Goal: Task Accomplishment & Management: Manage account settings

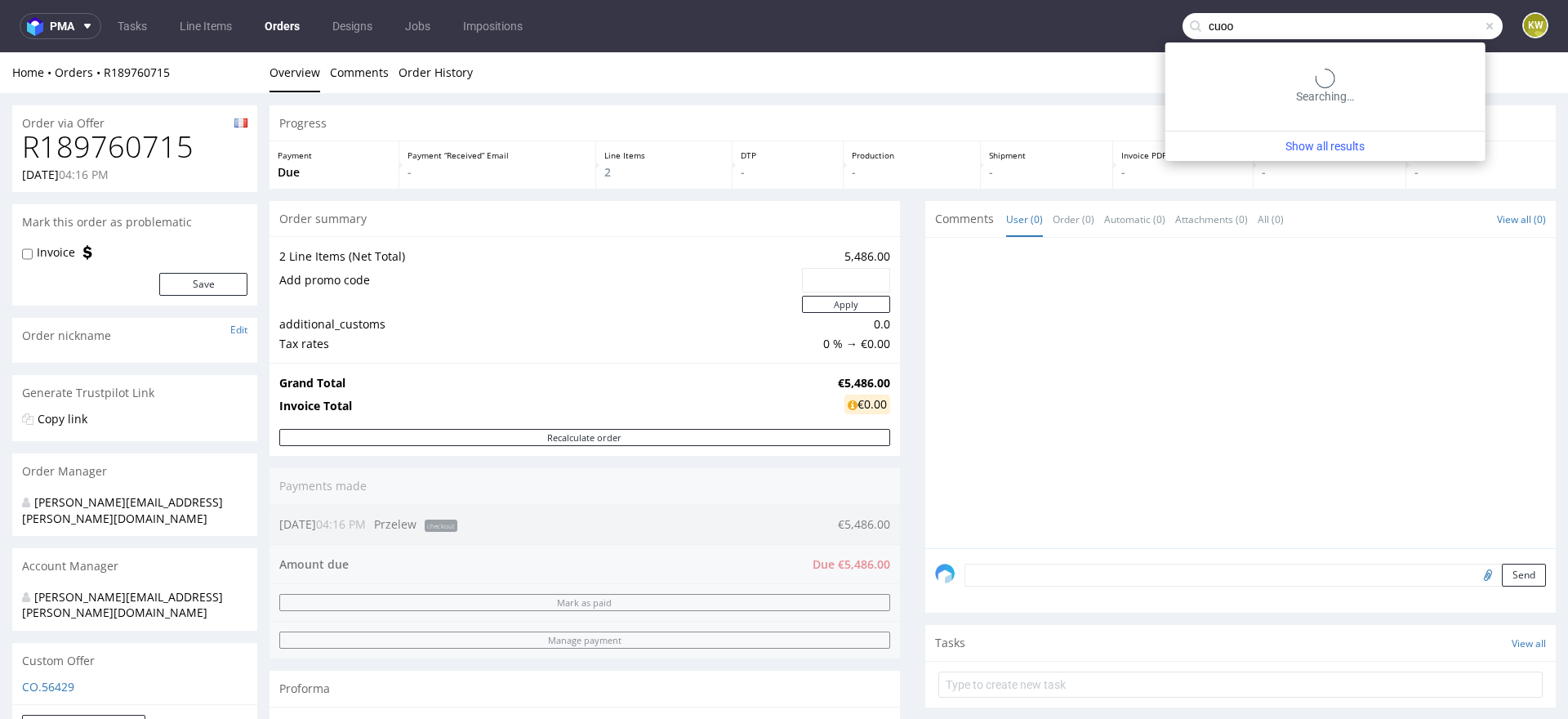
type input "cuoo"
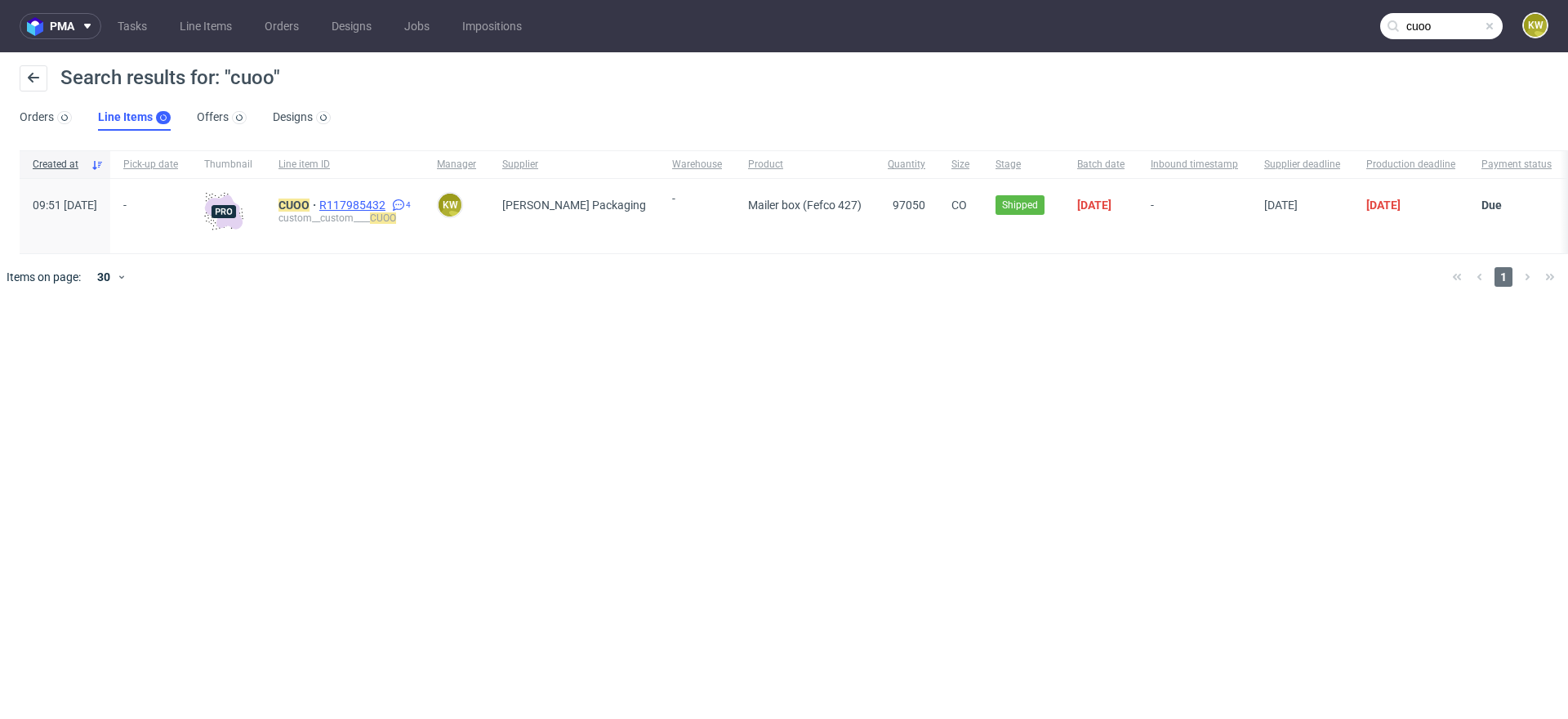
click at [383, 202] on span "R117985432" at bounding box center [353, 204] width 70 height 13
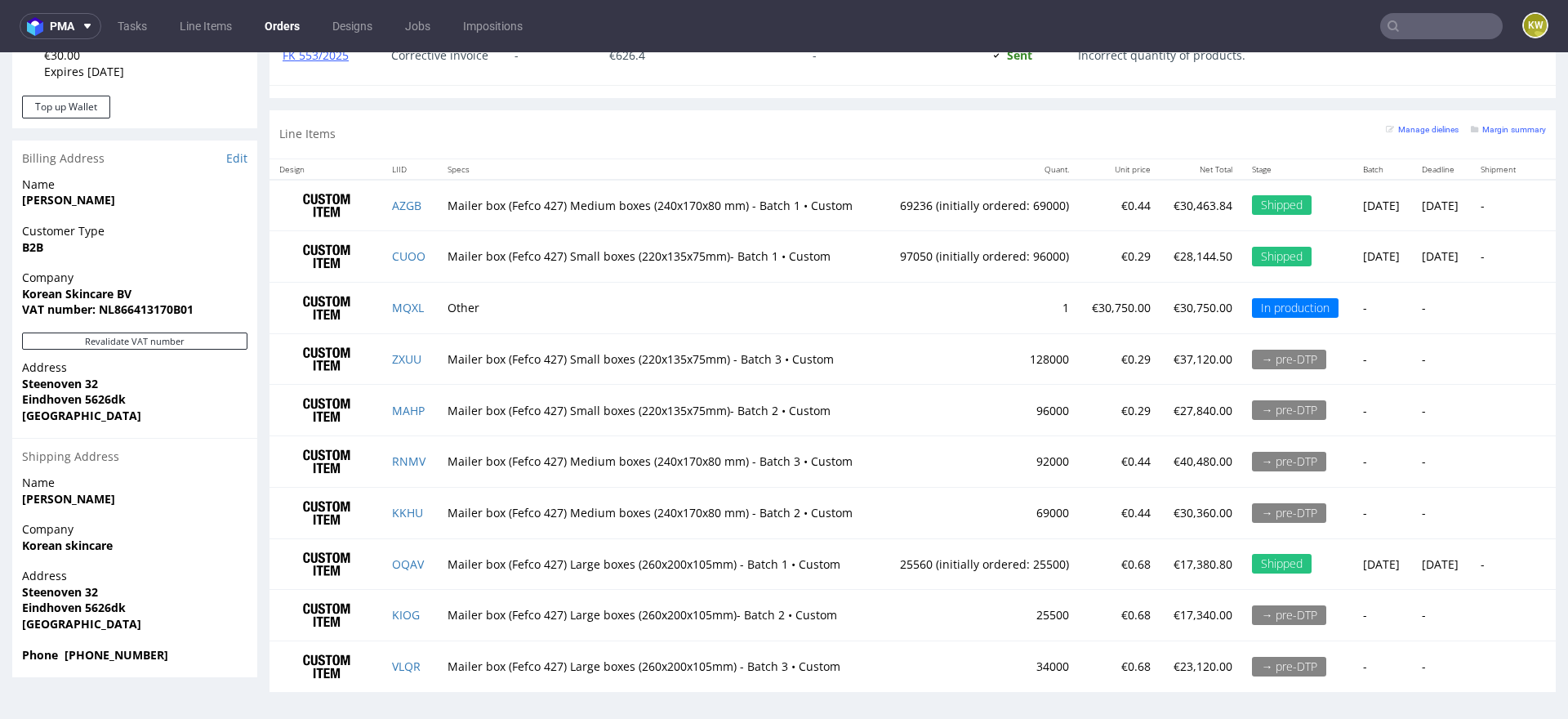
scroll to position [4, 0]
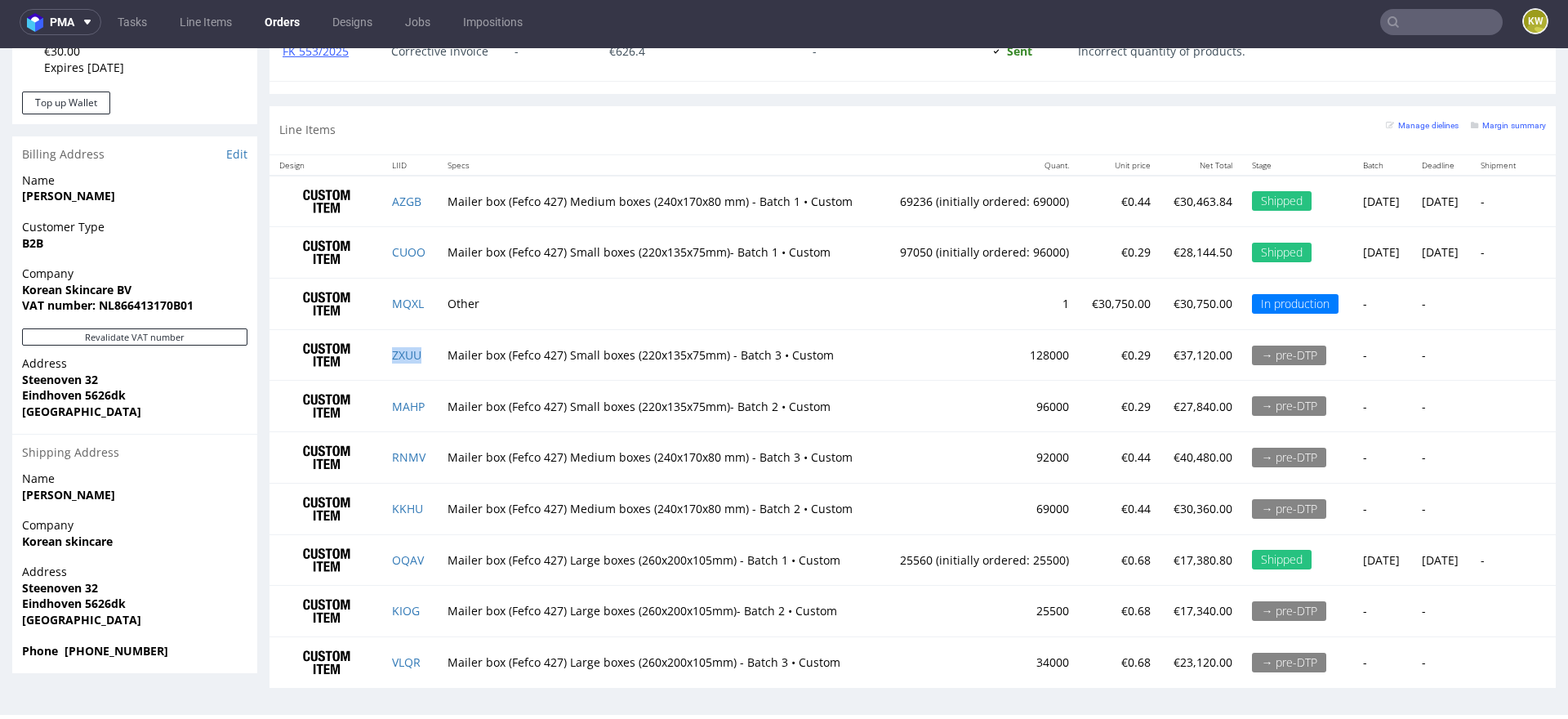
click at [428, 356] on td "ZXUU" at bounding box center [409, 355] width 56 height 51
click at [428, 454] on td "RNMV" at bounding box center [409, 458] width 56 height 51
click at [421, 656] on td "VLQR" at bounding box center [409, 663] width 56 height 51
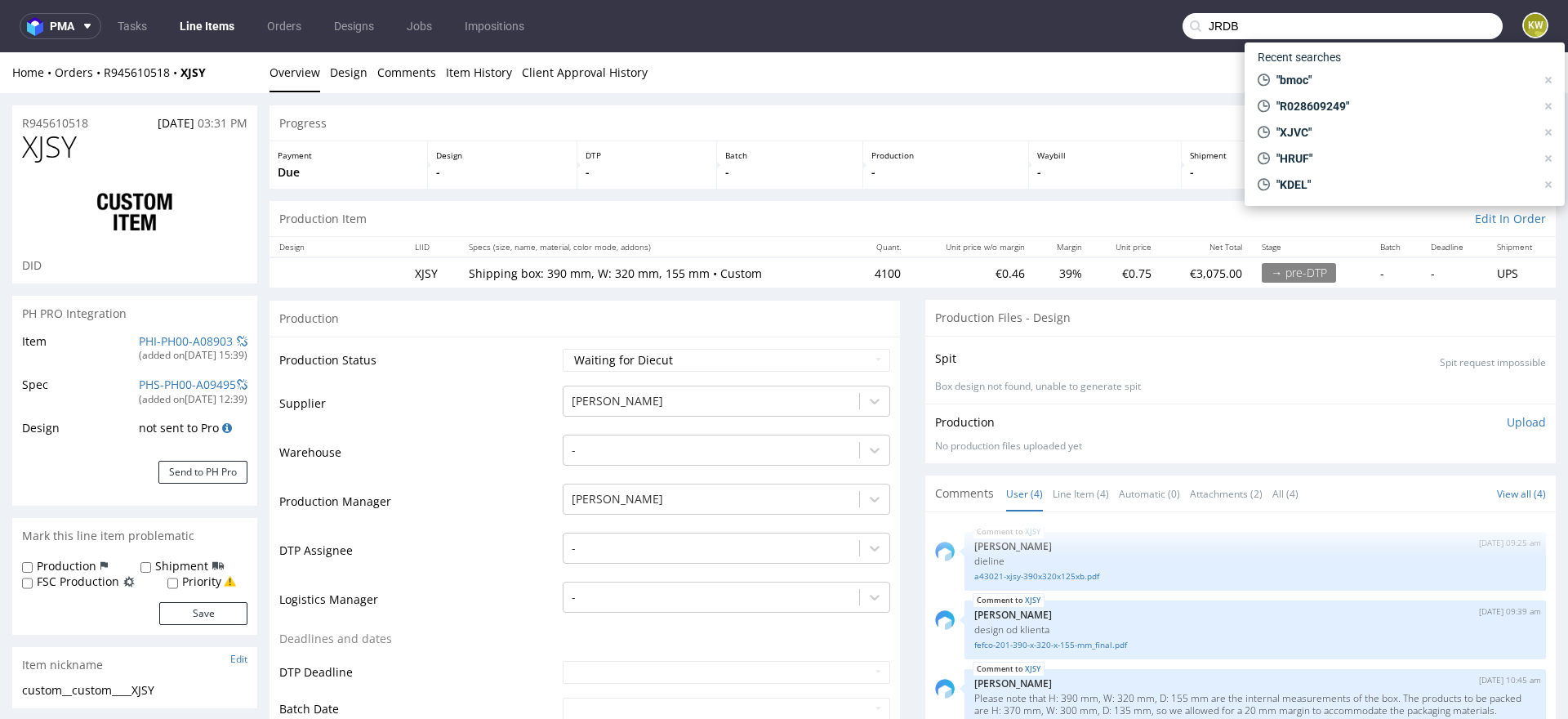
type input "JRDB"
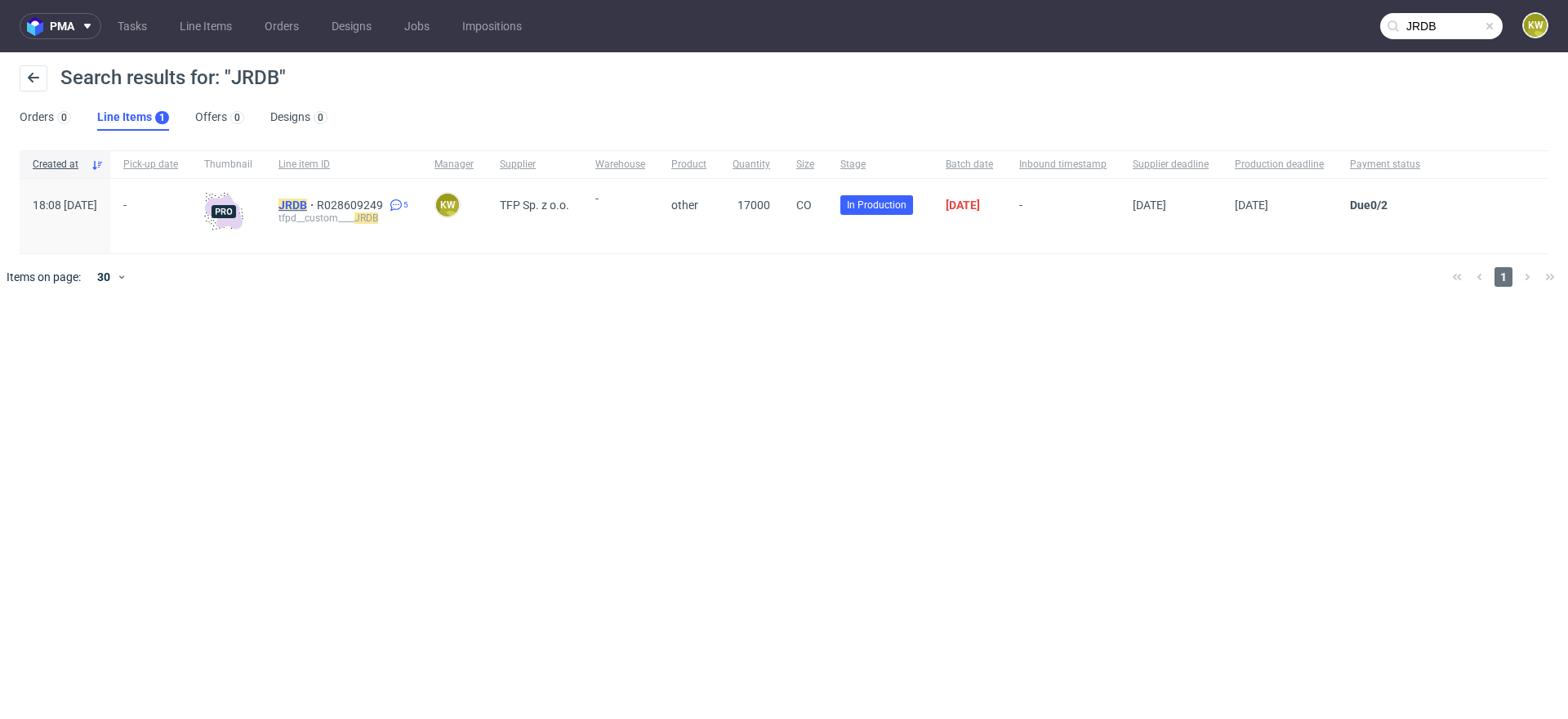
click at [307, 203] on mark "JRDB" at bounding box center [293, 204] width 28 height 13
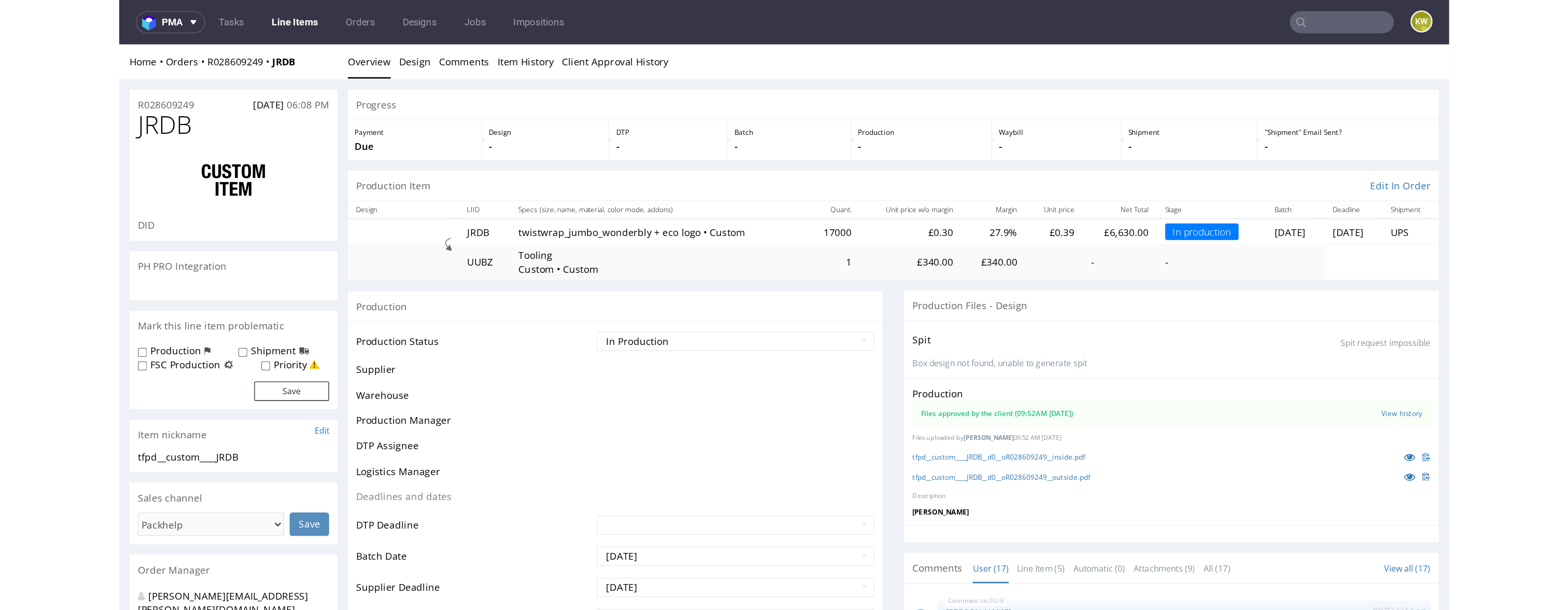
scroll to position [652, 0]
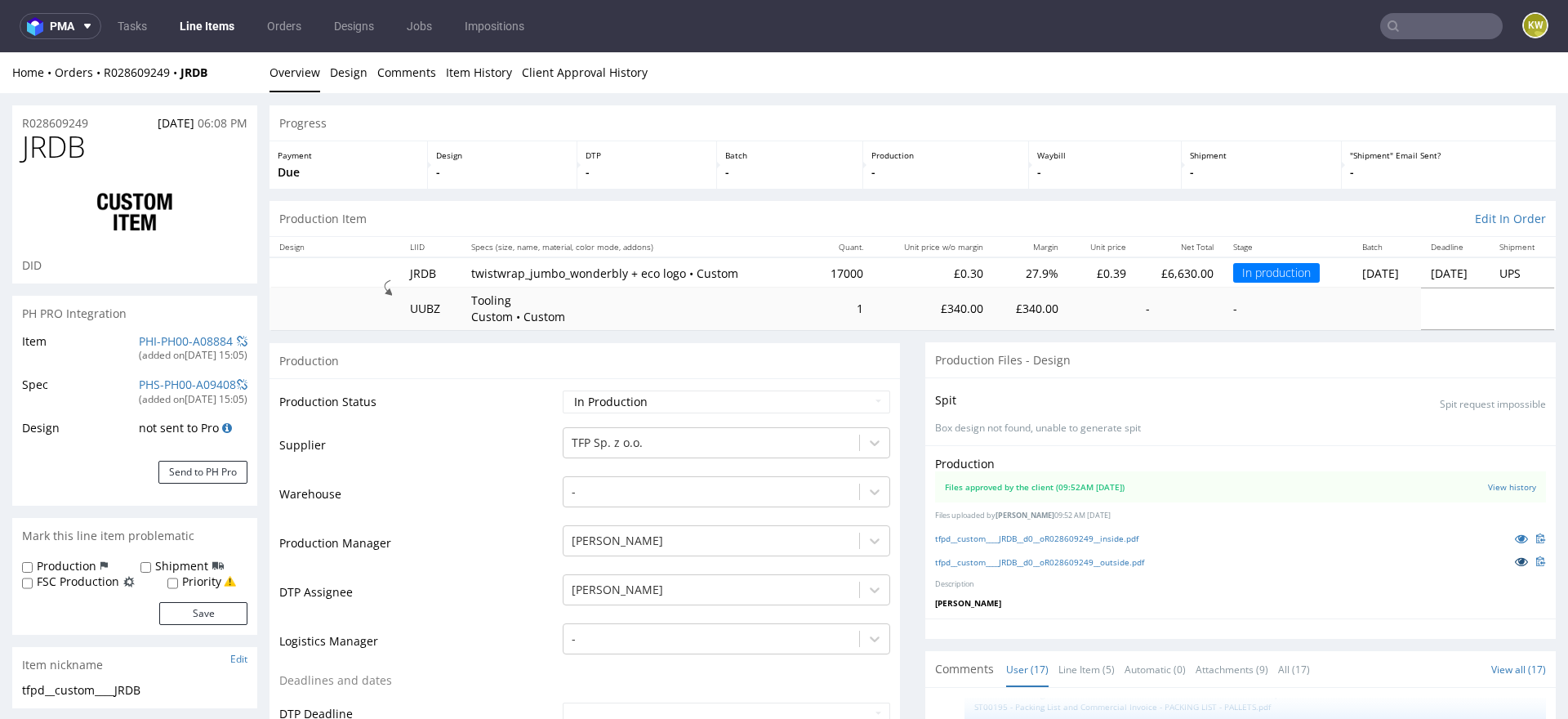
click at [1515, 561] on icon at bounding box center [1521, 562] width 13 height 12
click at [1515, 542] on icon at bounding box center [1521, 538] width 13 height 12
click at [180, 333] on div "PHI-PH00-A08884" at bounding box center [186, 341] width 94 height 17
click at [172, 333] on link "PHI-PH00-A08884" at bounding box center [186, 341] width 94 height 16
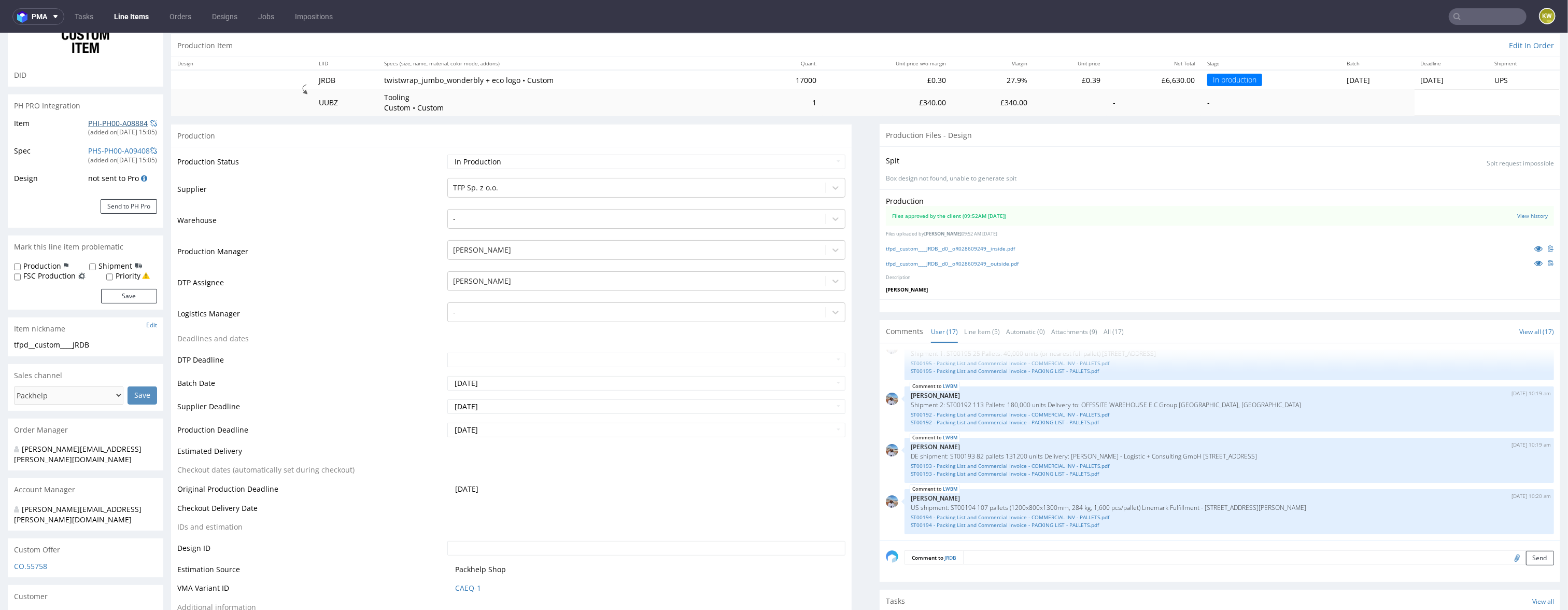
scroll to position [95, 0]
click at [982, 339] on link "Line Item (5)" at bounding box center [982, 330] width 36 height 22
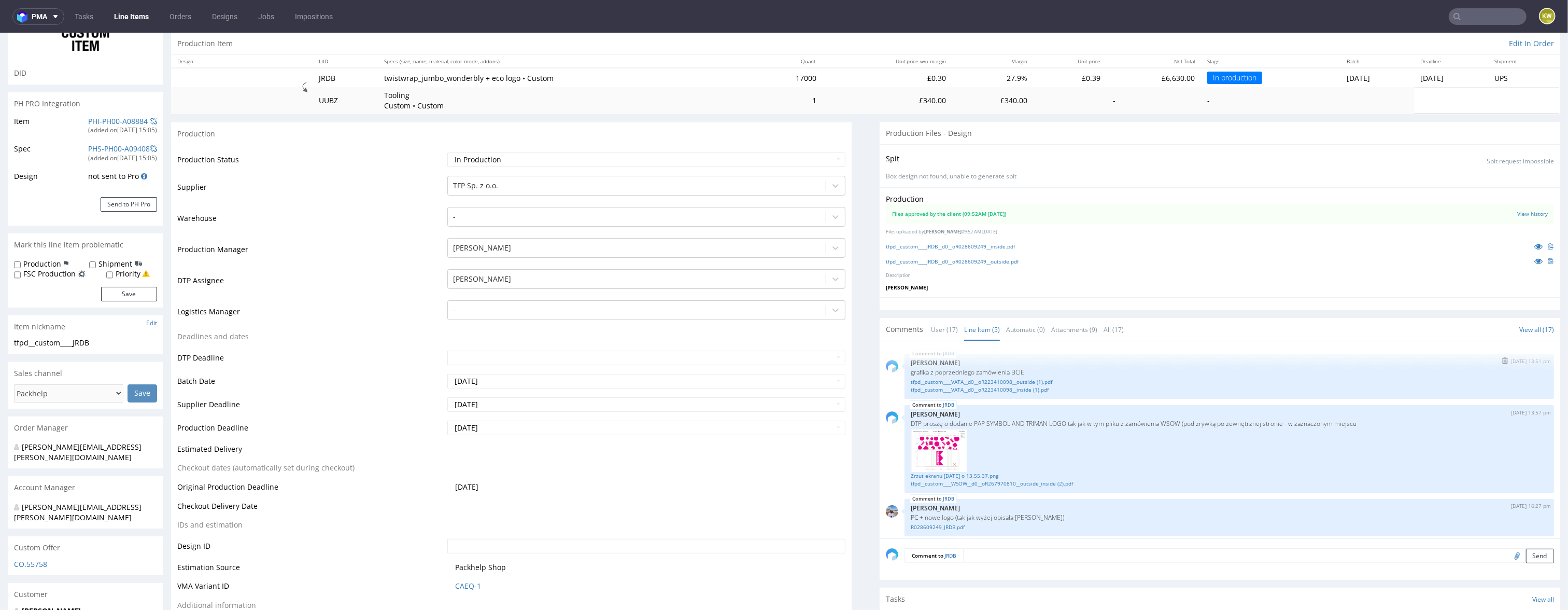
click at [995, 372] on p "grafika z poprzedniego zamówienia BCIE" at bounding box center [1229, 372] width 637 height 7
copy p "BCIE"
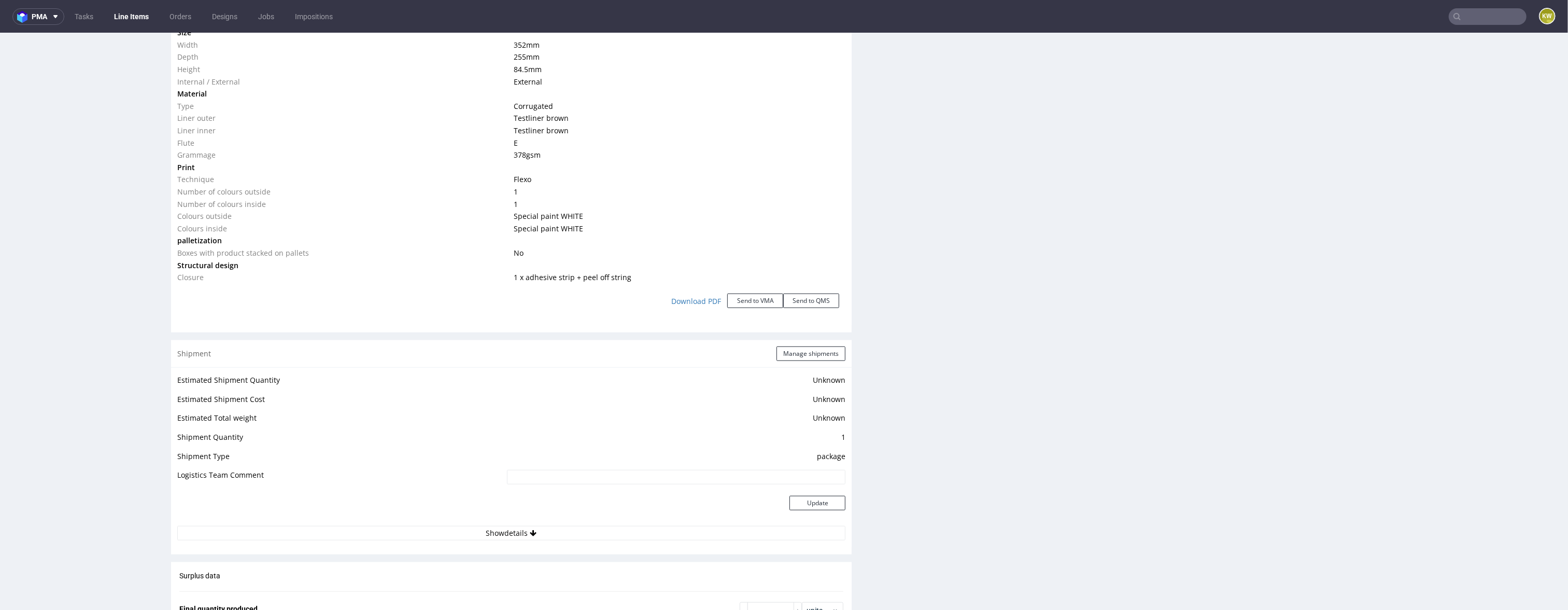
scroll to position [1086, 0]
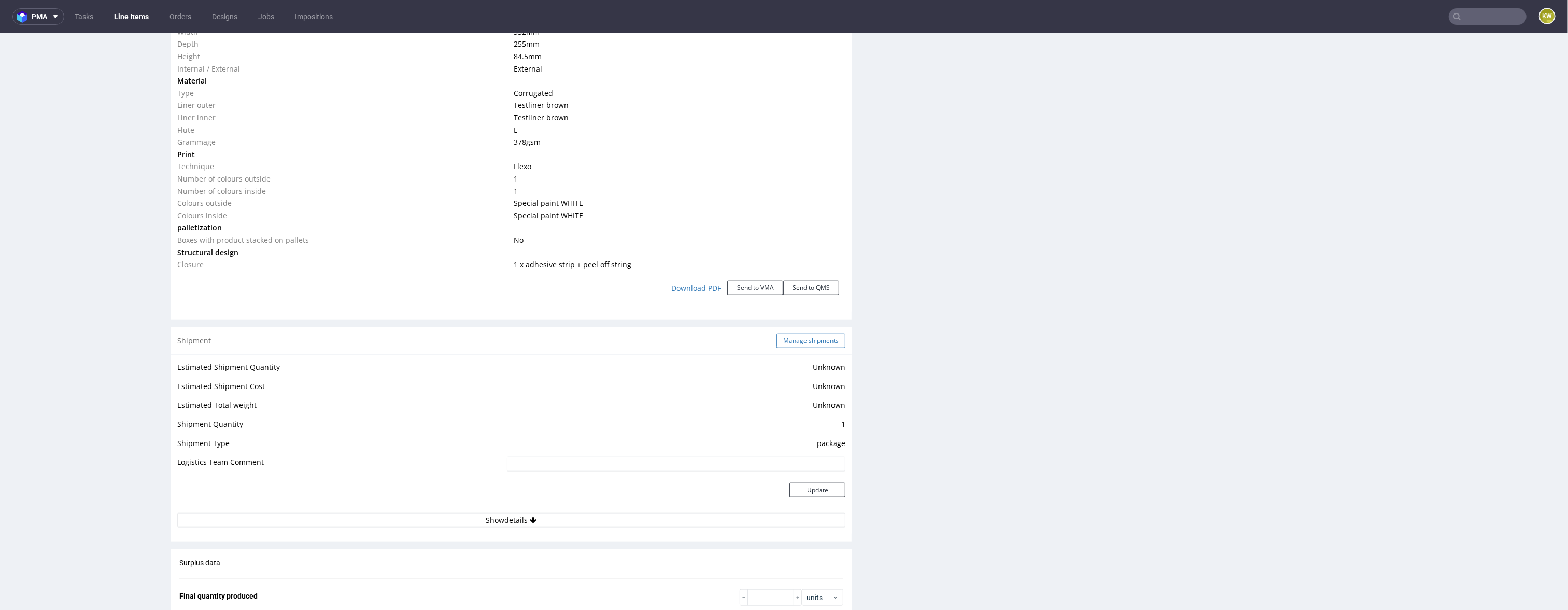
click at [799, 342] on button "Manage shipments" at bounding box center [811, 341] width 69 height 14
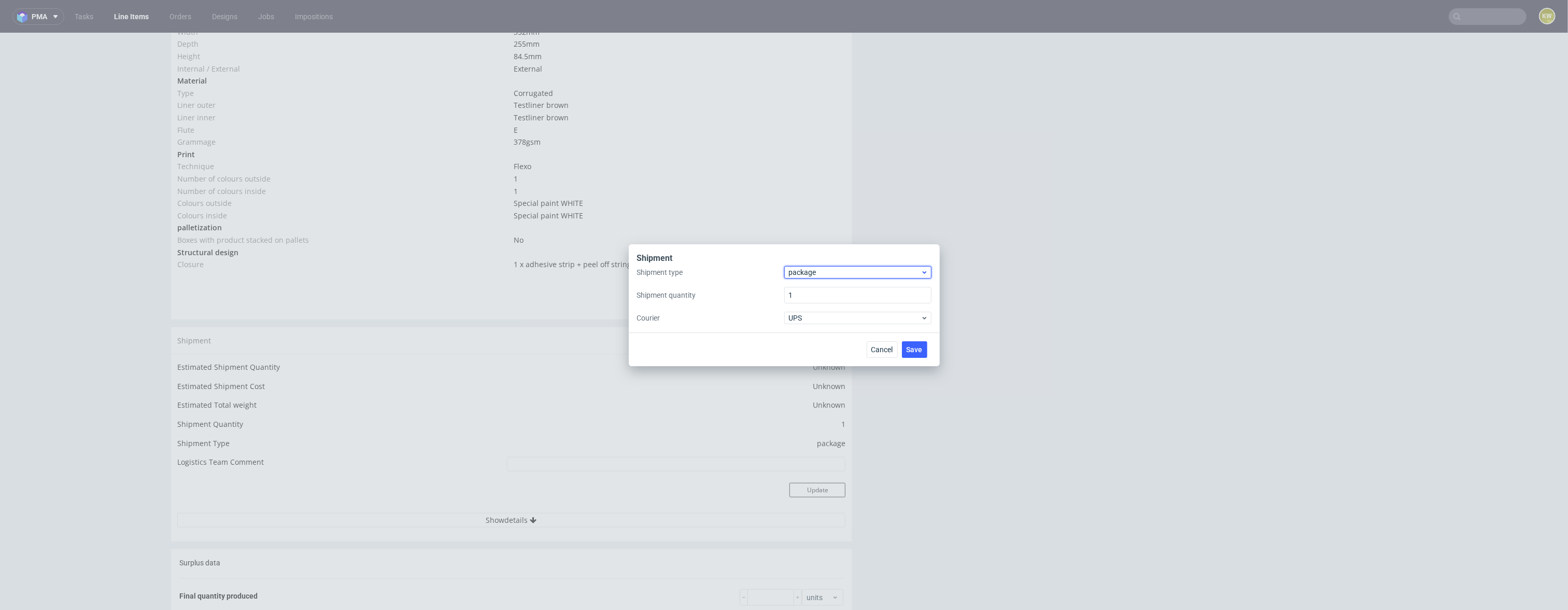
click at [818, 268] on span "package" at bounding box center [855, 272] width 132 height 11
click at [813, 292] on div "pallet" at bounding box center [858, 294] width 139 height 19
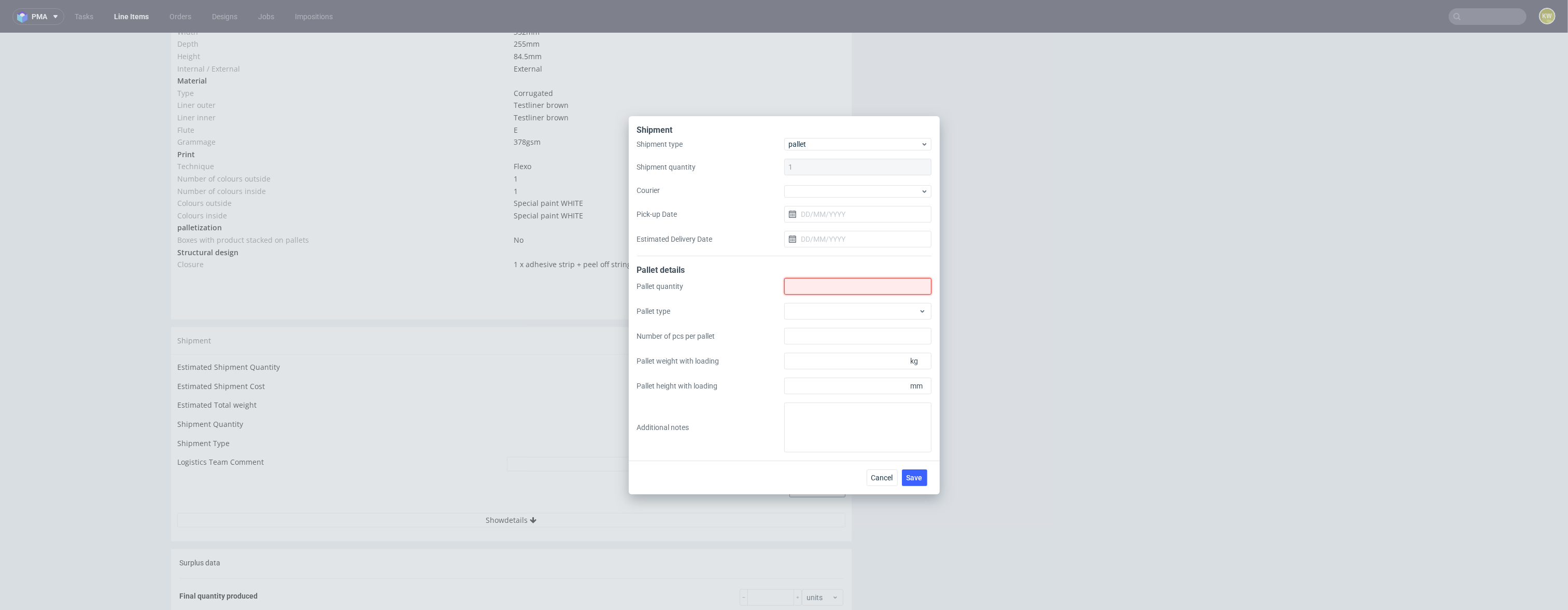
click at [813, 292] on input "Shipment type" at bounding box center [858, 286] width 147 height 17
type input "9"
click at [794, 311] on div at bounding box center [858, 311] width 147 height 17
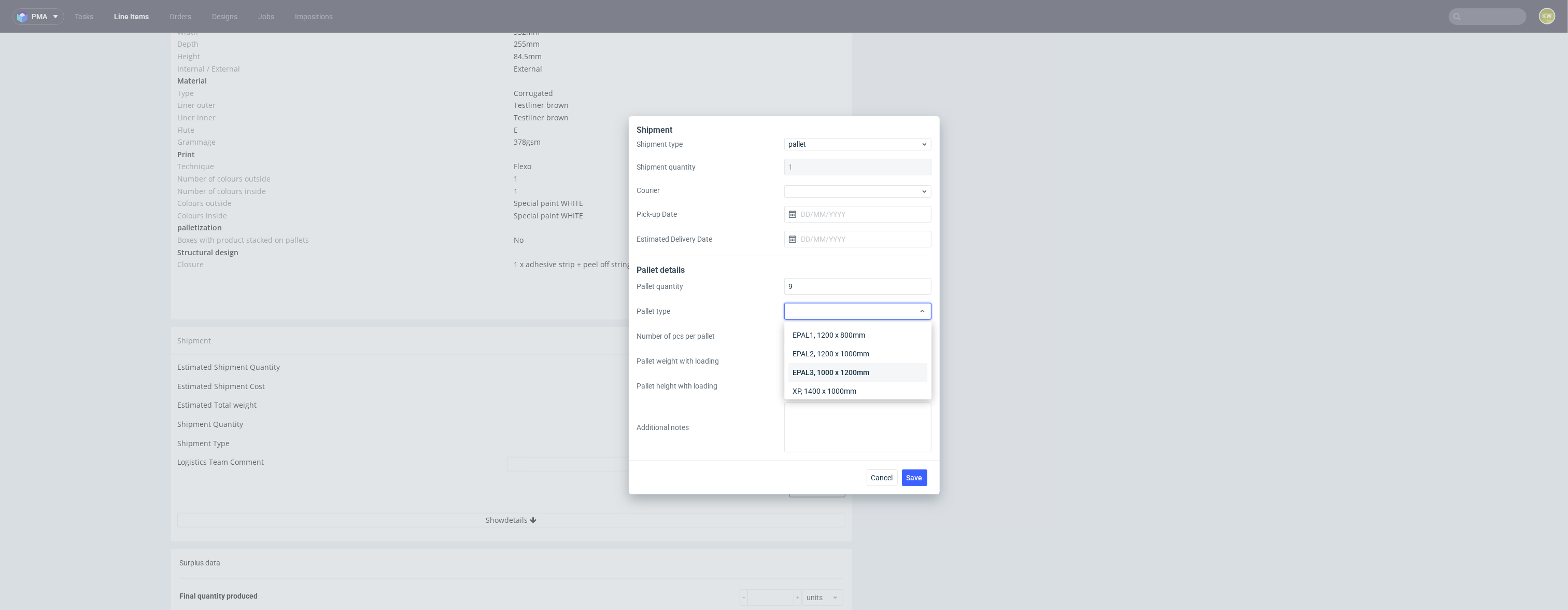
scroll to position [23, 0]
click at [816, 384] on div "Other" at bounding box center [858, 387] width 139 height 19
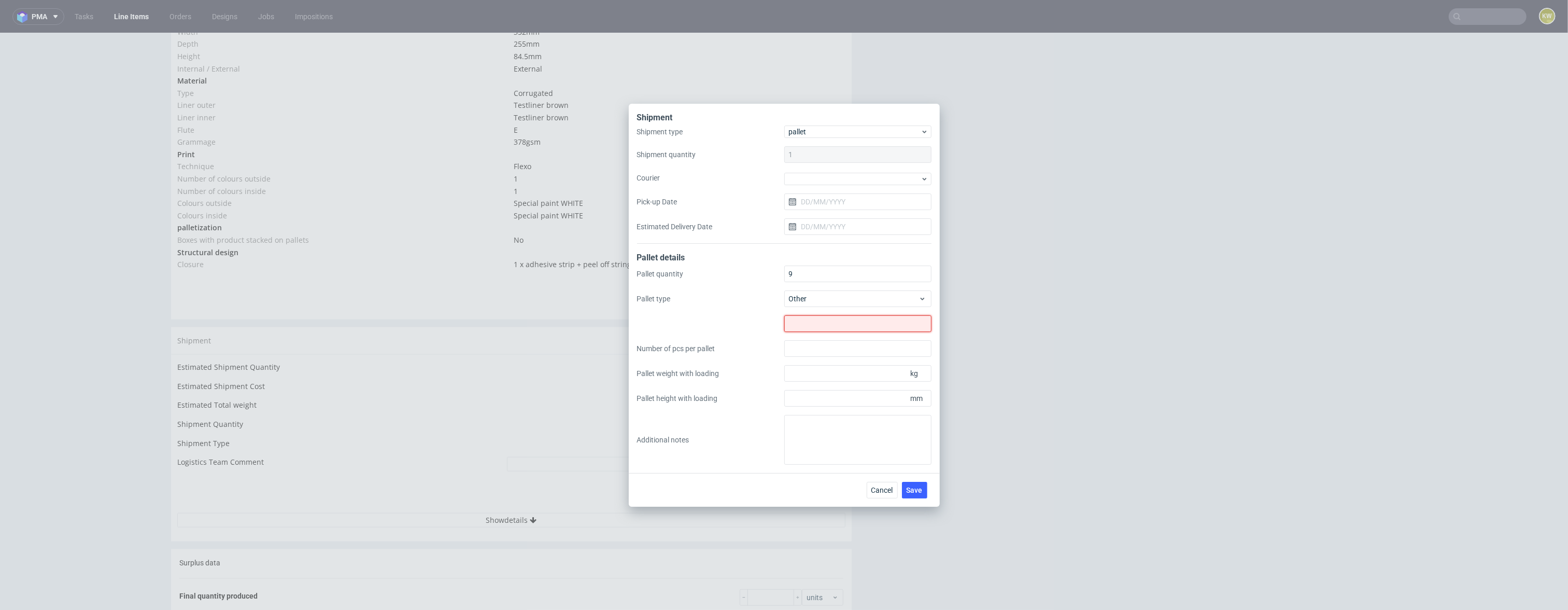
click at [808, 324] on input "text" at bounding box center [858, 324] width 147 height 17
type input "1250x860"
click at [772, 366] on div "Pallet quantity 9 Pallet type Other 1250x860 Number of pcs per pallet Pallet we…" at bounding box center [784, 365] width 294 height 199
click at [800, 354] on input "Number of pcs per pallet" at bounding box center [858, 349] width 147 height 17
type input "1440"
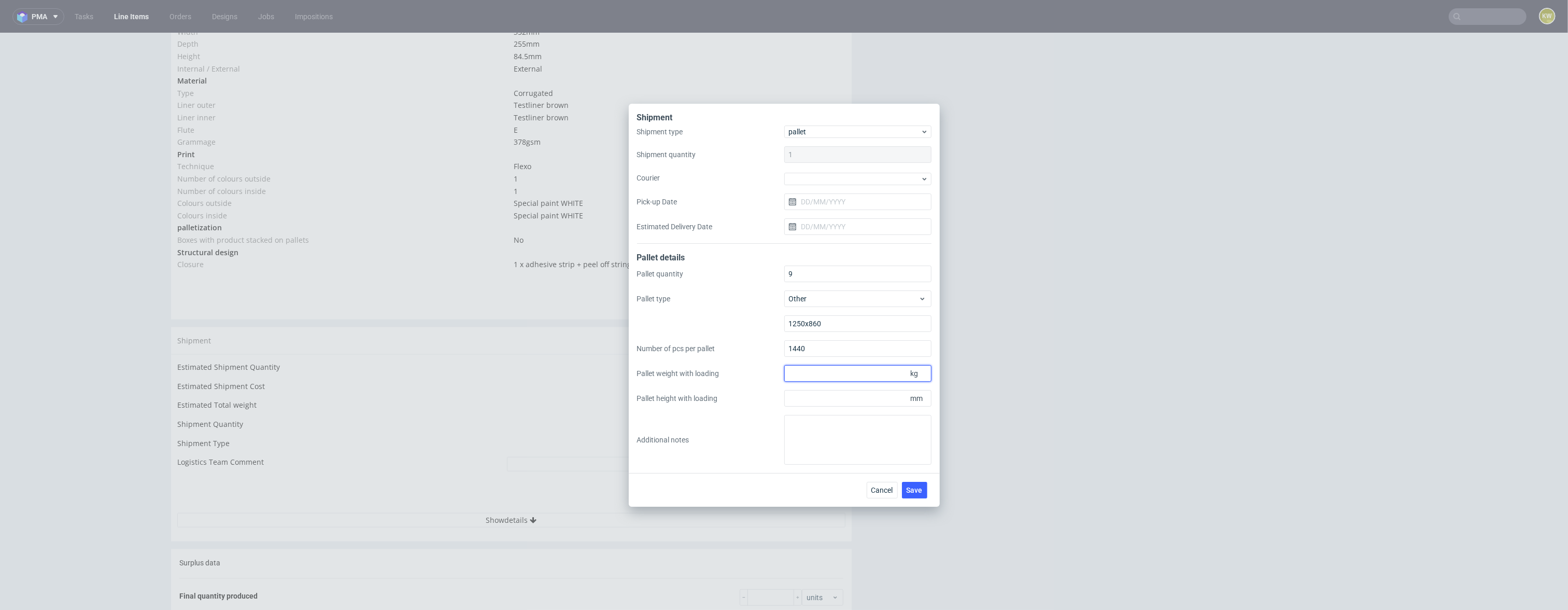
click at [803, 374] on input "Pallet weight with loading" at bounding box center [858, 374] width 147 height 17
type input "271"
click at [808, 396] on input "Pallet height with loading" at bounding box center [858, 398] width 147 height 17
type input "1150"
click at [805, 424] on textarea at bounding box center [858, 440] width 147 height 50
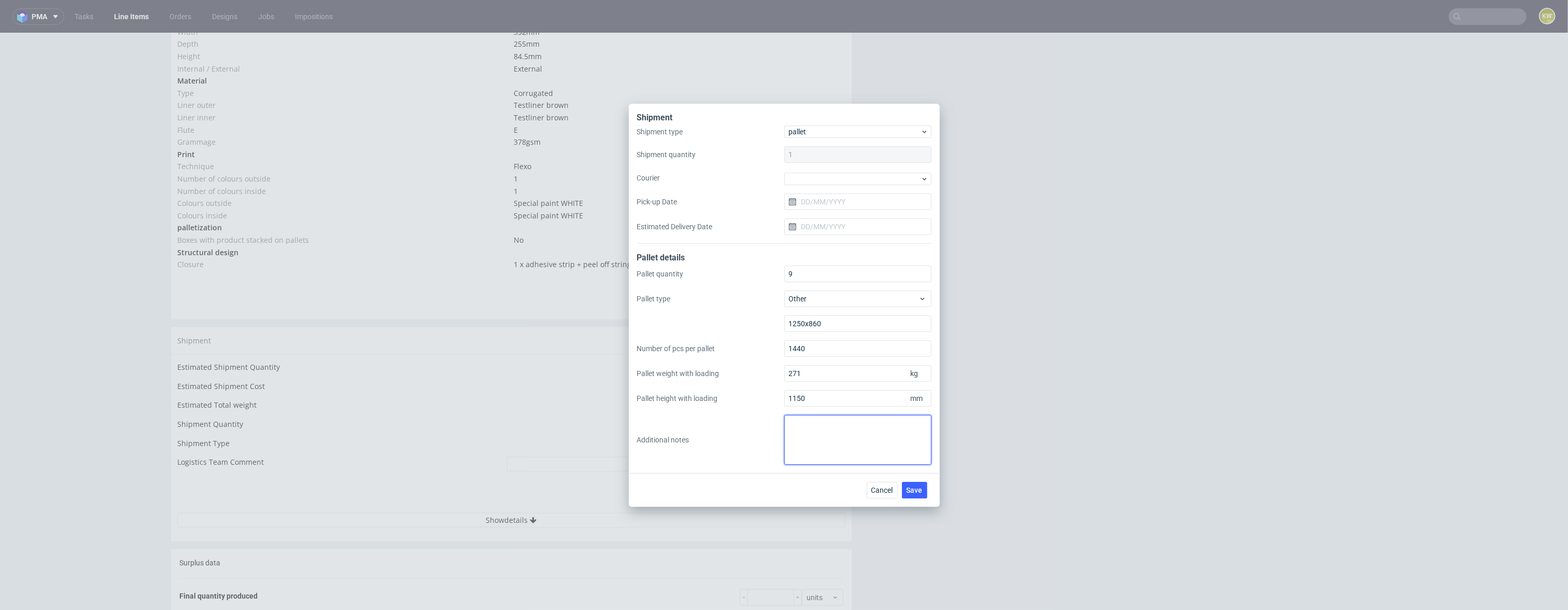
paste textarea "BCIE"
type textarea "B"
type textarea "9 palet jednorazowych + 4 palety fumigowane. Wszystko dokładnie rozpisane na ka…"
drag, startPoint x: 811, startPoint y: 268, endPoint x: 797, endPoint y: 269, distance: 14.0
click at [797, 269] on input "9" at bounding box center [858, 274] width 147 height 17
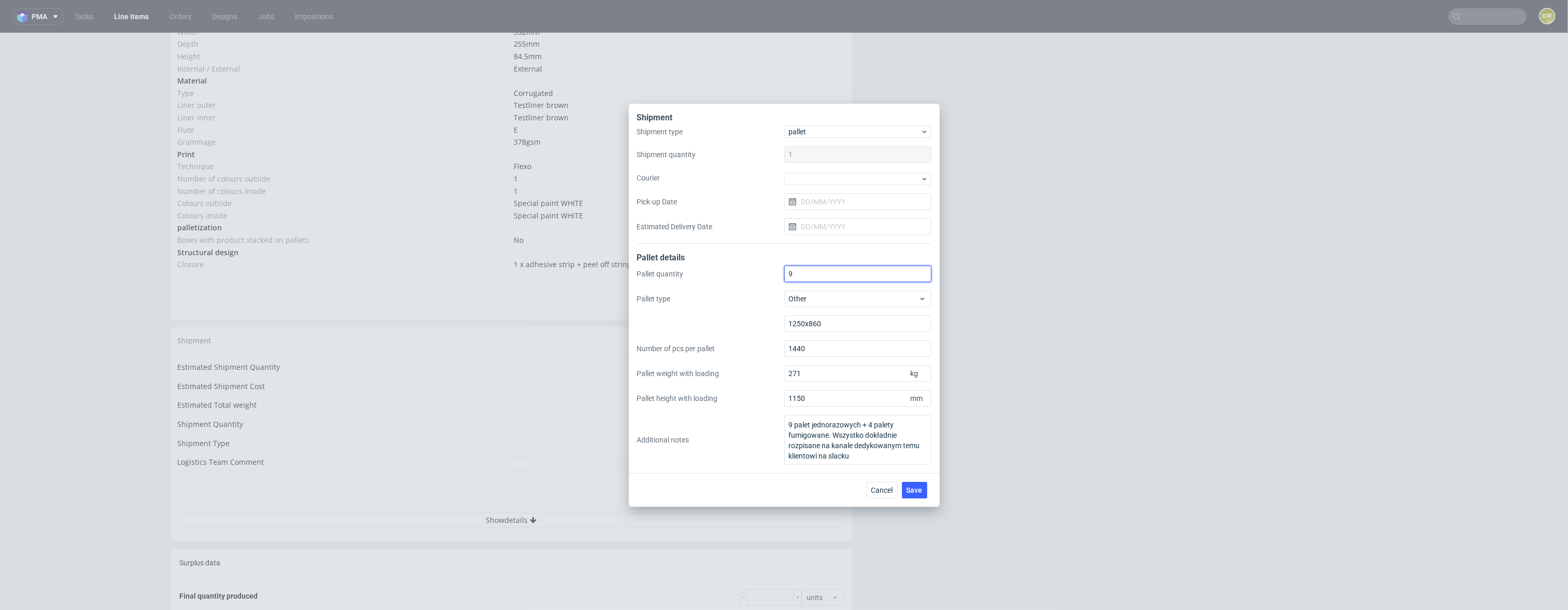
drag, startPoint x: 804, startPoint y: 273, endPoint x: 780, endPoint y: 273, distance: 24.0
click at [780, 273] on div "Pallet quantity 9 Pallet type Other 1250x860 Number of pcs per pallet 1440 Pall…" at bounding box center [784, 365] width 294 height 199
type input "13"
click at [753, 370] on label "Pallet weight with loading" at bounding box center [710, 374] width 147 height 11
click at [784, 370] on input "271" at bounding box center [858, 374] width 147 height 17
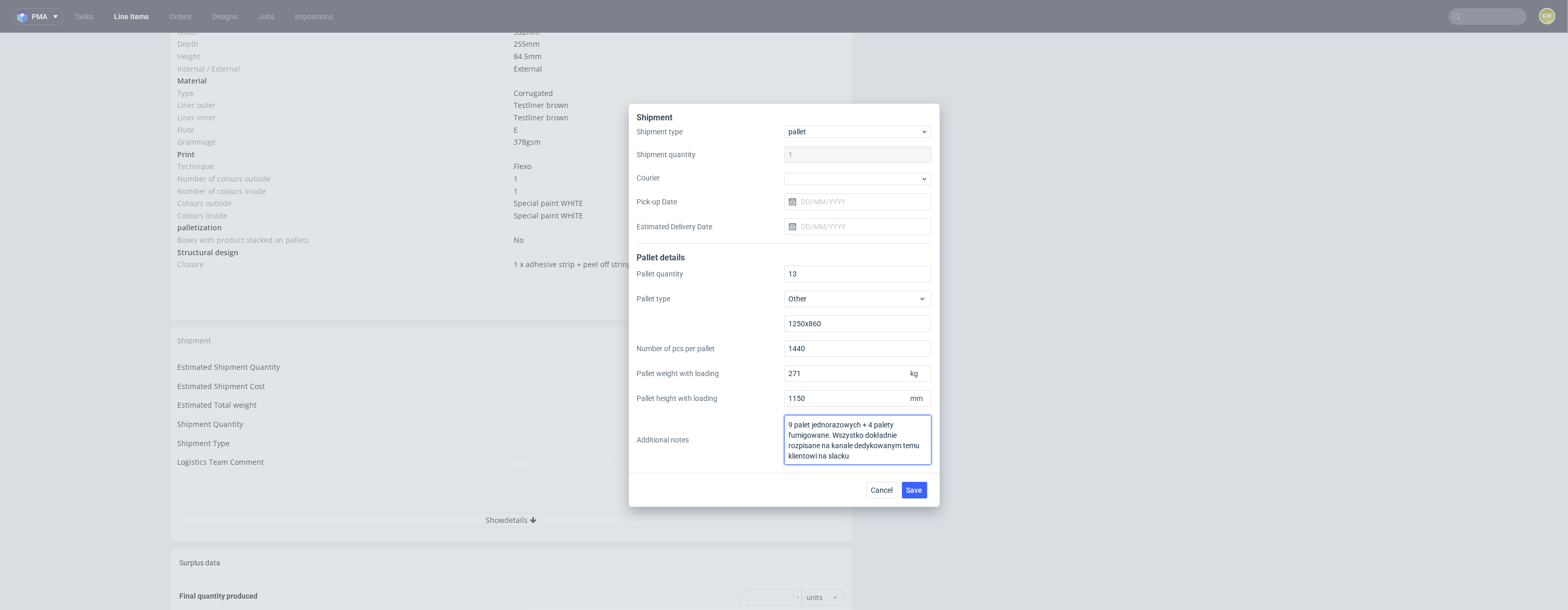
click at [868, 456] on textarea "9 palet jednorazowych + 4 palety fumigowane. Wszystko dokładnie rozpisane na ka…" at bounding box center [858, 440] width 147 height 50
paste textarea "2. 9 3. 1250 x 860 4. 8 x 1440 szt, 1 x 292 szt 5. 8 x 1,15 m, 1 x 0,35 m 6. 8 …"
click at [813, 426] on textarea "9 palet jednorazowych + 4 palety fumigowane. Wszystko dokładnie rozpisane na ka…" at bounding box center [858, 440] width 147 height 50
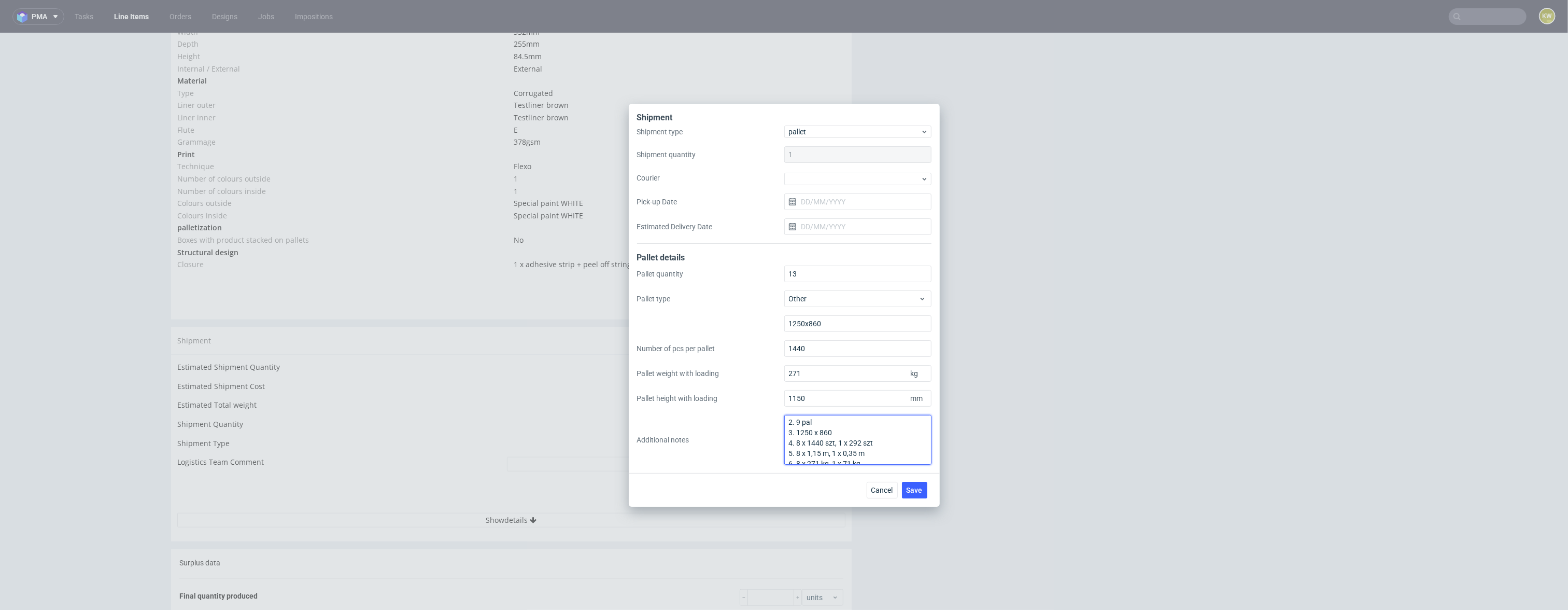
click at [798, 433] on textarea "9 palet jednorazowych + 4 palety fumigowane. Wszystko dokładnie rozpisane na ka…" at bounding box center [858, 440] width 147 height 50
click at [861, 421] on textarea "9 palet jednorazowych + 4 palety fumigowane. Wszystko dokładnie rozpisane na ka…" at bounding box center [858, 440] width 147 height 50
click at [802, 424] on textarea "9 palet jednorazowych + 4 palety fumigowane. Wszystko dokładnie rozpisane na ka…" at bounding box center [858, 440] width 147 height 50
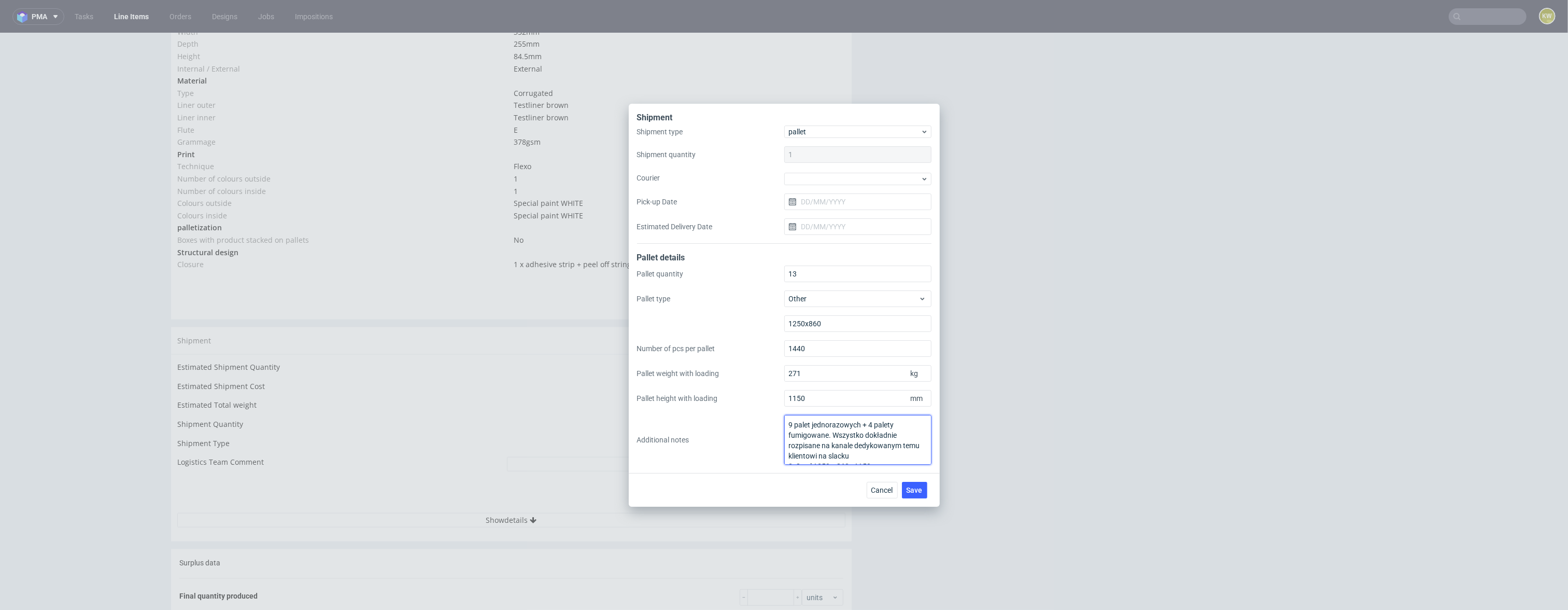
drag, startPoint x: 892, startPoint y: 427, endPoint x: 838, endPoint y: 425, distance: 54.0
click at [833, 427] on textarea "9 palet jednorazowych + 4 palety fumigowane. Wszystko dokładnie rozpisane na ka…" at bounding box center [858, 440] width 147 height 50
click at [838, 437] on textarea "9 palet jednorazowych + 4 palety fumigowane. Wszystko dokładnie rozpisane na ka…" at bounding box center [858, 440] width 147 height 50
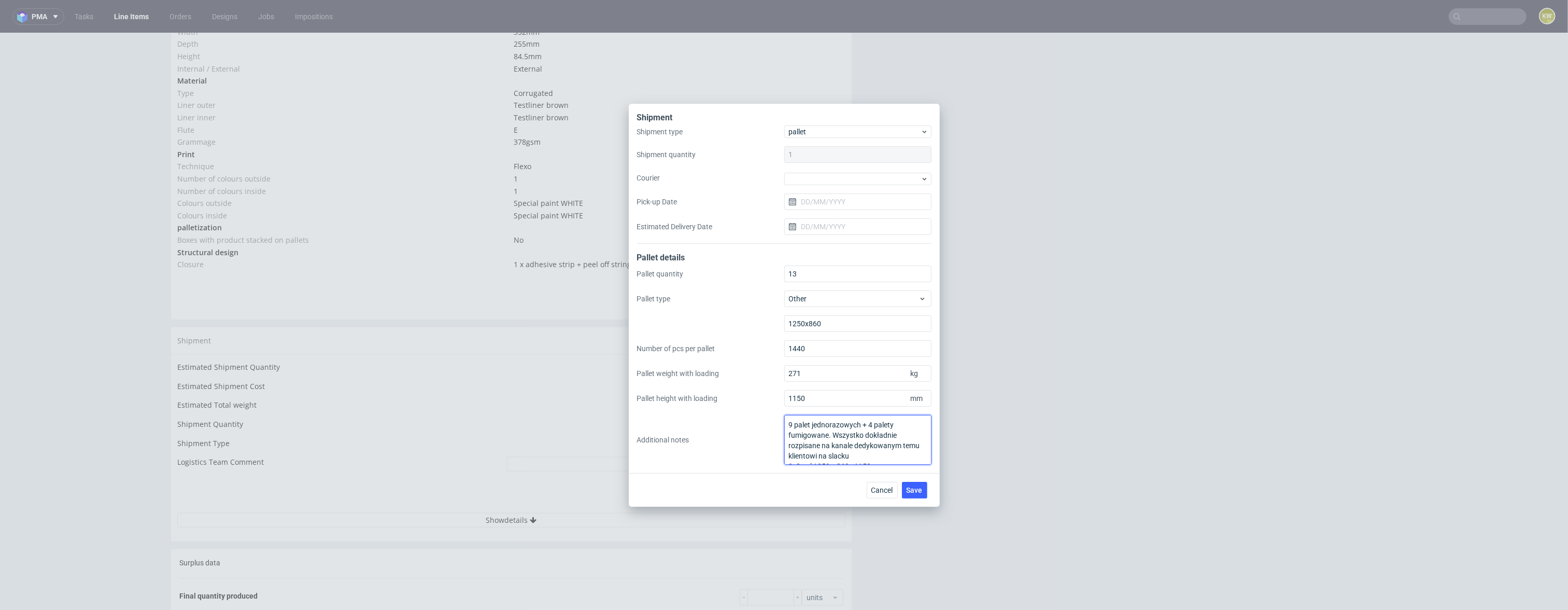
drag, startPoint x: 888, startPoint y: 424, endPoint x: 841, endPoint y: 430, distance: 47.4
click at [838, 430] on textarea "9 palet jednorazowych + 4 palety fumigowane. Wszystko dokładnie rozpisane na ka…" at bounding box center [858, 440] width 147 height 50
click at [879, 427] on textarea "9 palet jednorazowych + 4 palety fumigowane. Wszystko dokładnie rozpisane na ka…" at bounding box center [858, 440] width 147 height 50
click at [896, 427] on textarea "9 palet jednorazowych + 4 palety fumigowane. Wszystko dokładnie rozpisane na ka…" at bounding box center [858, 440] width 147 height 50
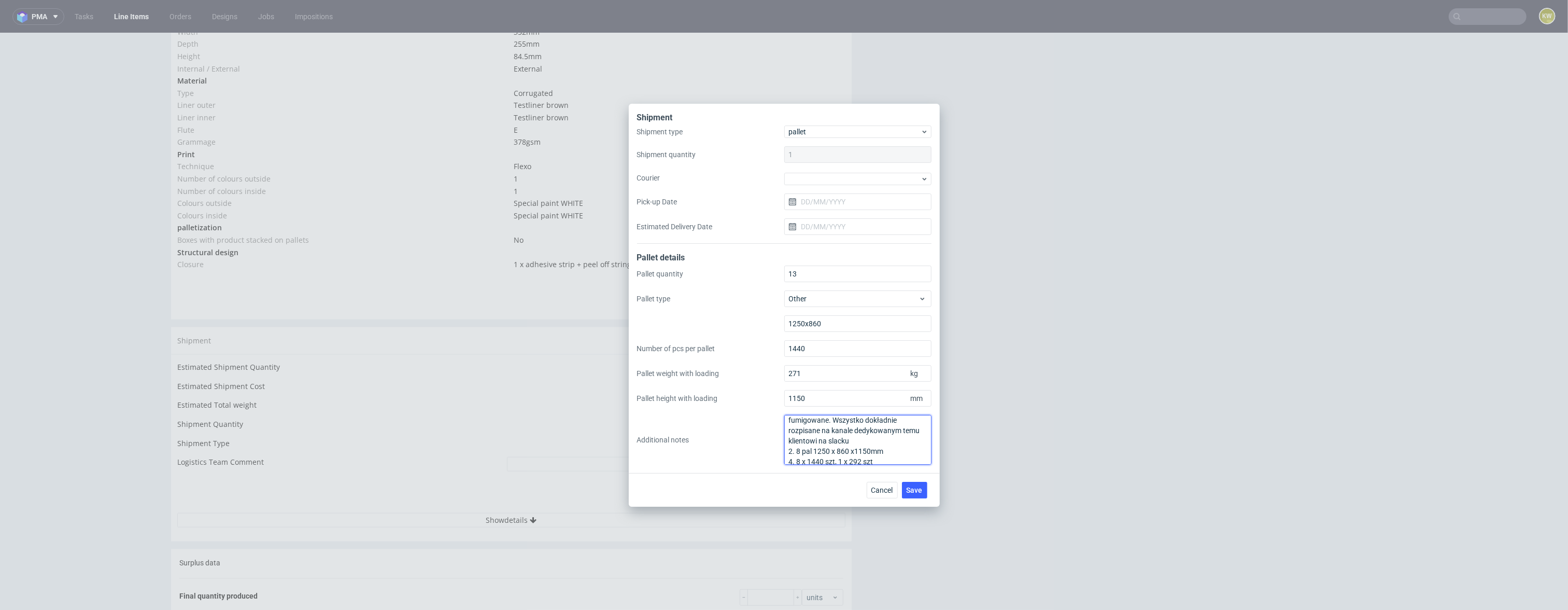
scroll to position [0, 0]
drag, startPoint x: 871, startPoint y: 457, endPoint x: 768, endPoint y: 424, distance: 108.2
click at [768, 424] on div "Pallet quantity 13 Pallet type Other 1250x860 Number of pcs per pallet 1440 Pal…" at bounding box center [784, 365] width 294 height 199
click at [839, 437] on textarea "9 palet jednorazowych + 4 palety fumigowane. Wszystko dokładnie rozpisane na ka…" at bounding box center [858, 440] width 147 height 50
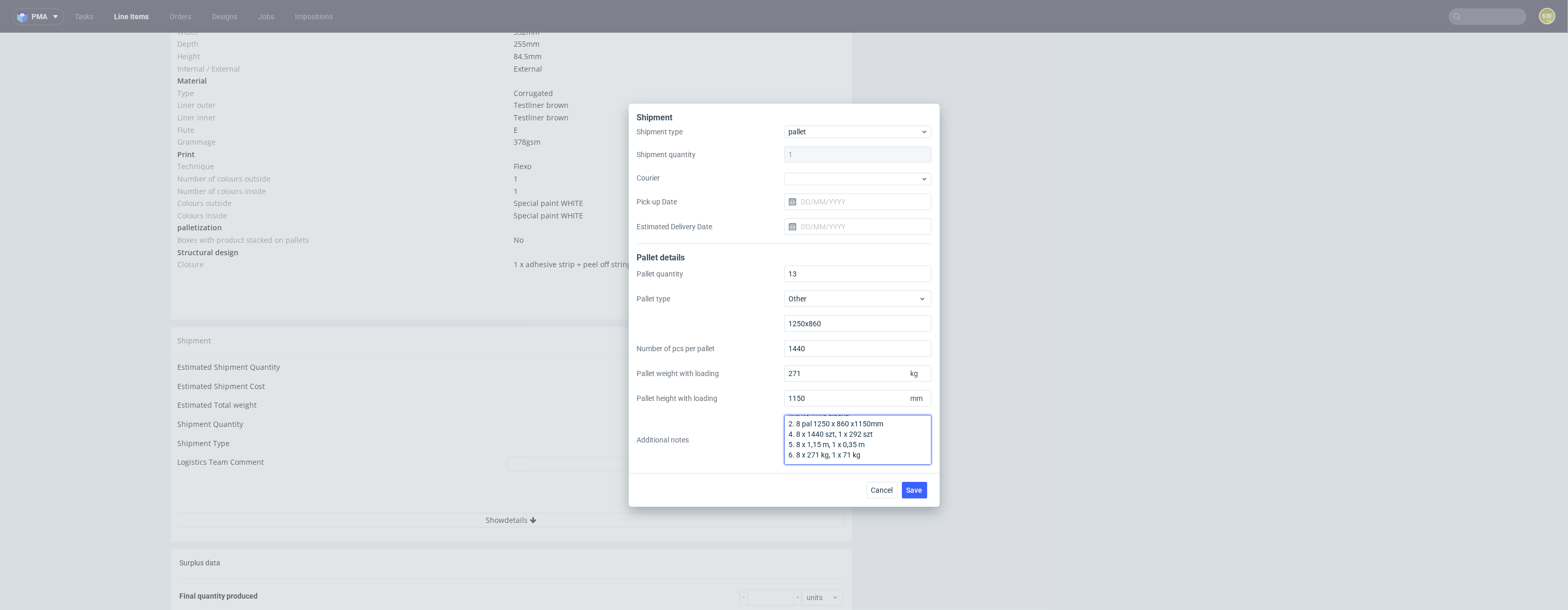
drag, startPoint x: 861, startPoint y: 455, endPoint x: 782, endPoint y: 450, distance: 79.2
click at [782, 451] on div "Pallet quantity 13 Pallet type Other 1250x860 Number of pcs per pallet 1440 Pal…" at bounding box center [784, 365] width 294 height 199
drag, startPoint x: 869, startPoint y: 441, endPoint x: 781, endPoint y: 441, distance: 88.0
click at [782, 441] on div "Pallet quantity 13 Pallet type Other 1250x860 Number of pcs per pallet 1440 Pal…" at bounding box center [784, 365] width 294 height 199
drag, startPoint x: 876, startPoint y: 435, endPoint x: 753, endPoint y: 425, distance: 123.4
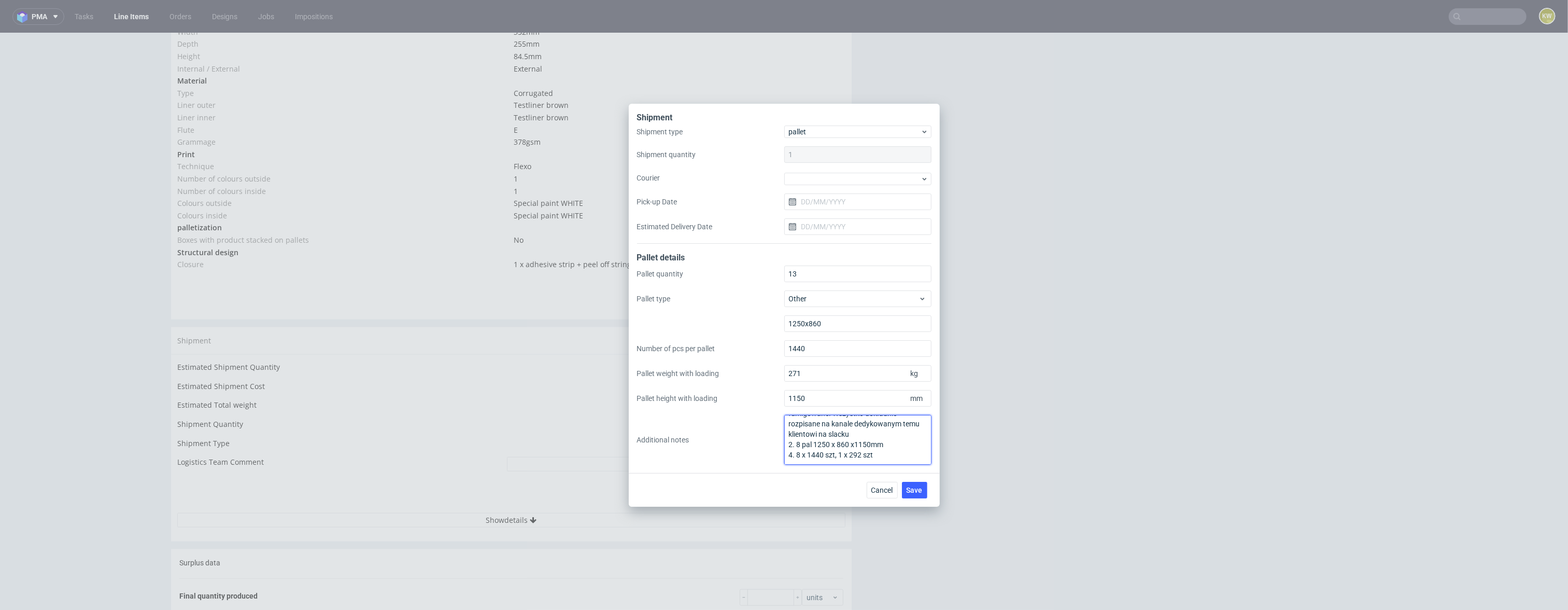
click at [753, 425] on div "Pallet quantity 13 Pallet type Other 1250x860 Number of pcs per pallet 1440 Pal…" at bounding box center [784, 365] width 294 height 199
type textarea "9 palet jednorazowych + 4 palety fumigowane. Wszystko dokładnie opisane na dedy…"
click at [922, 456] on button "Save" at bounding box center [914, 490] width 26 height 17
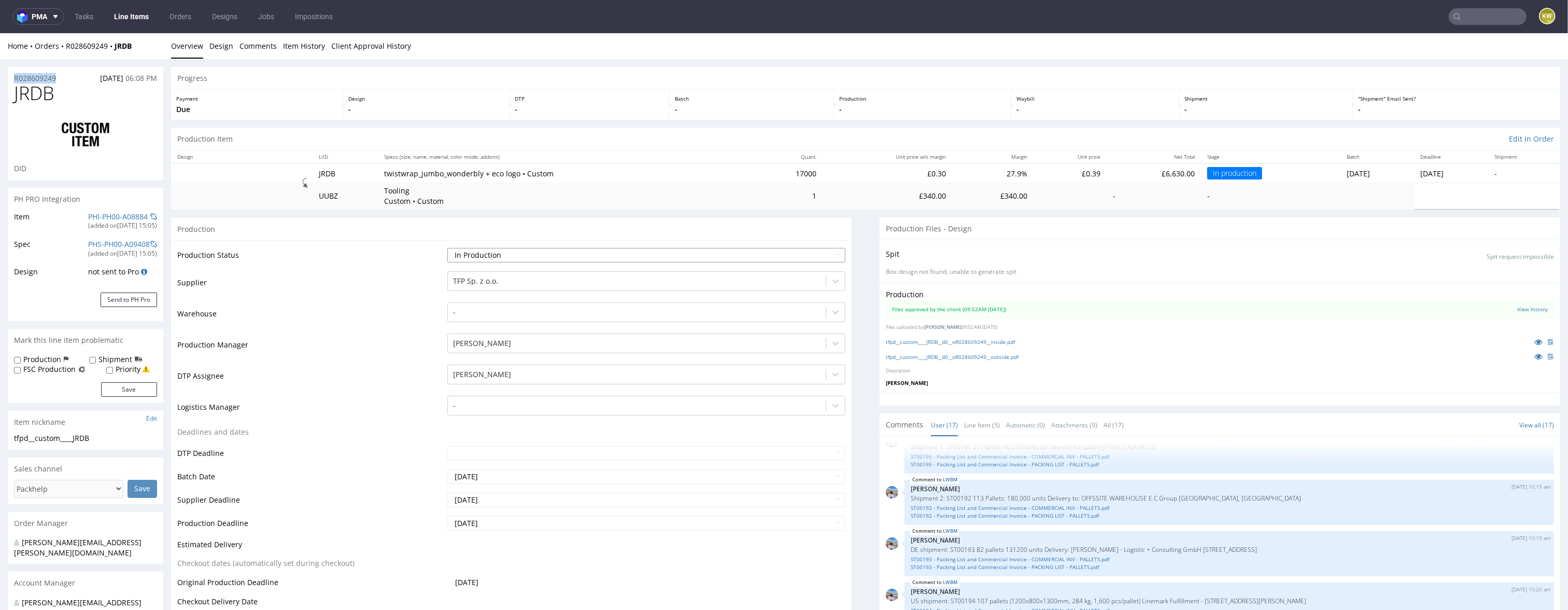
click at [522, 256] on select "Waiting for Artwork Waiting for Diecut Waiting for Mockup Waiting for DTP Waiti…" at bounding box center [647, 255] width 399 height 14
select select "production_complete"
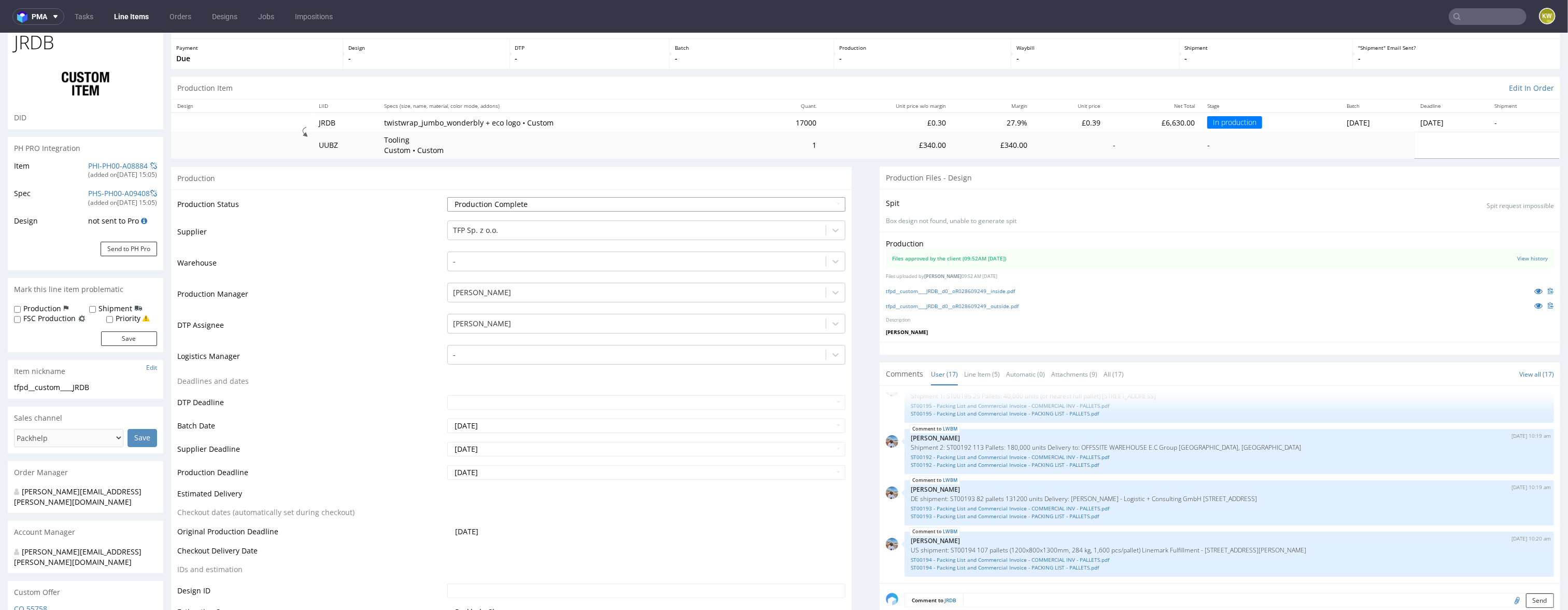
scroll to position [59, 0]
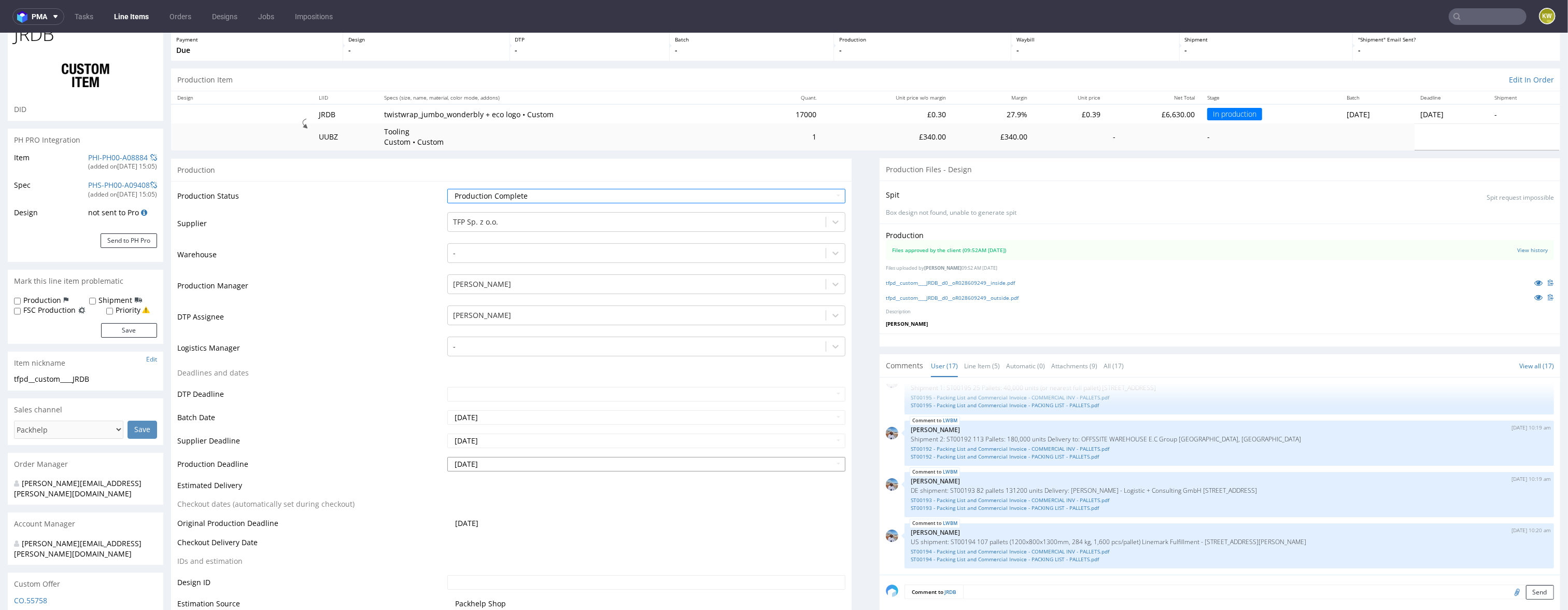
click at [520, 462] on input "2025-08-27" at bounding box center [647, 464] width 399 height 14
click at [474, 435] on td "25" at bounding box center [472, 432] width 16 height 16
type input "2025-08-25"
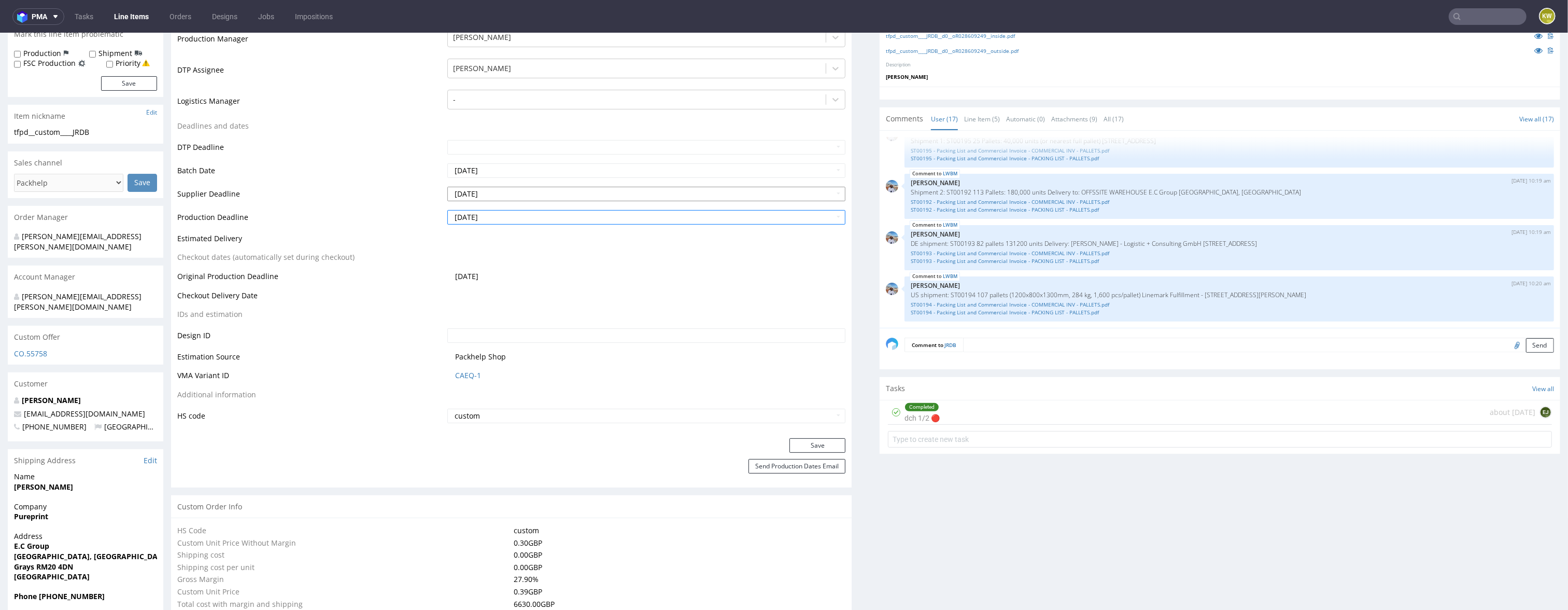
scroll to position [334, 0]
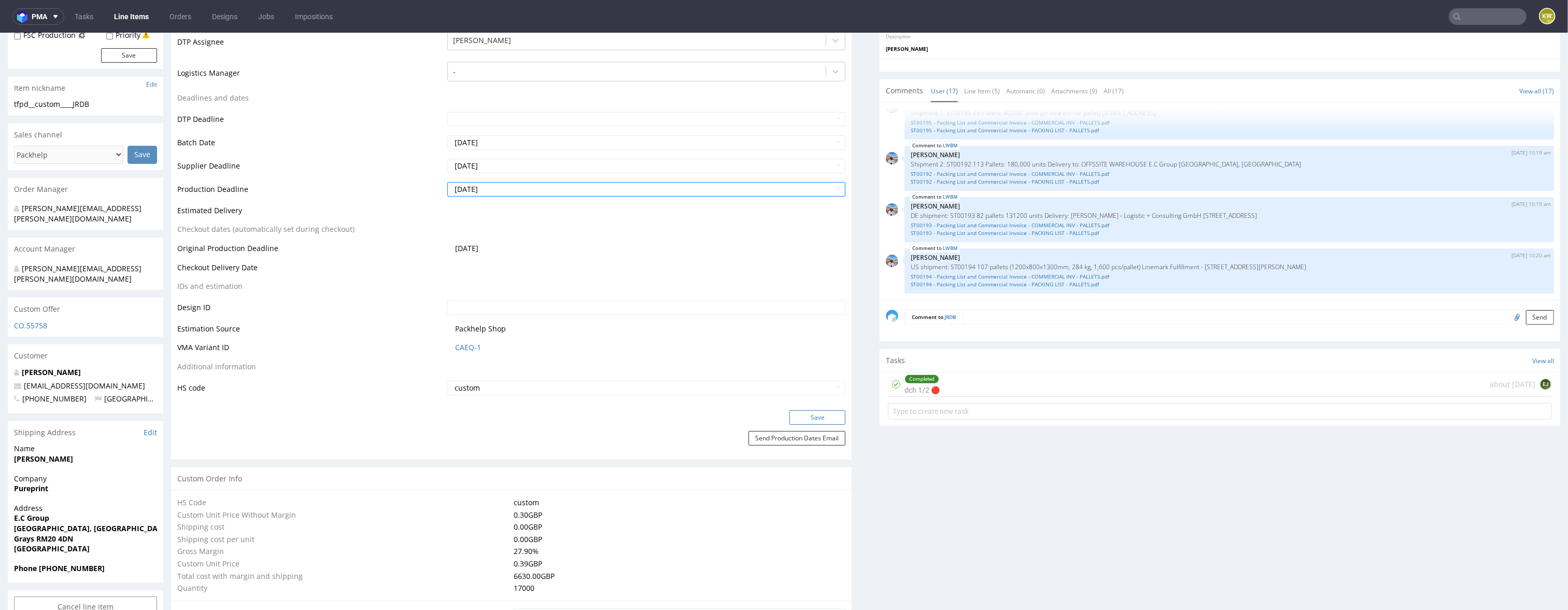
click at [802, 418] on button "Save" at bounding box center [818, 417] width 56 height 14
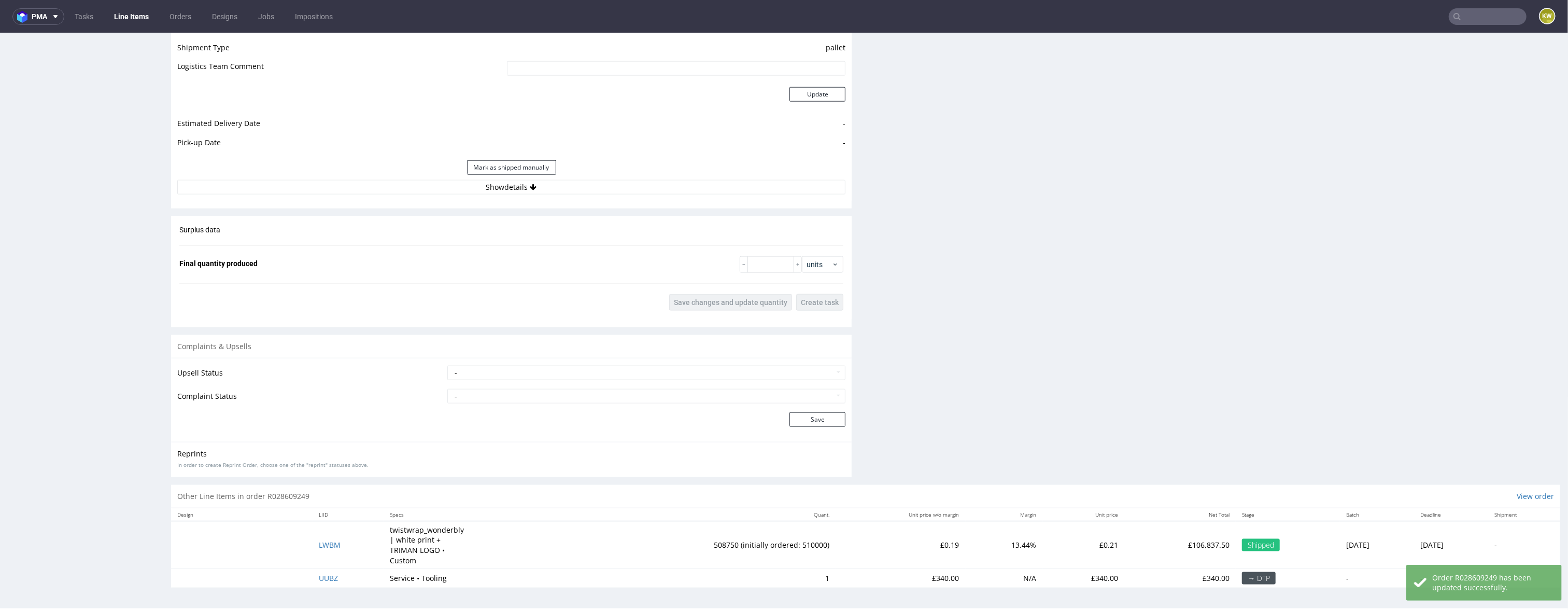
scroll to position [2, 0]
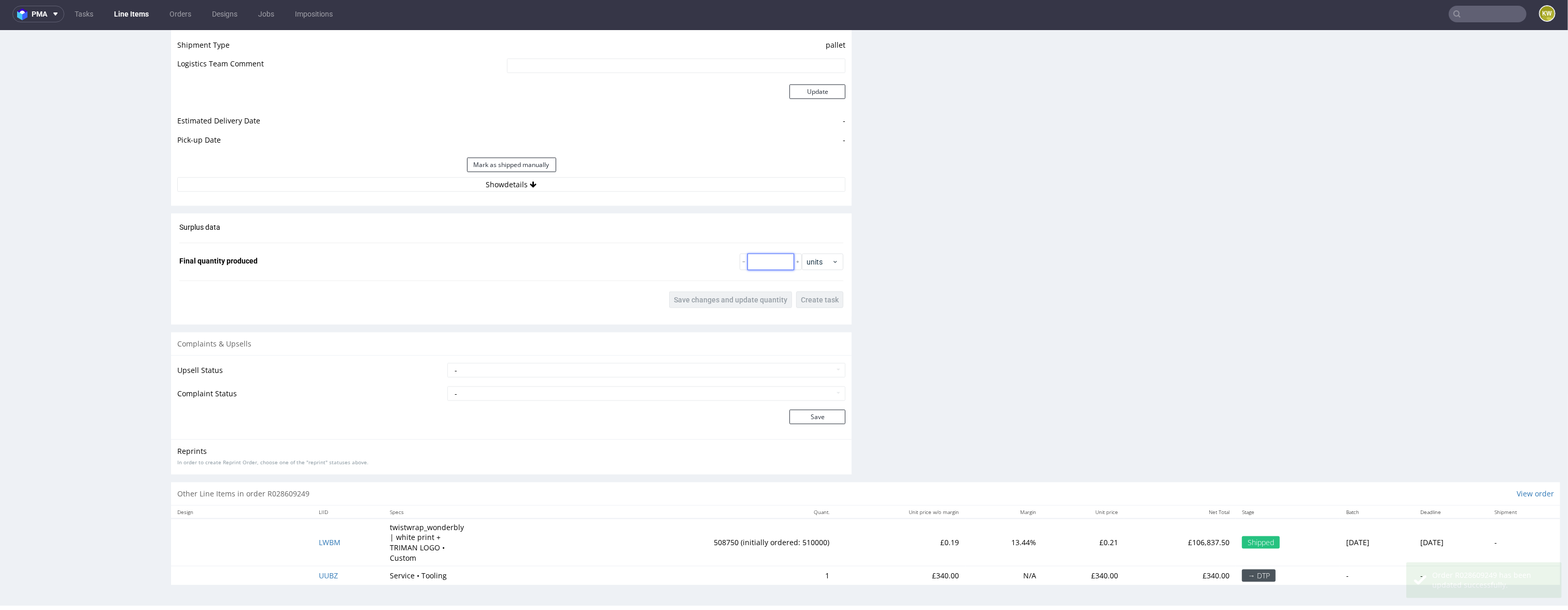
click at [765, 263] on input "number" at bounding box center [770, 262] width 47 height 17
type input "16824"
click at [748, 307] on button "Save changes and update quantity" at bounding box center [730, 299] width 123 height 17
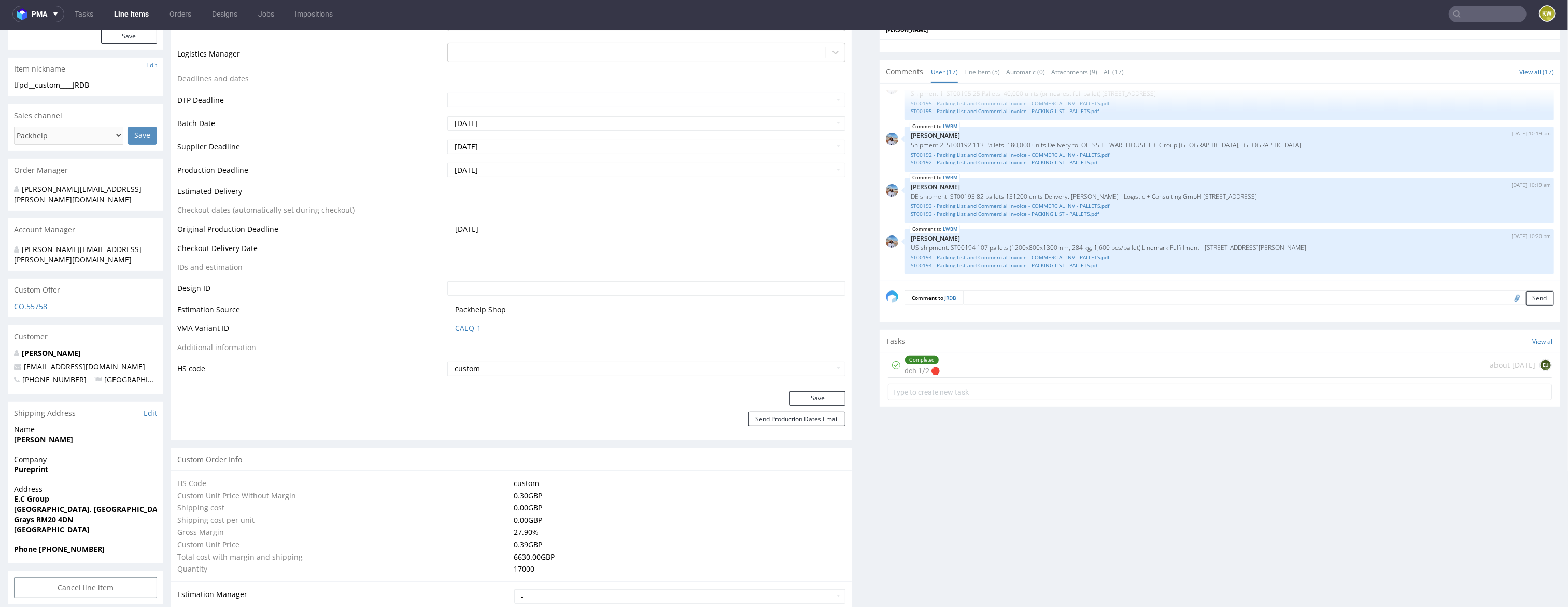
scroll to position [352, 0]
click at [977, 60] on link "Line Item (5)" at bounding box center [982, 71] width 36 height 22
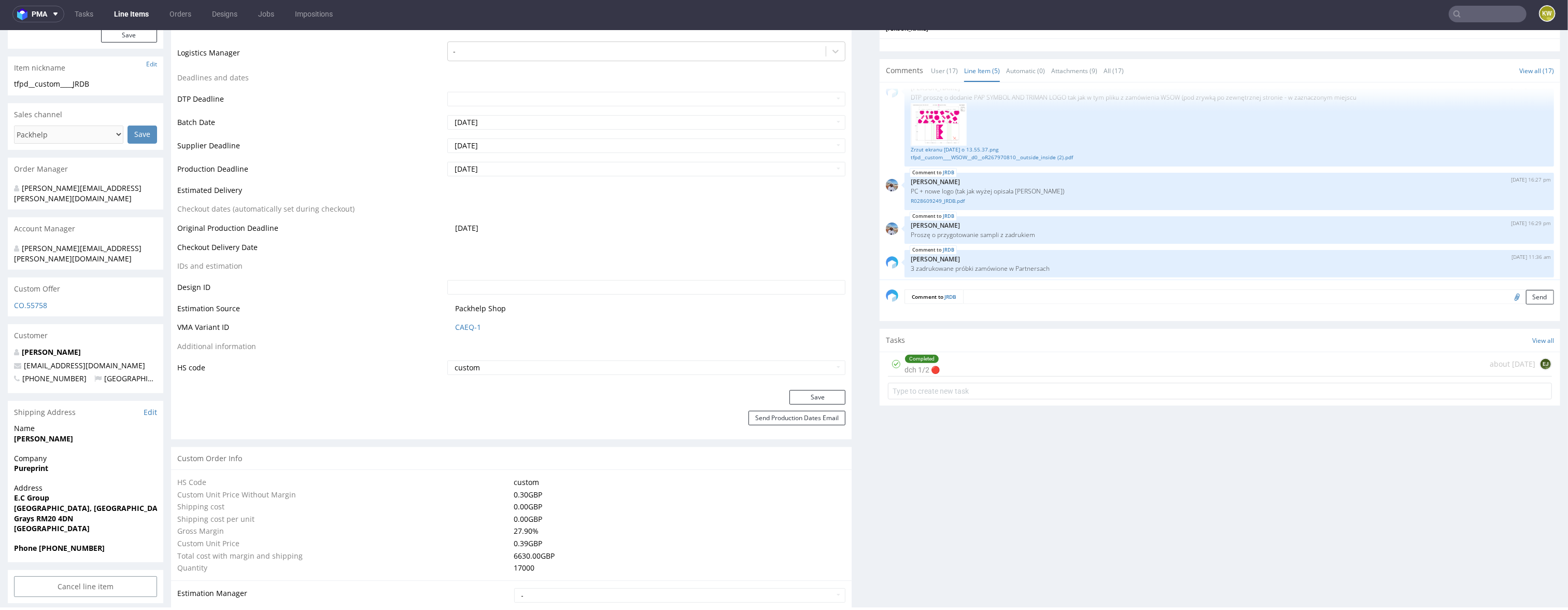
scroll to position [0, 0]
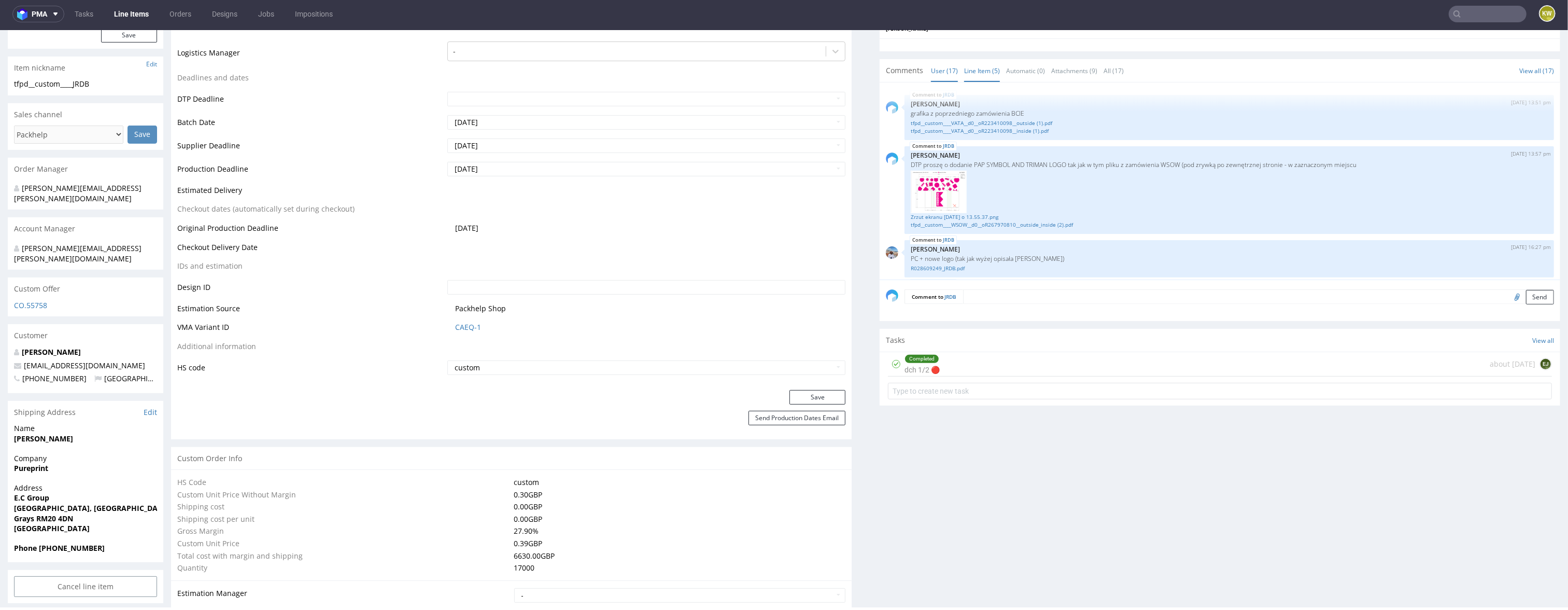
click at [935, 70] on link "User (17)" at bounding box center [944, 71] width 27 height 22
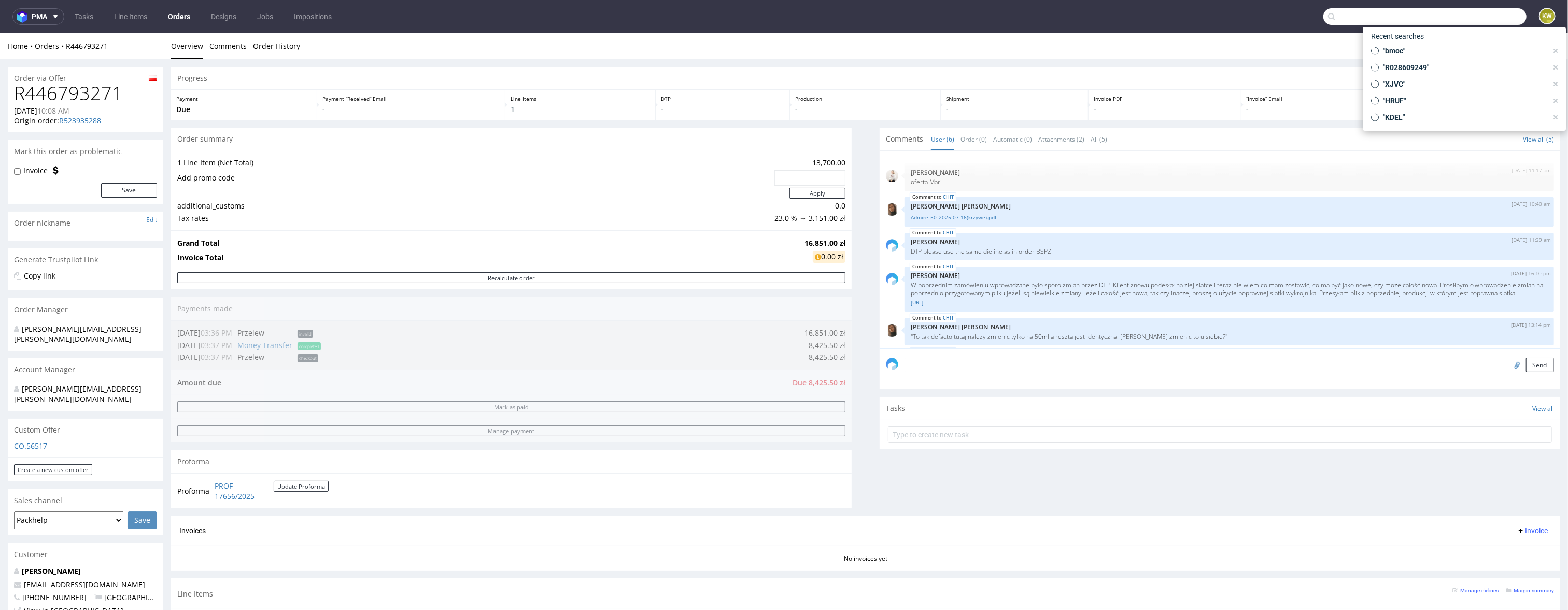
click at [1468, 16] on input "text" at bounding box center [1425, 16] width 203 height 17
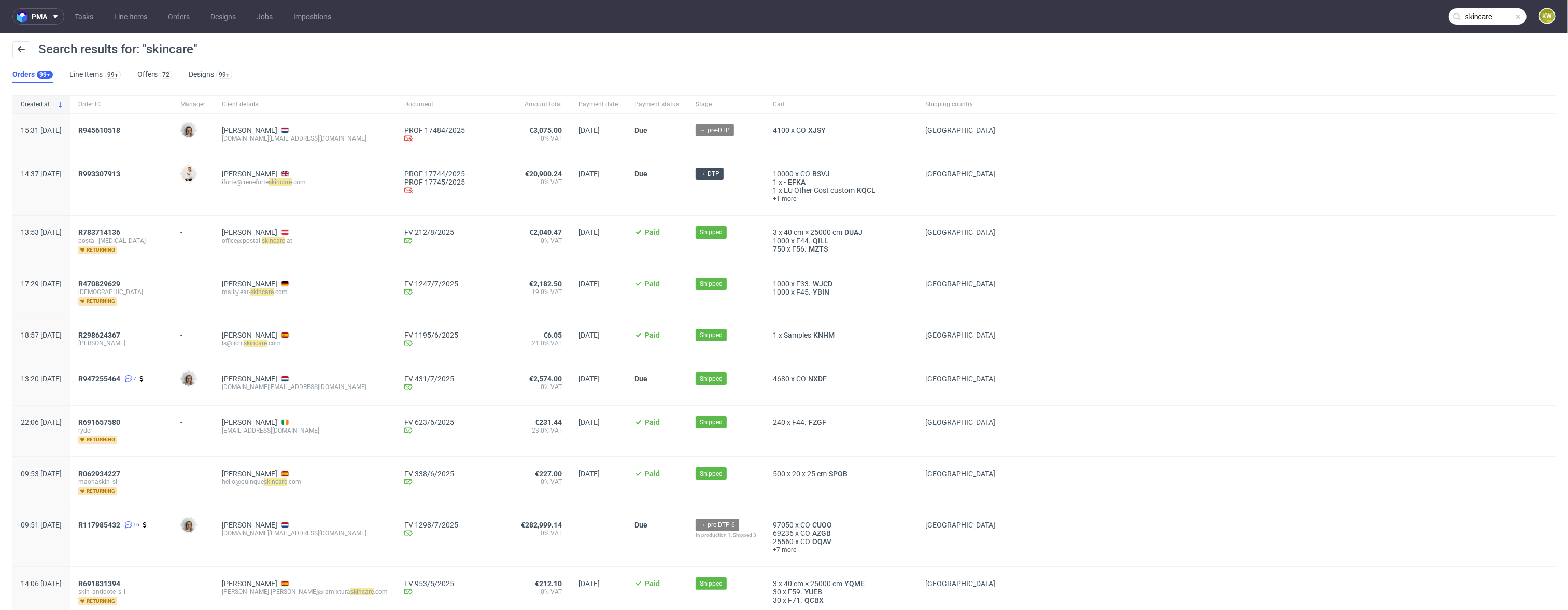
click at [1486, 26] on nav "pma Tasks Line Items Orders Designs Jobs Impositions skincare KW" at bounding box center [784, 16] width 1568 height 33
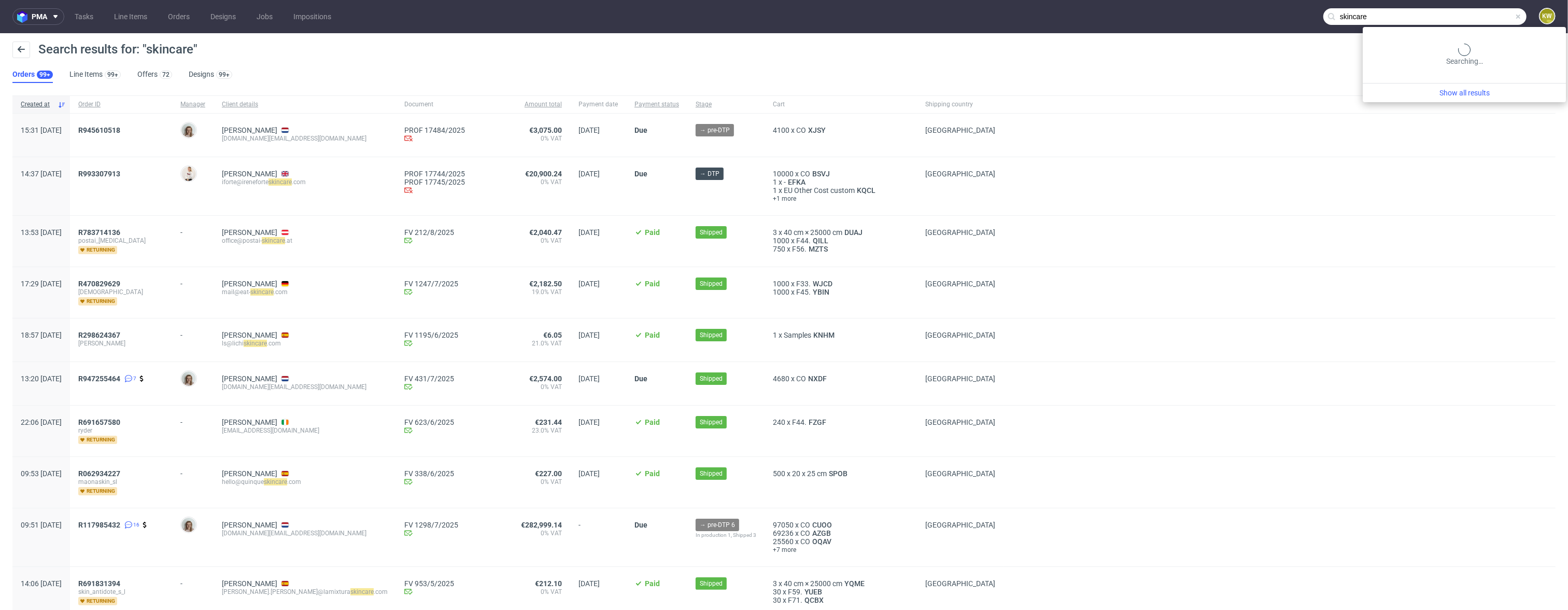
drag, startPoint x: 1486, startPoint y: 21, endPoint x: 1231, endPoint y: -2, distance: 256.0
click at [1231, 0] on html "pma Tasks Line Items Orders Designs Jobs Impositions skincare KW Search results…" at bounding box center [784, 305] width 1568 height 610
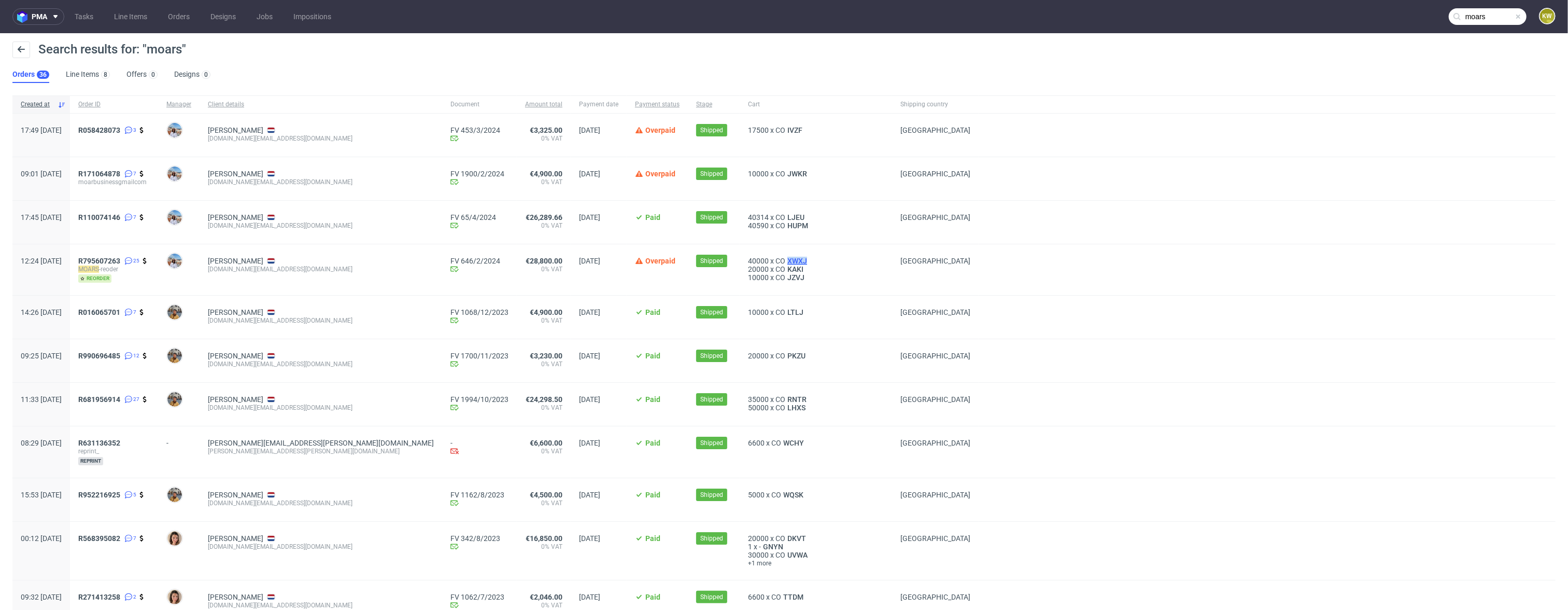
drag, startPoint x: 714, startPoint y: 266, endPoint x: 685, endPoint y: 263, distance: 29.2
click at [748, 263] on div "40000 x CO XWXJ" at bounding box center [816, 261] width 136 height 8
copy span "XWXJ"
click at [748, 313] on div "10000 x CO LTLJ" at bounding box center [816, 312] width 136 height 8
drag, startPoint x: 708, startPoint y: 314, endPoint x: 684, endPoint y: 311, distance: 24.2
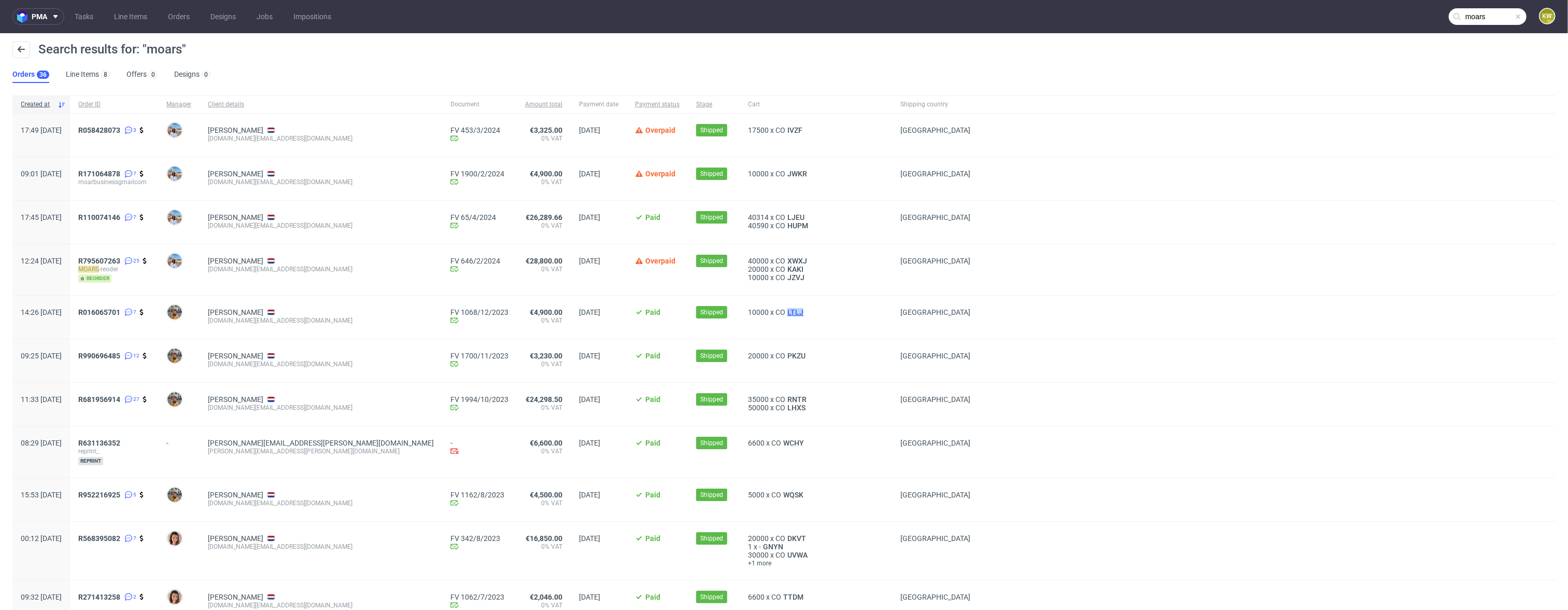
click at [748, 312] on div "10000 x CO LTLJ" at bounding box center [816, 312] width 136 height 8
copy span "LTLJ"
drag, startPoint x: 710, startPoint y: 359, endPoint x: 685, endPoint y: 362, distance: 25.2
click at [748, 360] on div "20000 x CO PKZU" at bounding box center [816, 356] width 136 height 8
copy span "PKZU"
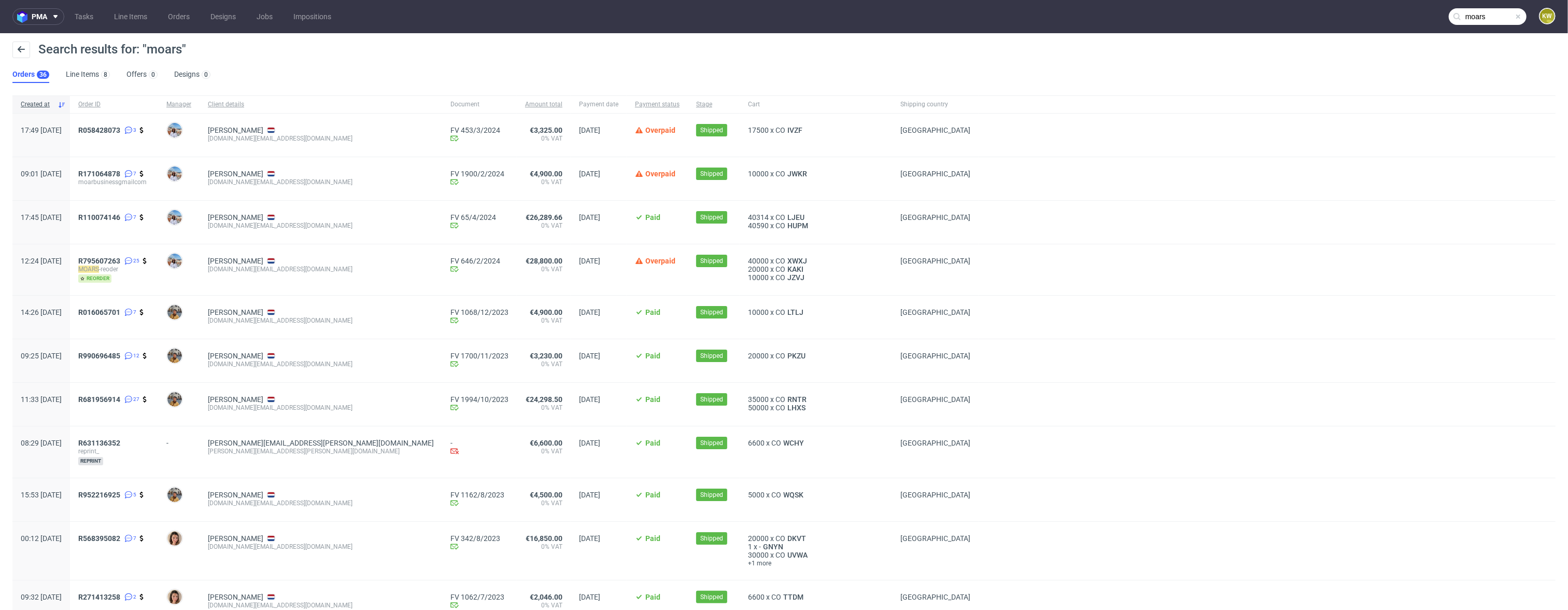
click at [748, 131] on div "17500 x CO IVZF" at bounding box center [816, 130] width 136 height 8
drag, startPoint x: 704, startPoint y: 128, endPoint x: 684, endPoint y: 134, distance: 20.9
click at [748, 134] on div "17500 x CO IVZF" at bounding box center [816, 130] width 136 height 8
copy span "IVZF"
click at [748, 174] on div "10000 x CO JWKR" at bounding box center [816, 173] width 136 height 8
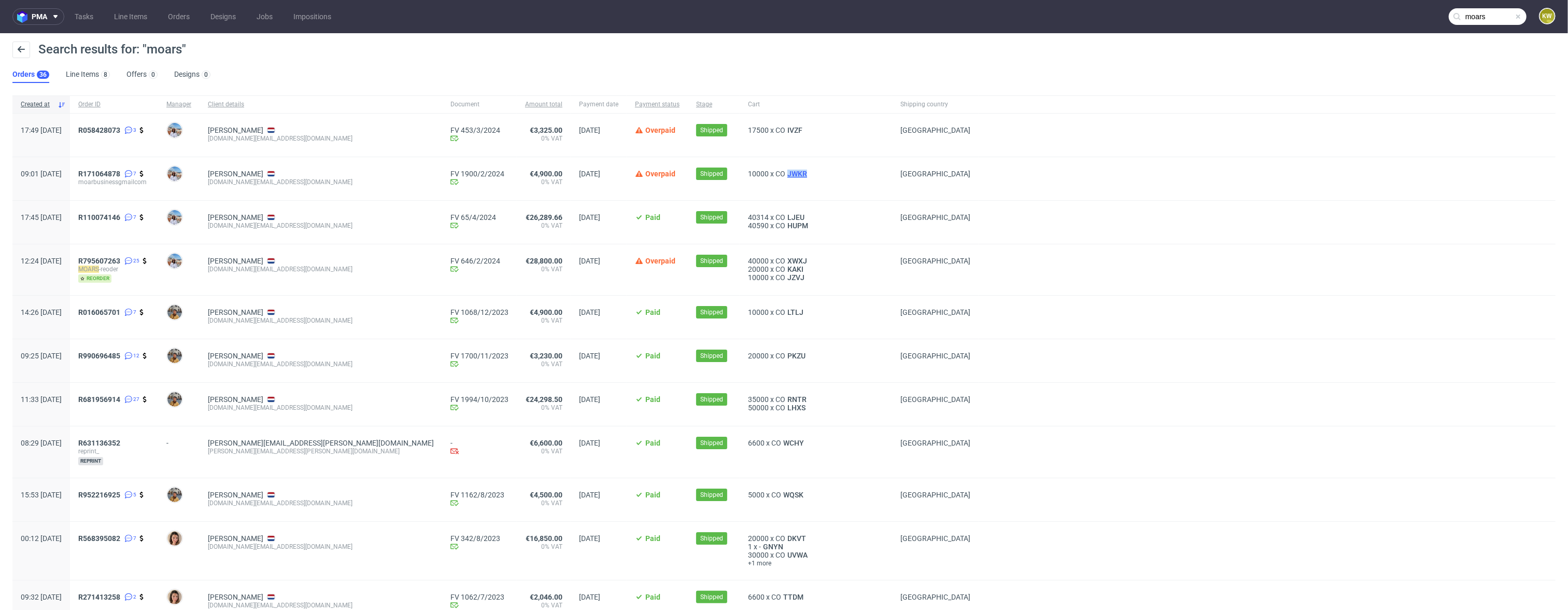
drag, startPoint x: 715, startPoint y: 174, endPoint x: 686, endPoint y: 172, distance: 29.1
click at [748, 173] on div "10000 x CO JWKR" at bounding box center [816, 173] width 136 height 8
copy span "JWKR"
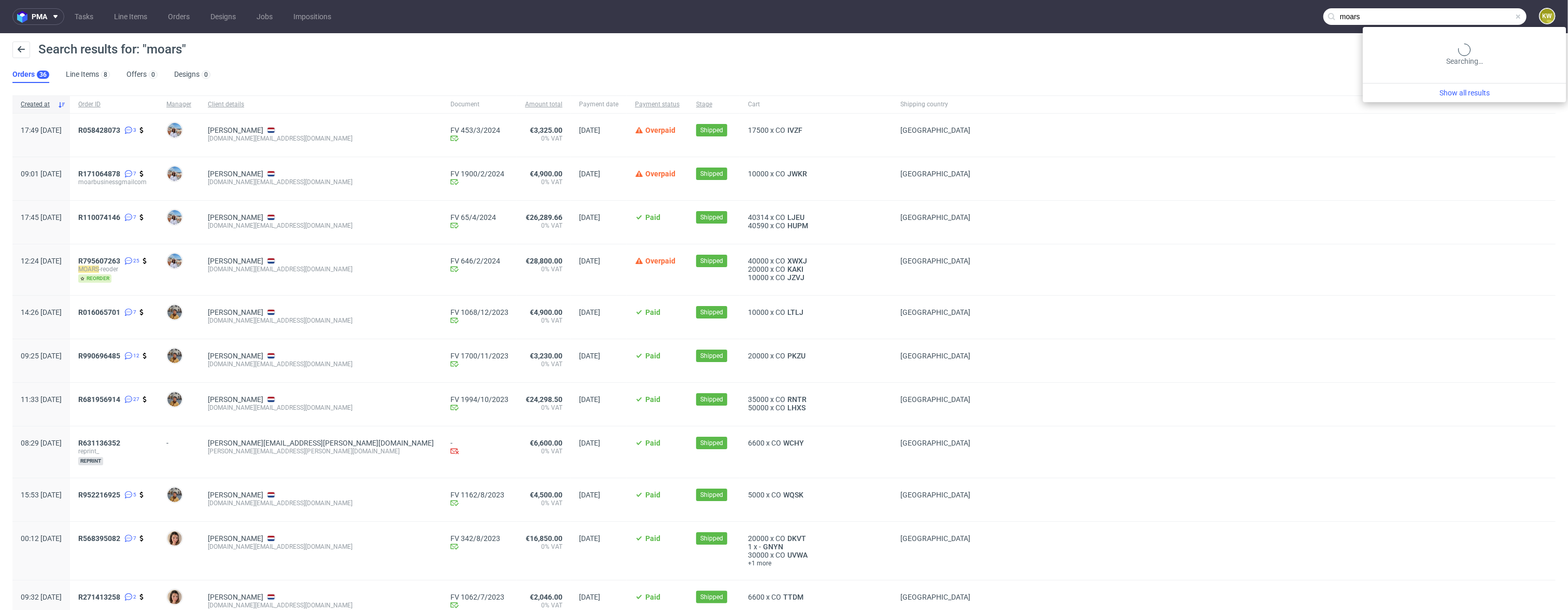
click at [1498, 13] on input "moars" at bounding box center [1425, 16] width 203 height 17
drag, startPoint x: 1483, startPoint y: 17, endPoint x: 1249, endPoint y: 2, distance: 234.5
click at [1254, 2] on nav "pma Tasks Line Items Orders Designs Jobs Impositions moars KW" at bounding box center [784, 16] width 1568 height 33
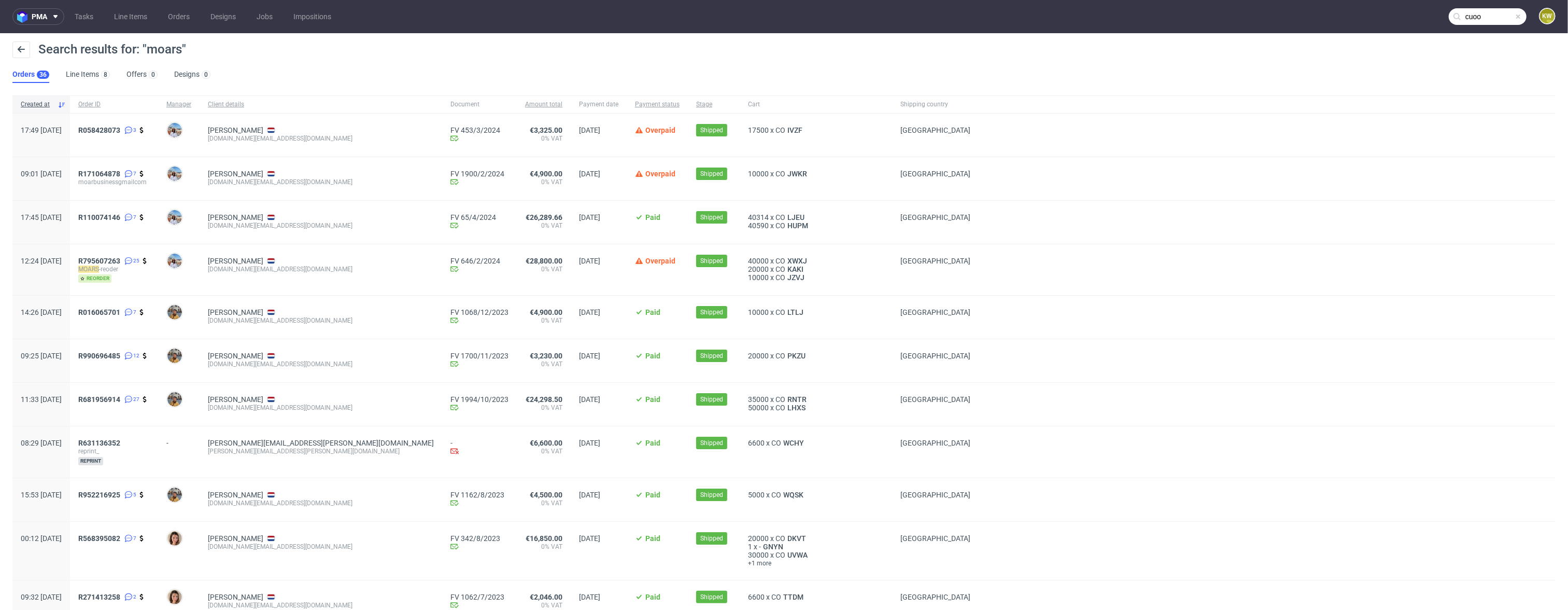
type input "cuoo"
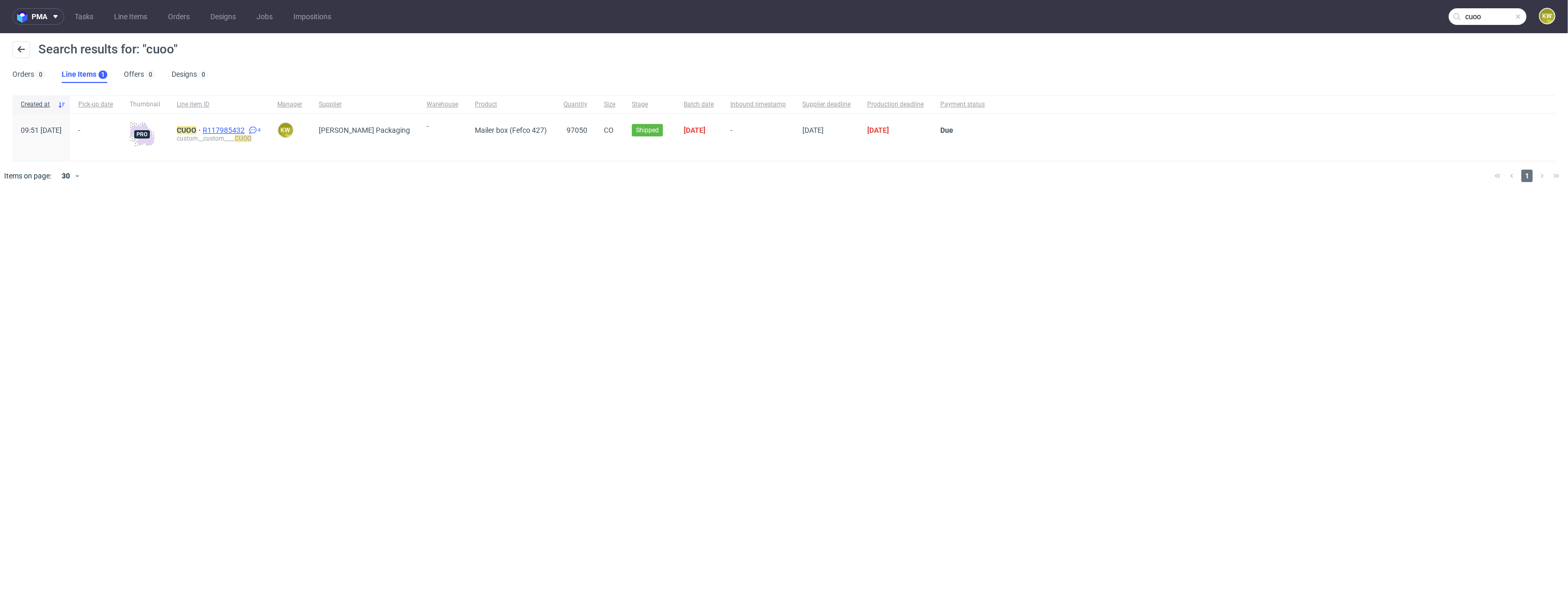
click at [247, 134] on span "R117985432" at bounding box center [224, 130] width 44 height 8
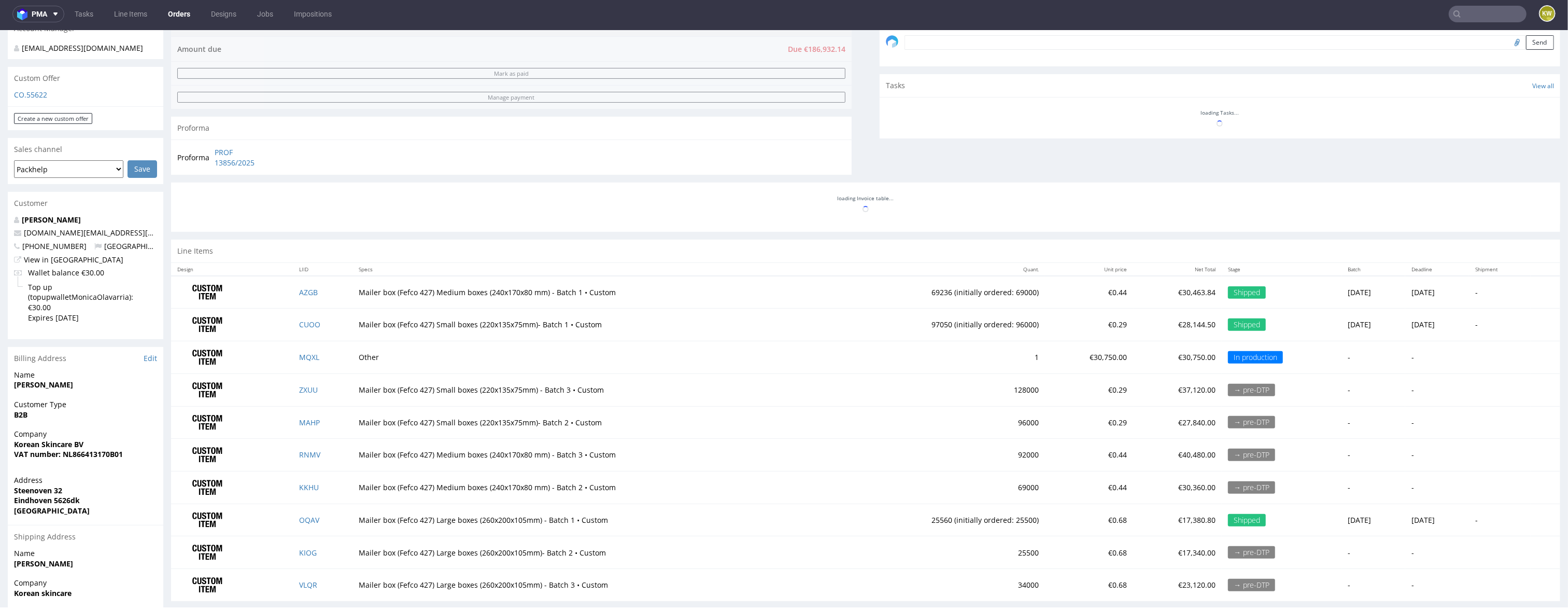
scroll to position [324, 0]
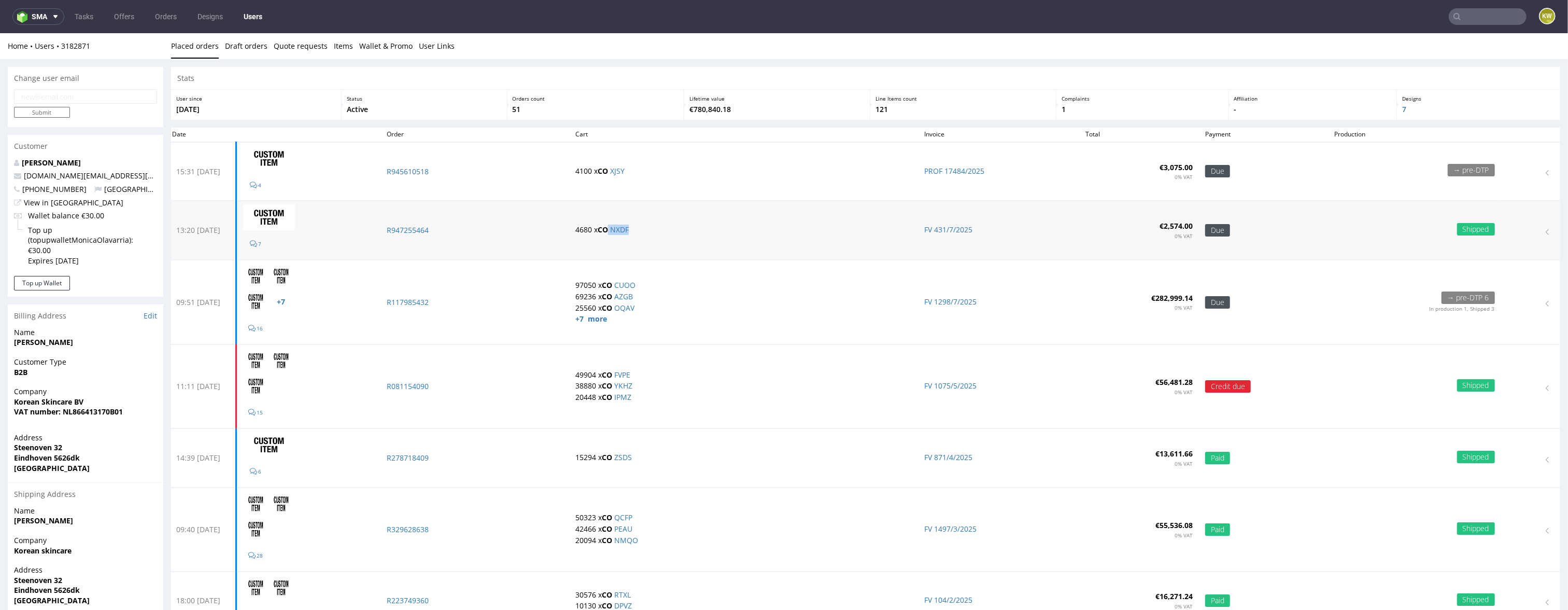
drag, startPoint x: 659, startPoint y: 230, endPoint x: 624, endPoint y: 231, distance: 35.0
click at [624, 231] on p "4680 x CO NXDF" at bounding box center [743, 230] width 337 height 11
copy p "NXDF"
click at [1471, 19] on input "text" at bounding box center [1488, 16] width 78 height 17
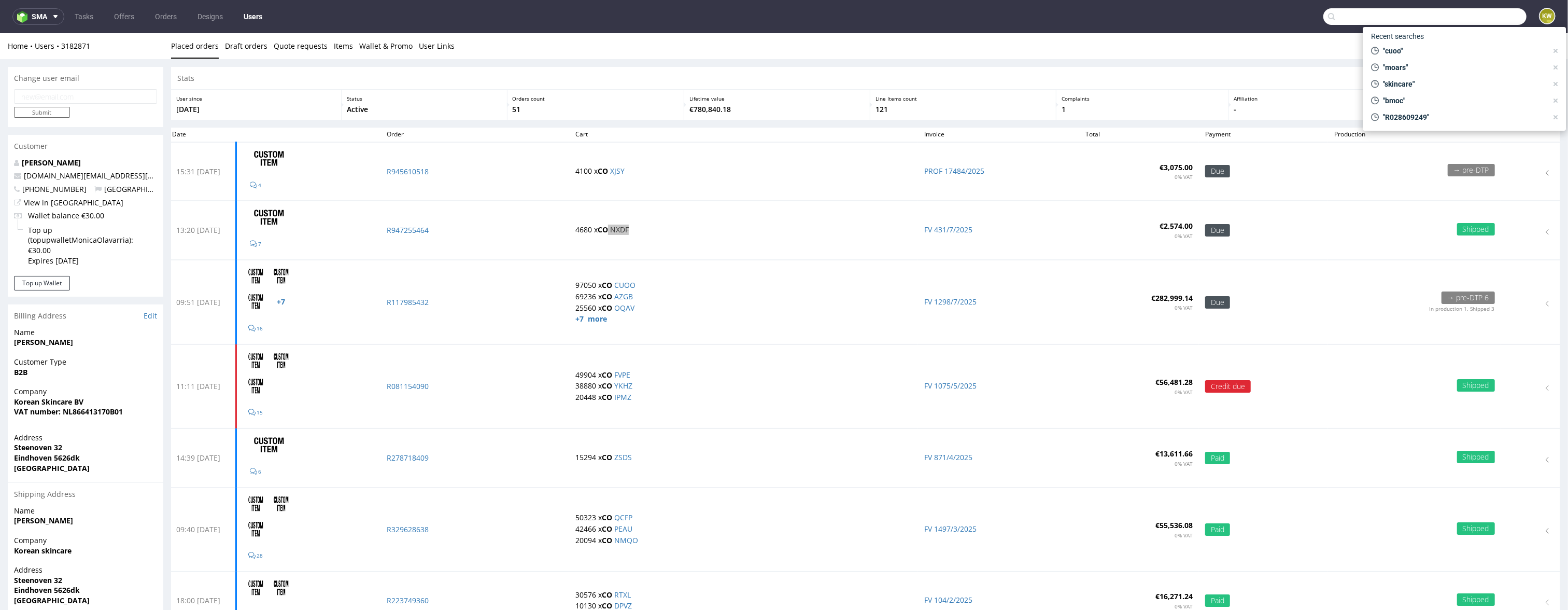
paste input "EGGP"
type input "EGGP"
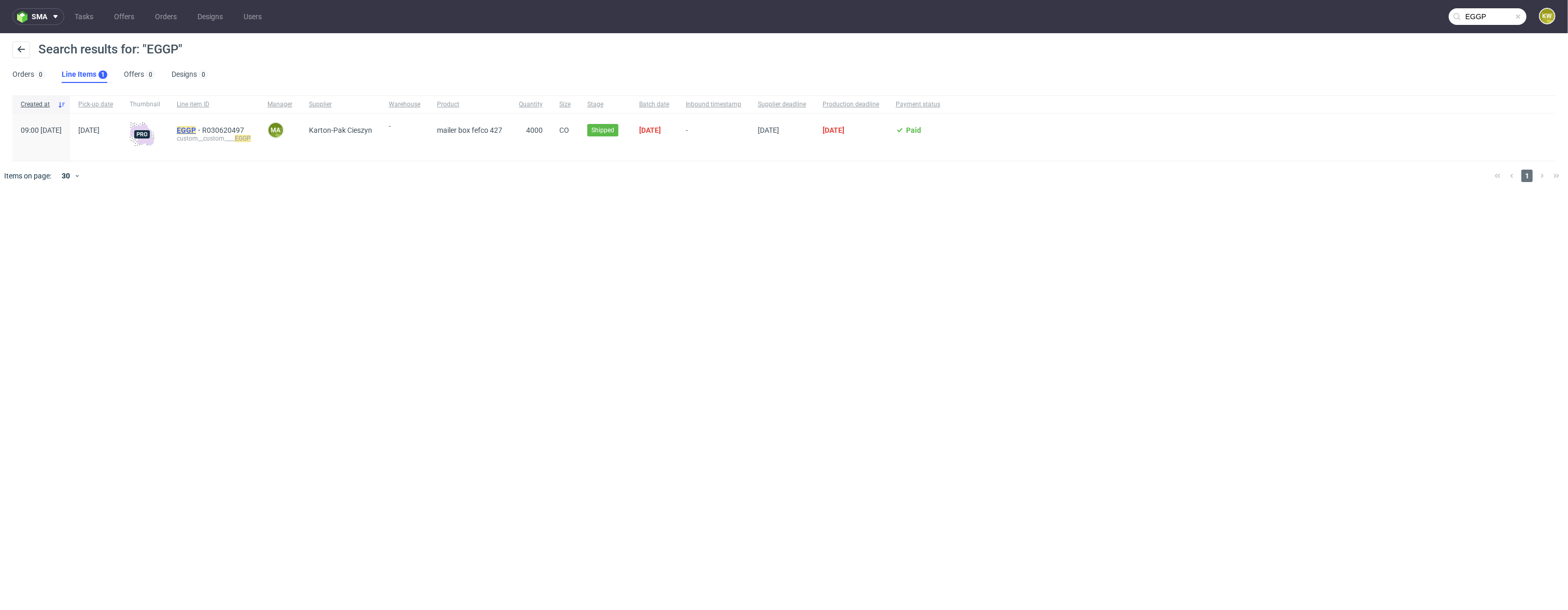
click at [196, 131] on mark "EGGP" at bounding box center [186, 130] width 19 height 8
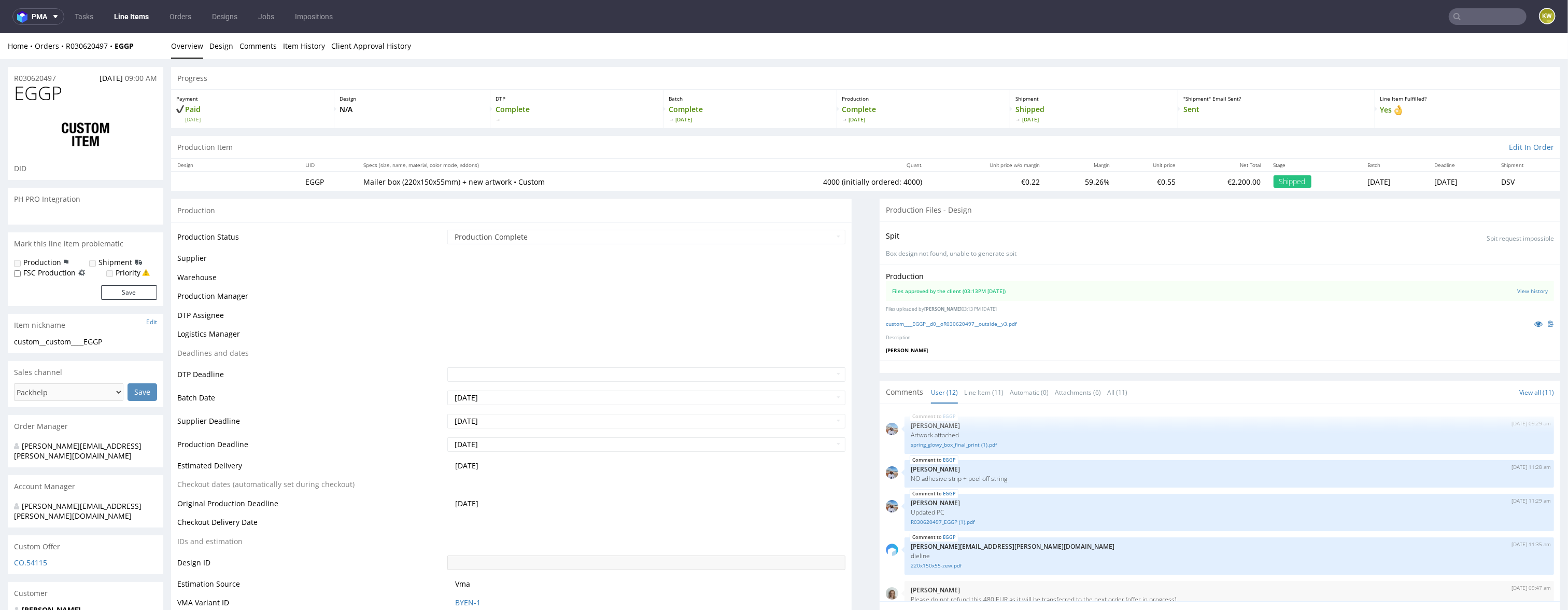
scroll to position [279, 0]
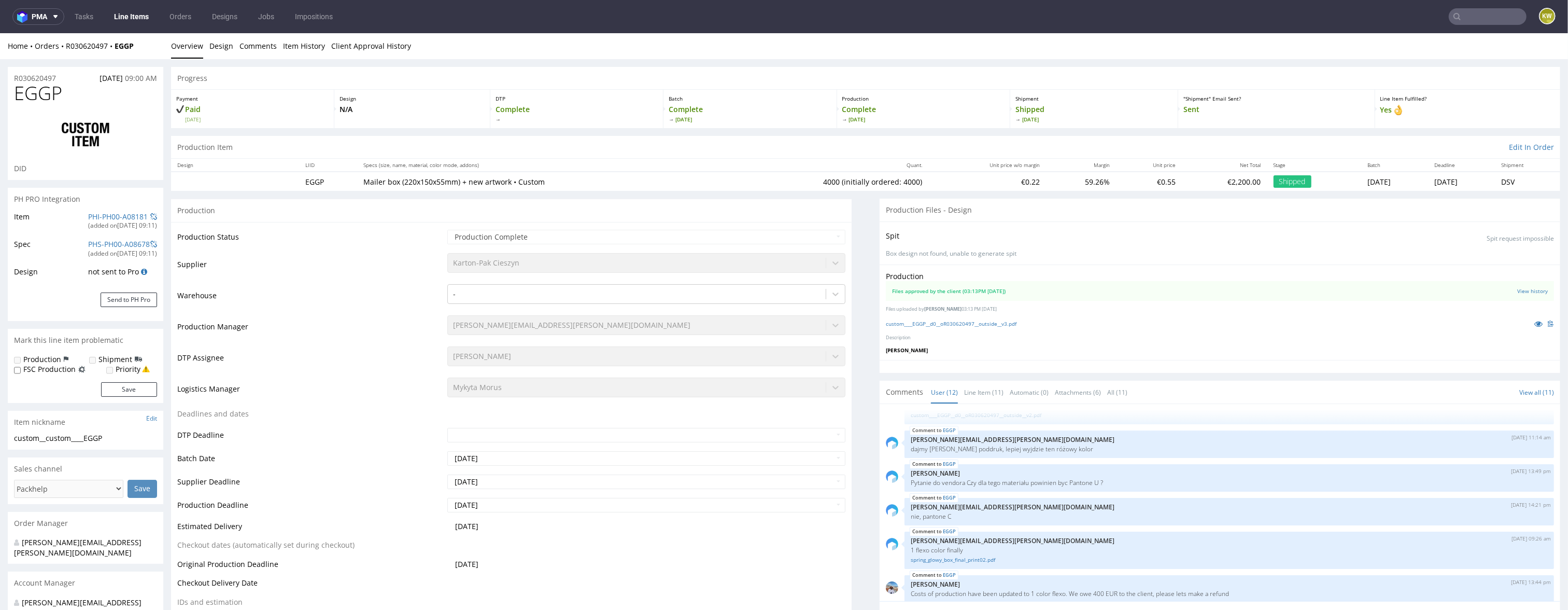
select select "in_progress"
click at [1534, 326] on icon at bounding box center [1538, 324] width 8 height 7
click at [103, 215] on link "PHI-PH00-A08181" at bounding box center [118, 216] width 60 height 10
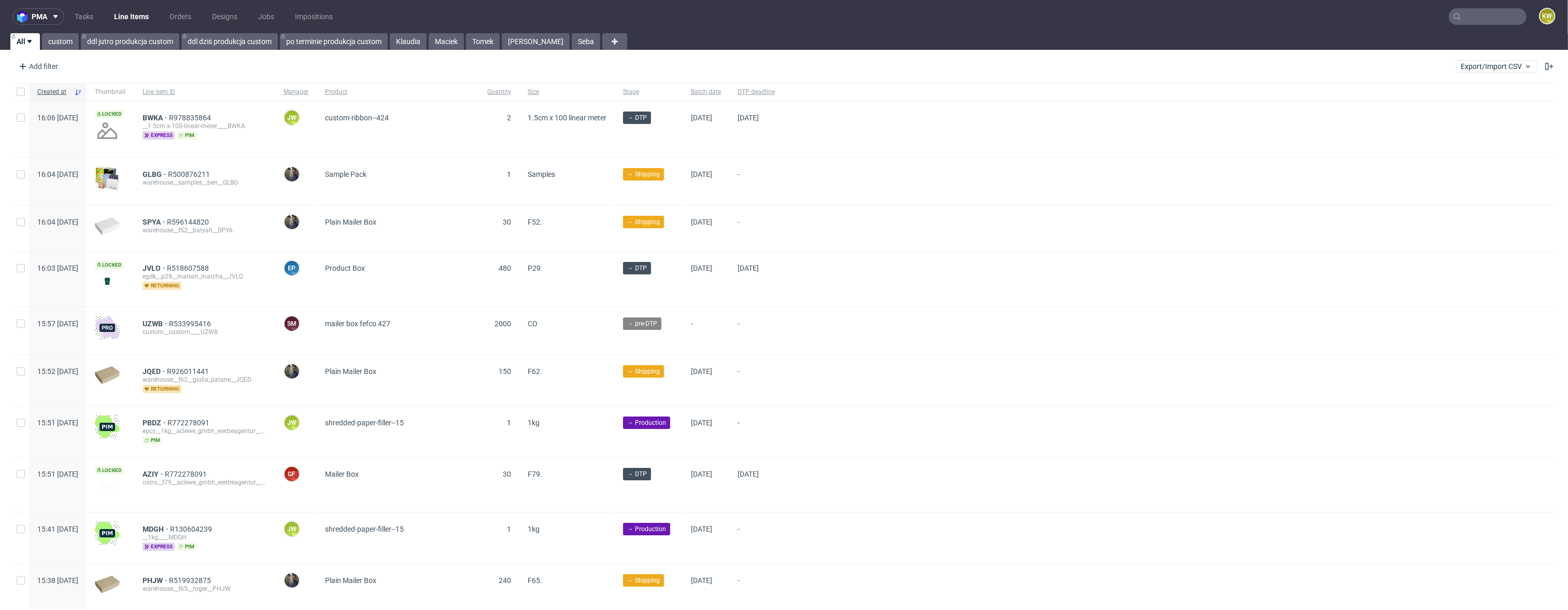
click at [1462, 14] on input "text" at bounding box center [1488, 16] width 78 height 17
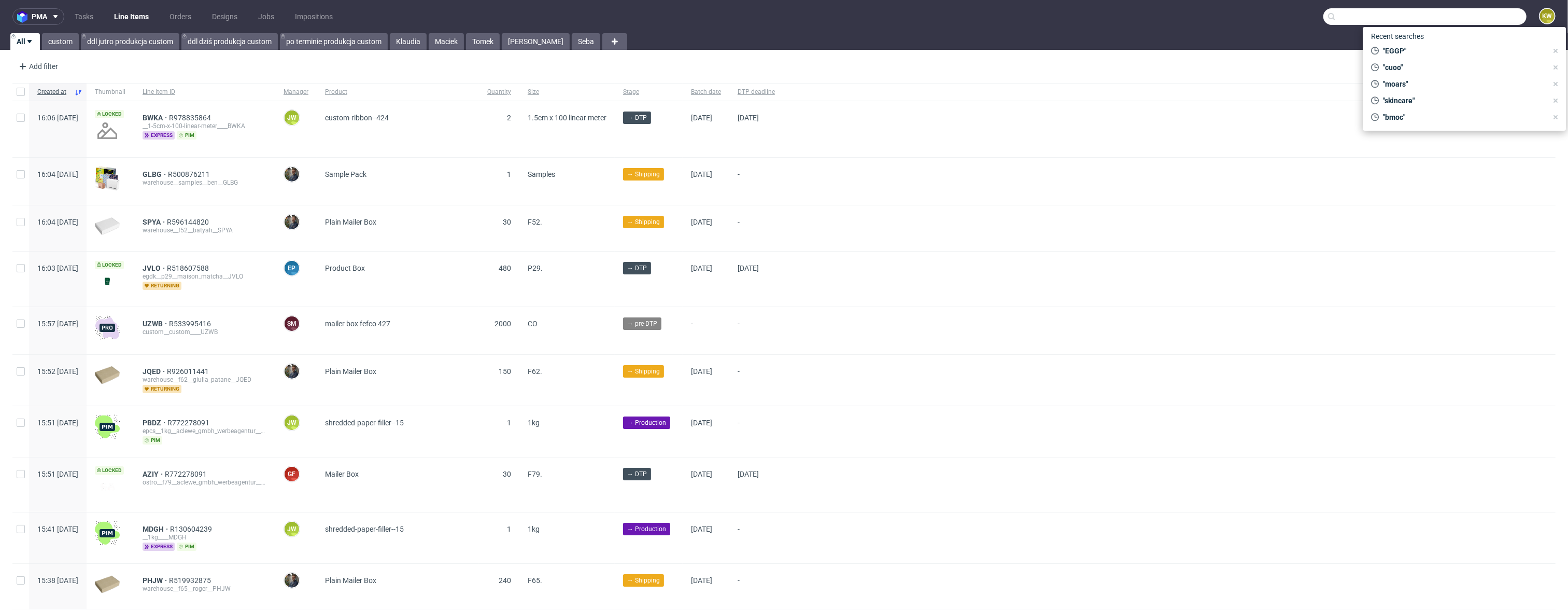
paste input "BMOC"
type input "BMOC"
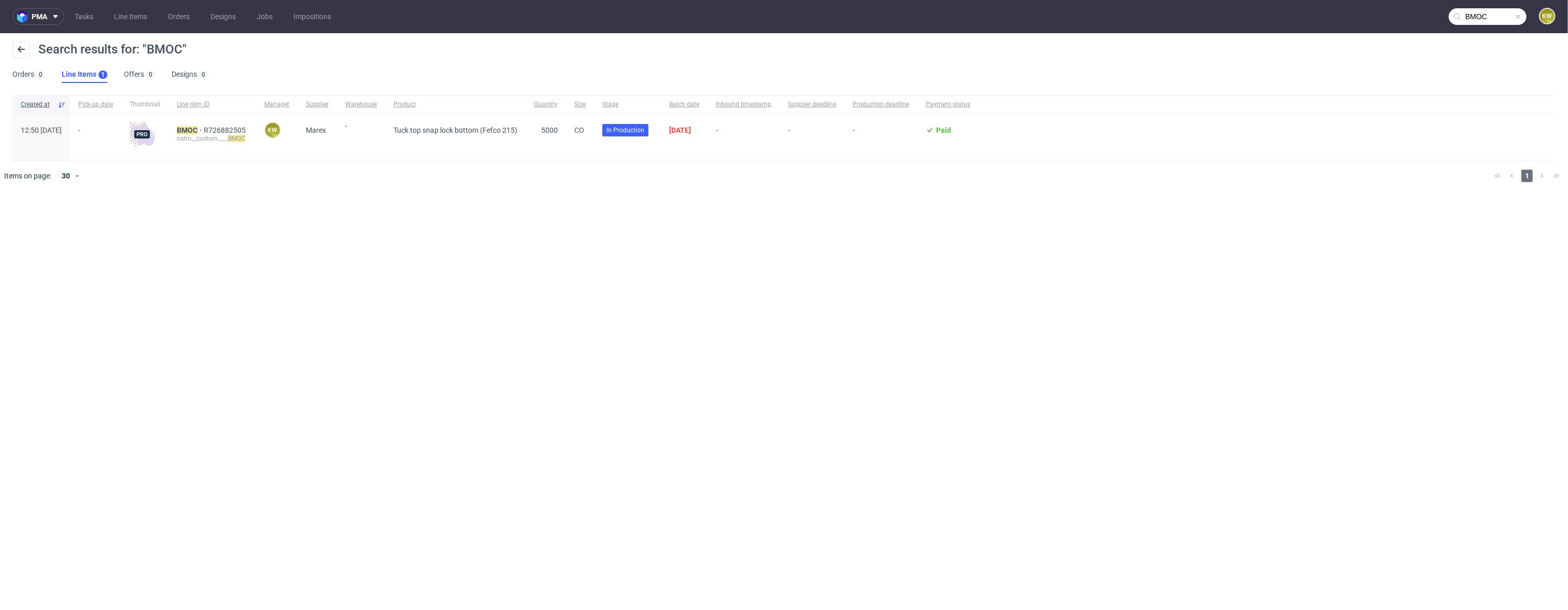
click at [214, 125] on div "BMOC R726882505 ostro__custom____ BMOC" at bounding box center [212, 137] width 88 height 47
click at [198, 128] on mark "BMOC" at bounding box center [187, 130] width 21 height 8
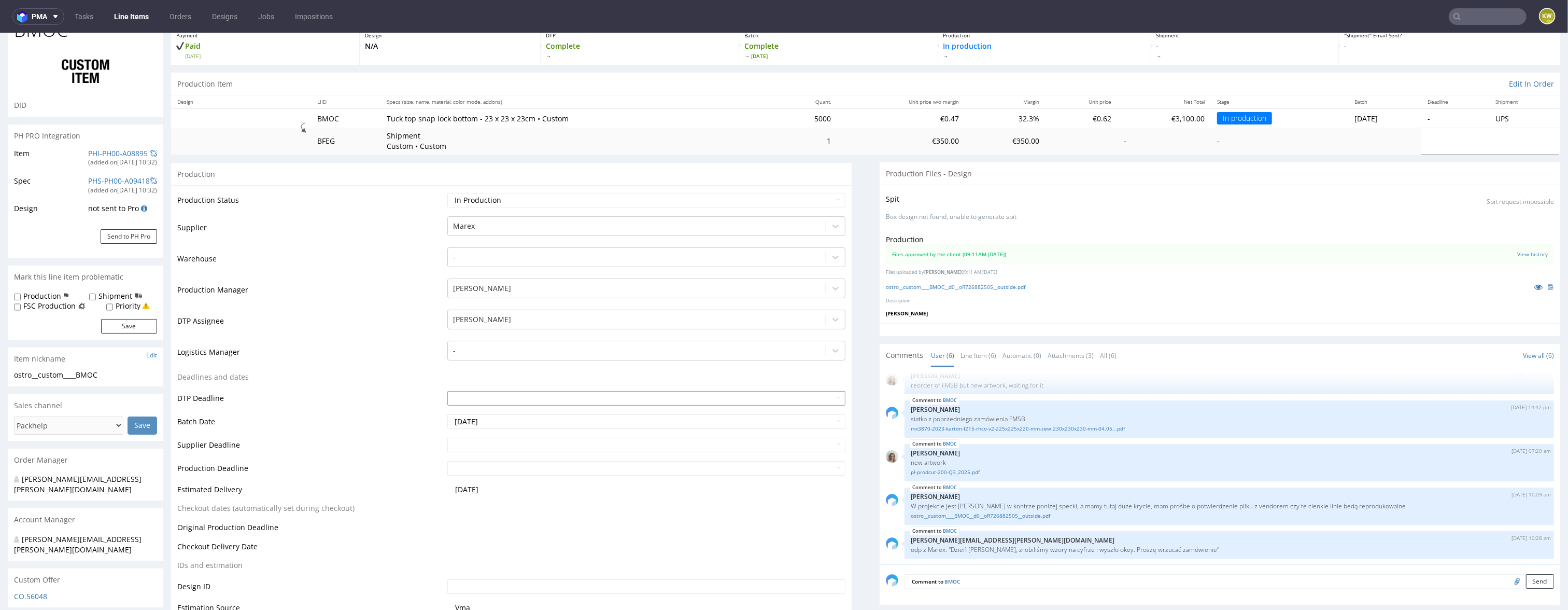
scroll to position [70, 0]
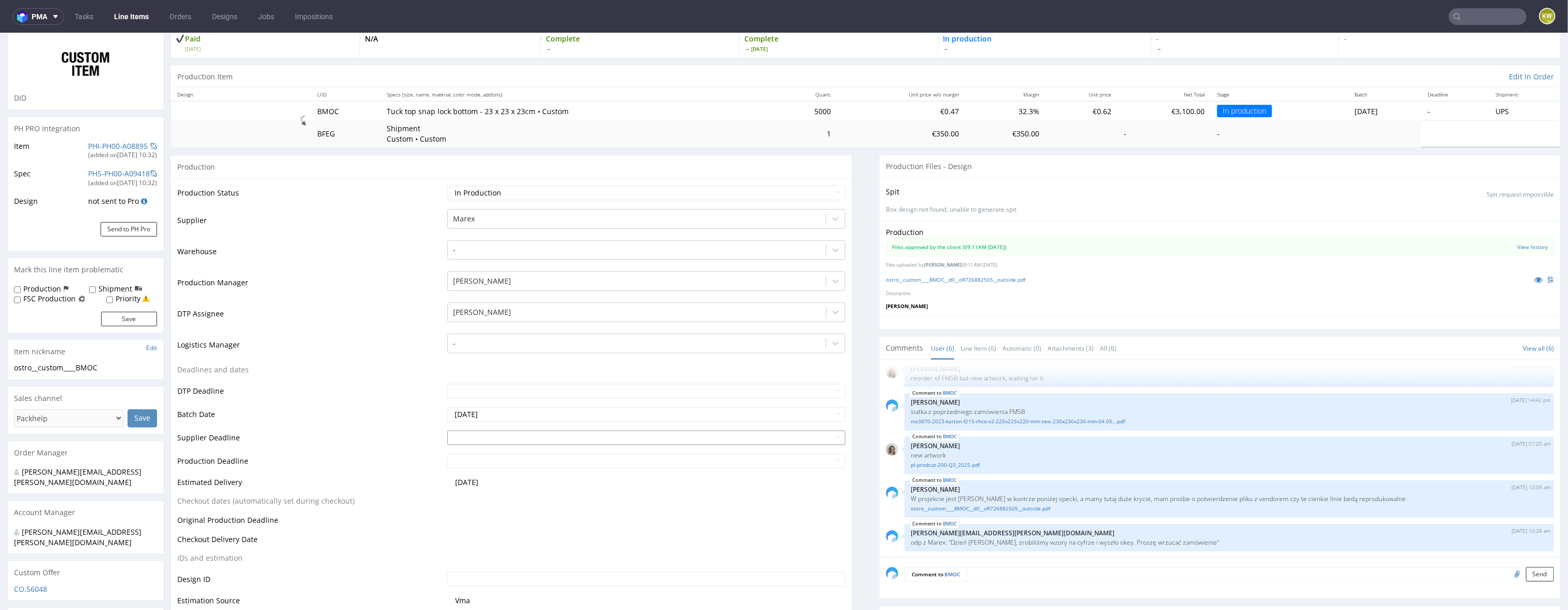
click at [490, 437] on input "text" at bounding box center [647, 437] width 399 height 14
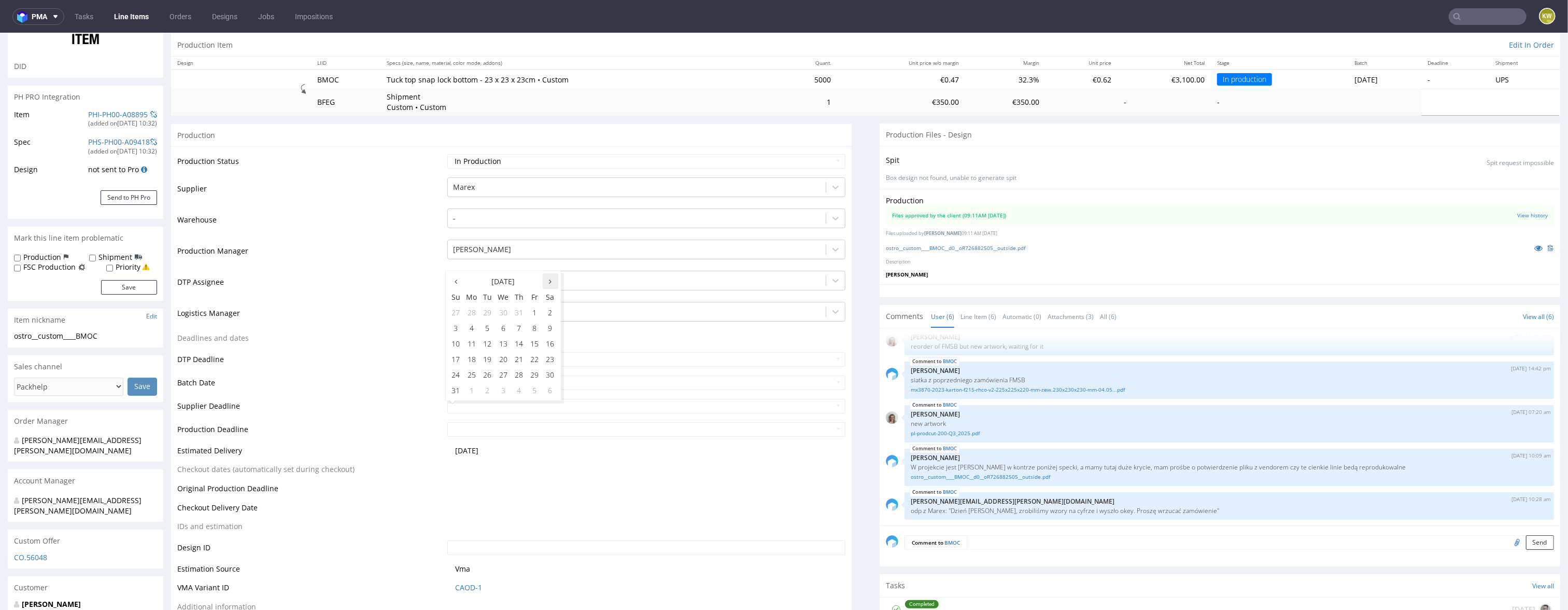
click at [553, 281] on th at bounding box center [550, 281] width 16 height 16
click at [534, 328] on td "12" at bounding box center [535, 327] width 16 height 16
type input "[DATE]"
click at [494, 431] on input "text" at bounding box center [647, 429] width 399 height 14
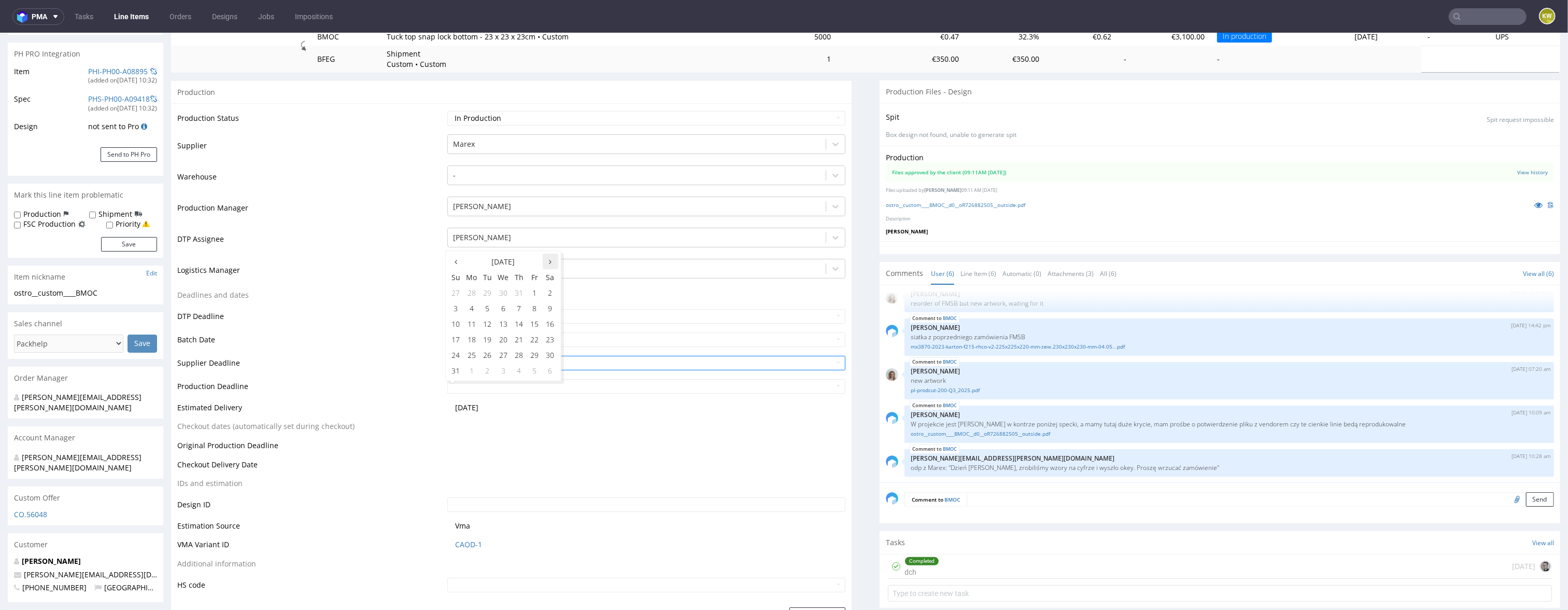
click at [550, 261] on icon at bounding box center [550, 262] width 2 height 7
click at [483, 324] on td "16" at bounding box center [487, 324] width 16 height 16
type input "[DATE]"
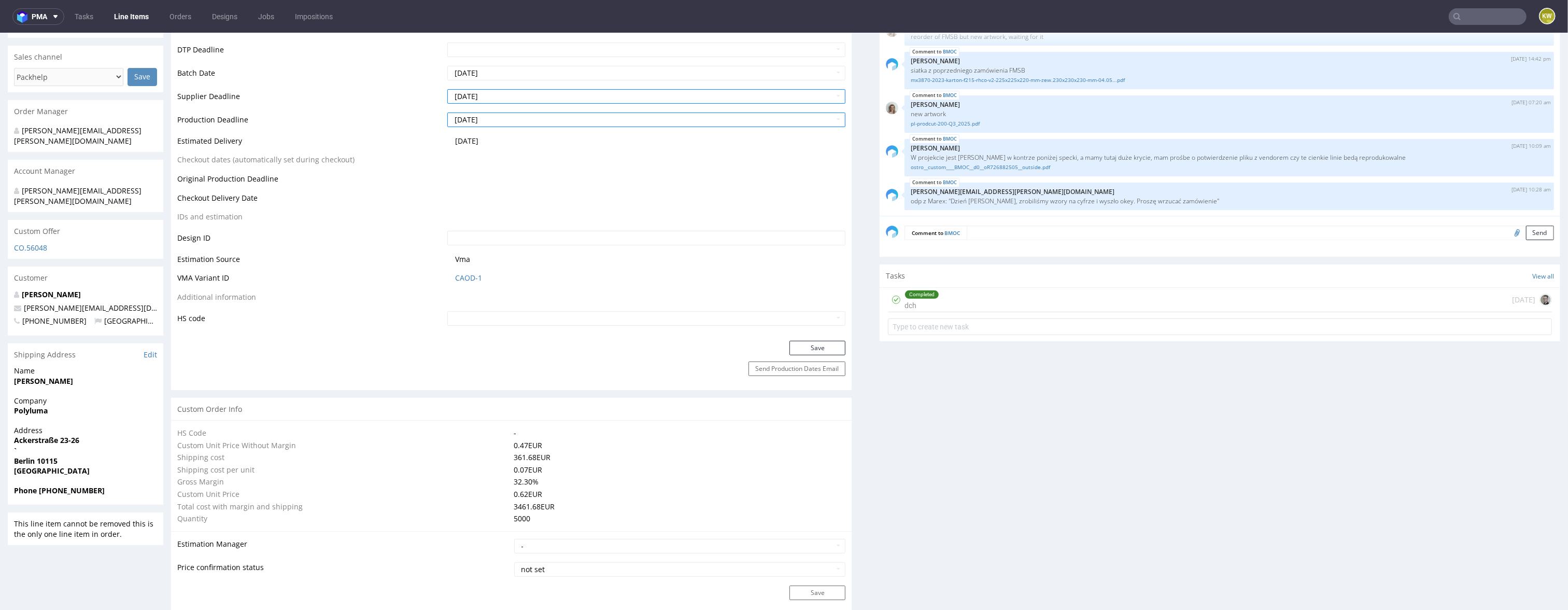
scroll to position [439, 0]
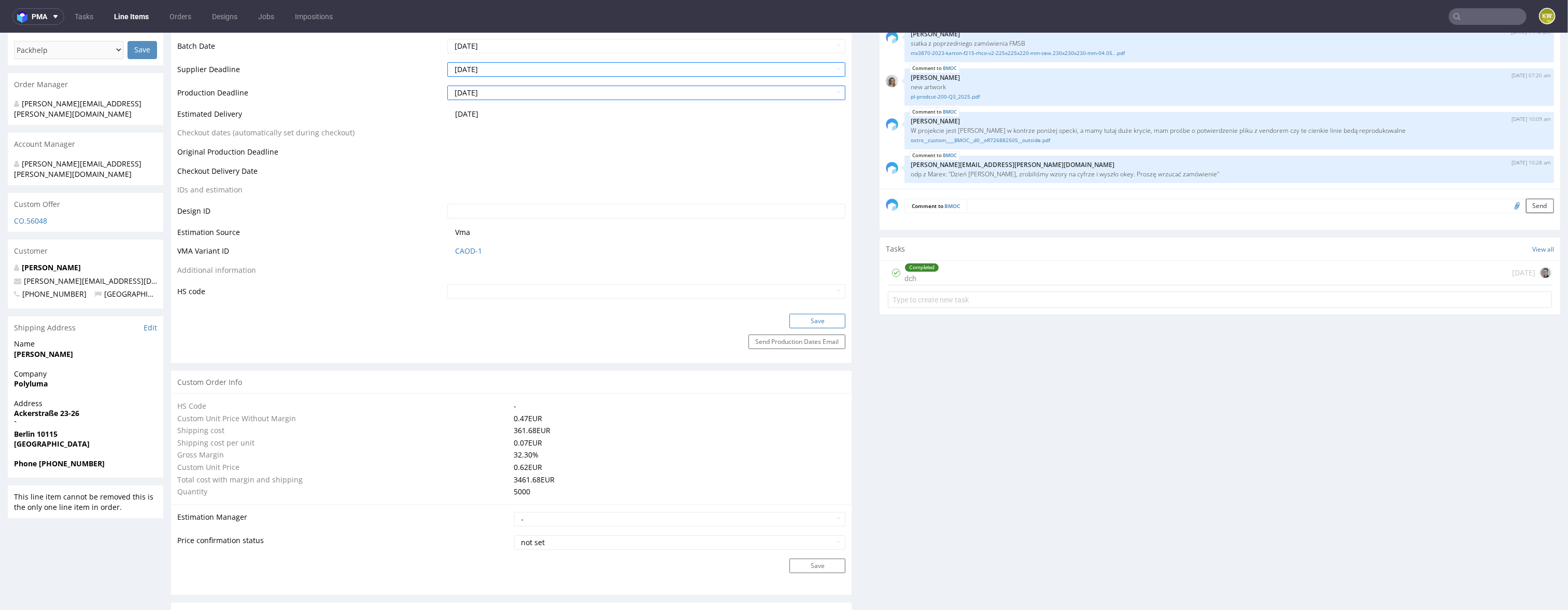
click at [793, 324] on button "Save" at bounding box center [818, 321] width 56 height 14
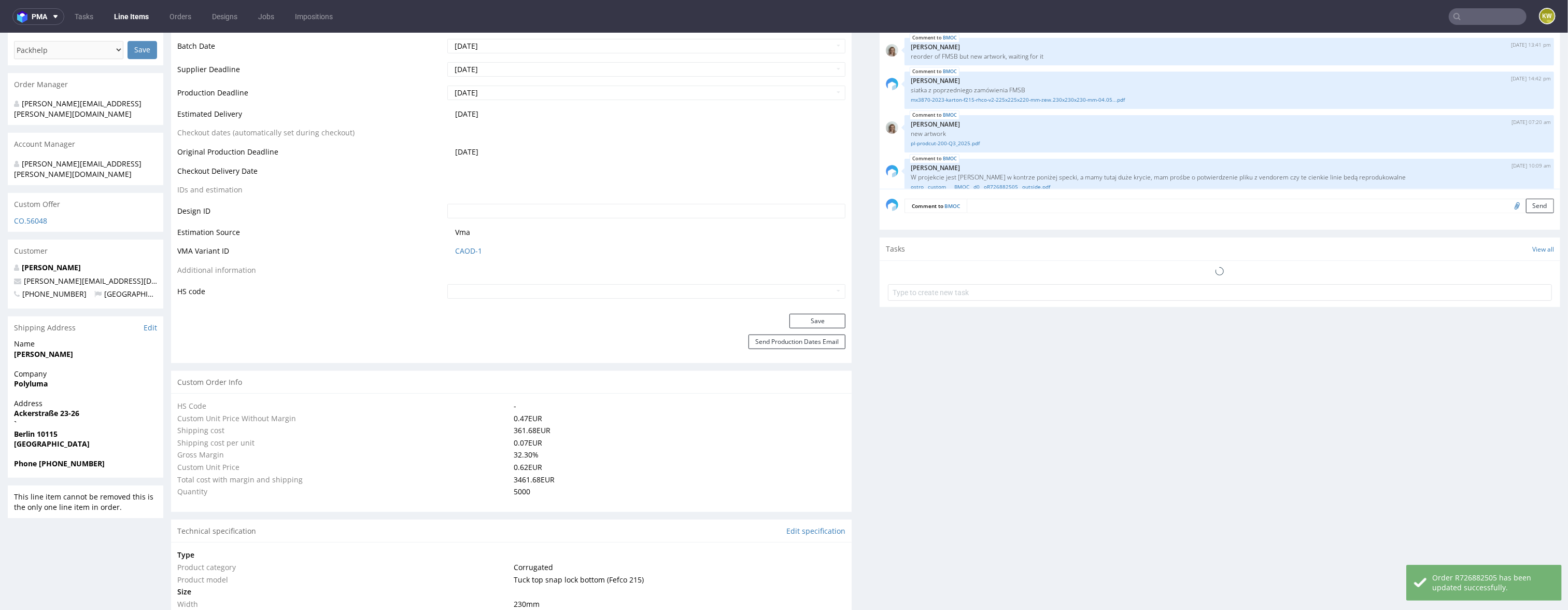
scroll to position [535, 0]
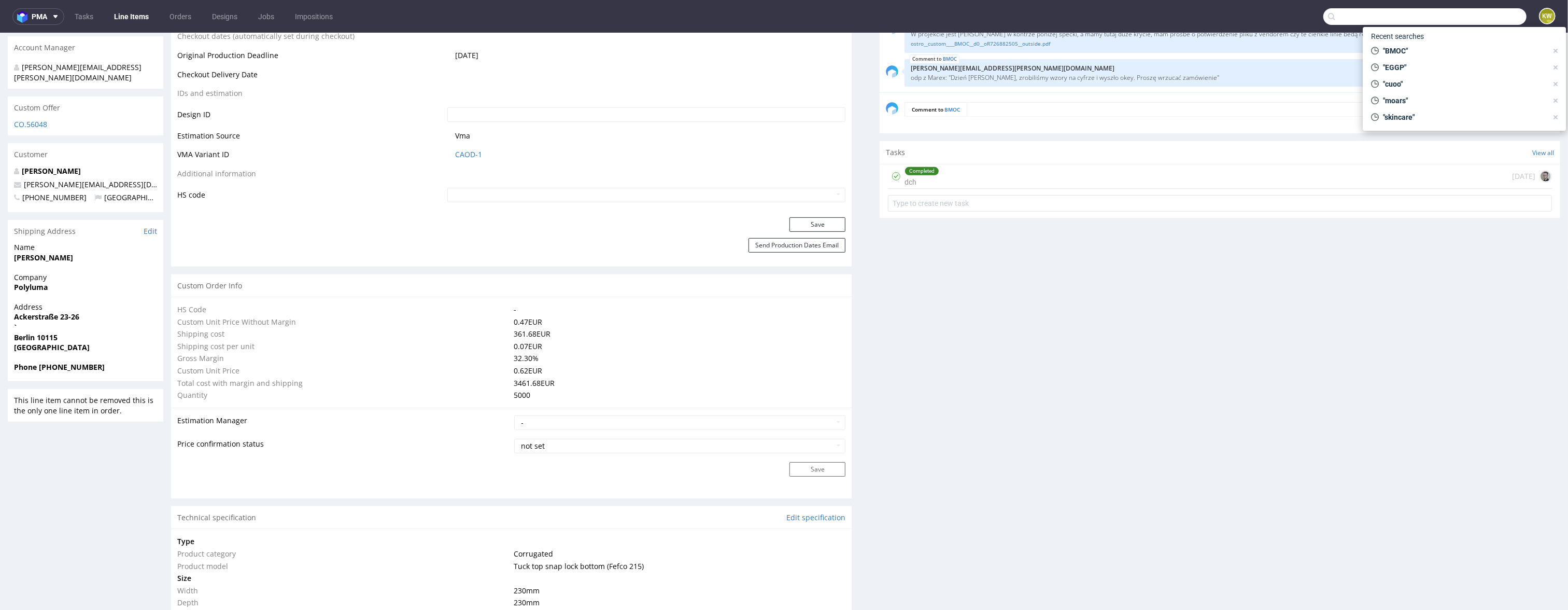
click at [1452, 14] on input "text" at bounding box center [1425, 16] width 203 height 17
paste input "XJSY"
type input "XJSY"
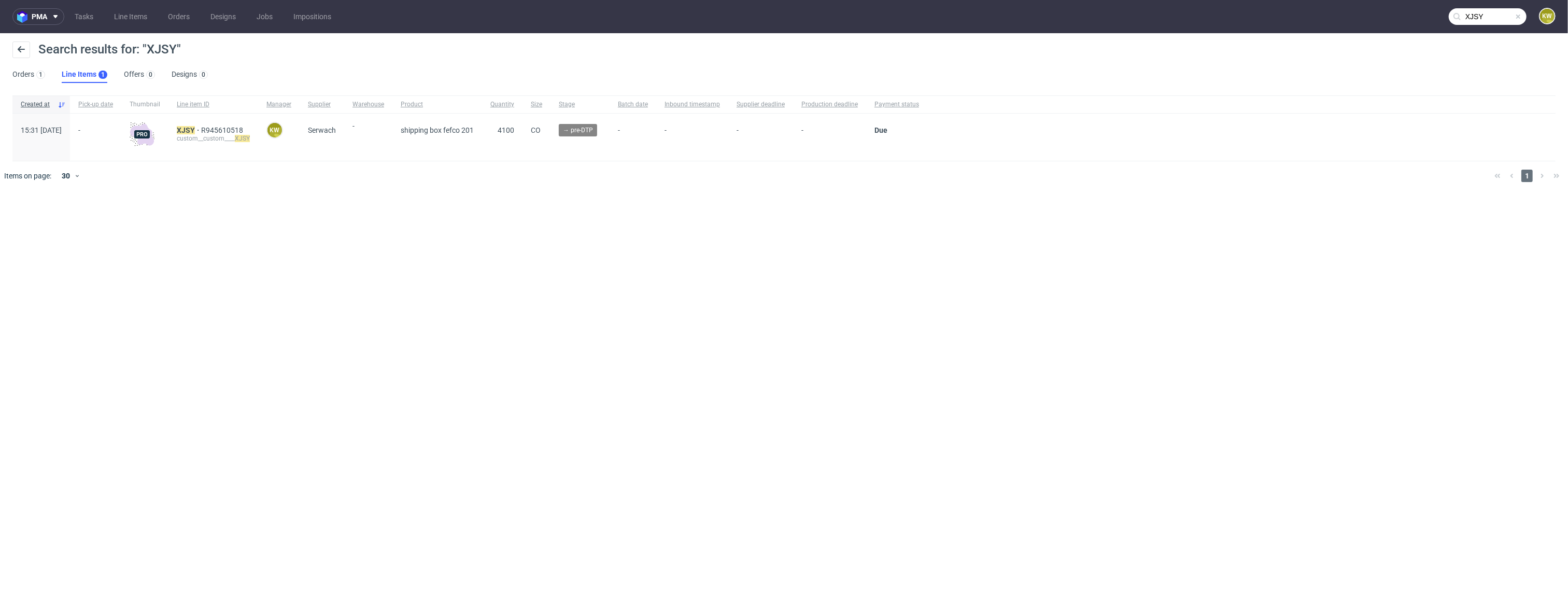
click at [202, 125] on div "XJSY R945610518 custom__custom____ XJSY" at bounding box center [213, 137] width 90 height 47
click at [195, 128] on mark "XJSY" at bounding box center [186, 130] width 18 height 8
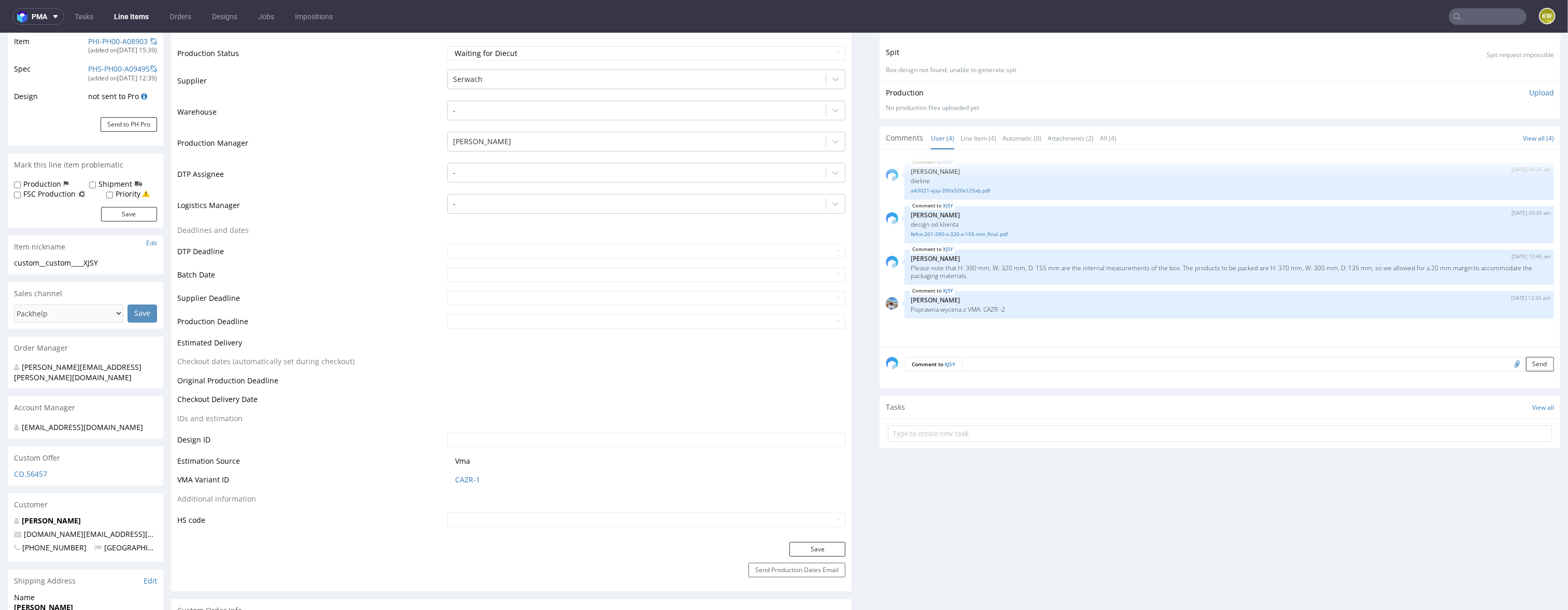
scroll to position [158, 0]
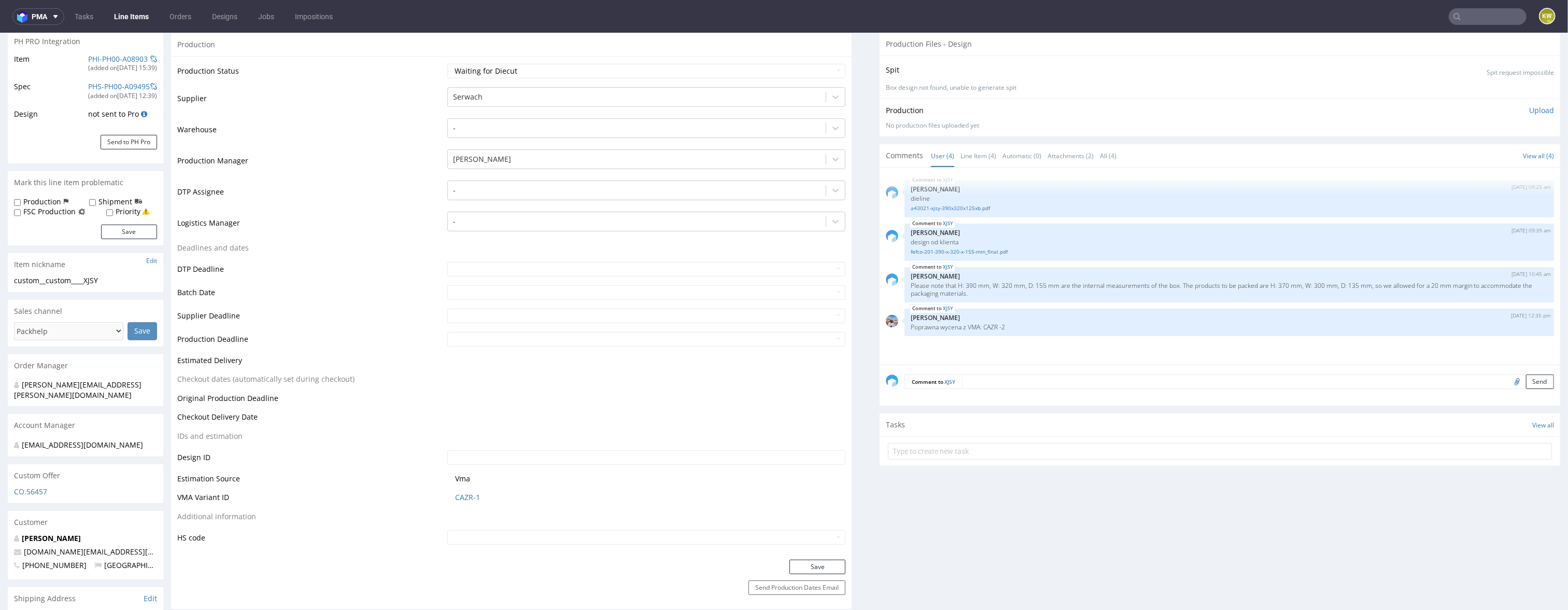
click at [1508, 382] on input "file" at bounding box center [1515, 381] width 14 height 14
type input "C:\fakepath\a43021-xjsy-390x320x155xb.pdf"
click at [970, 377] on textarea at bounding box center [1258, 381] width 592 height 14
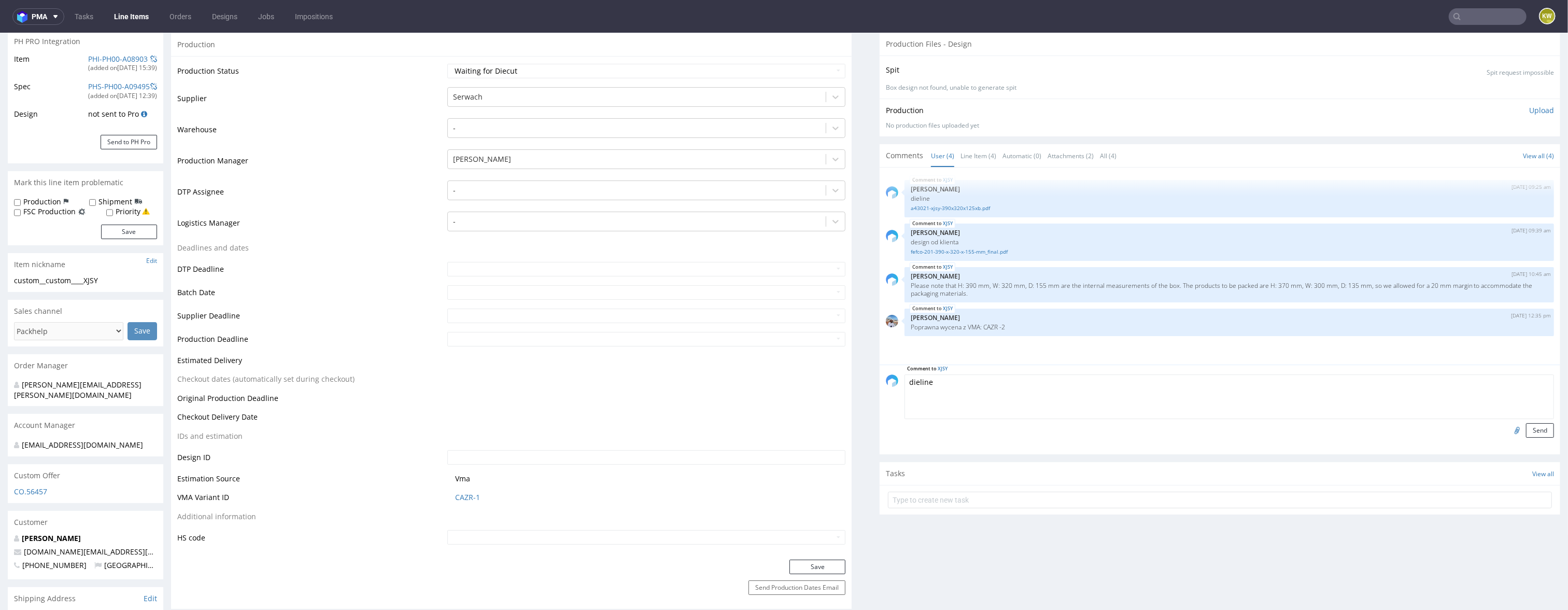
type textarea "dieline"
click at [1538, 439] on div "Comment to XJSY dieline Send" at bounding box center [1220, 410] width 681 height 90
click at [1539, 439] on div "Comment to XJSY dieline Send" at bounding box center [1220, 410] width 681 height 90
click at [1537, 426] on button "Send" at bounding box center [1540, 430] width 28 height 14
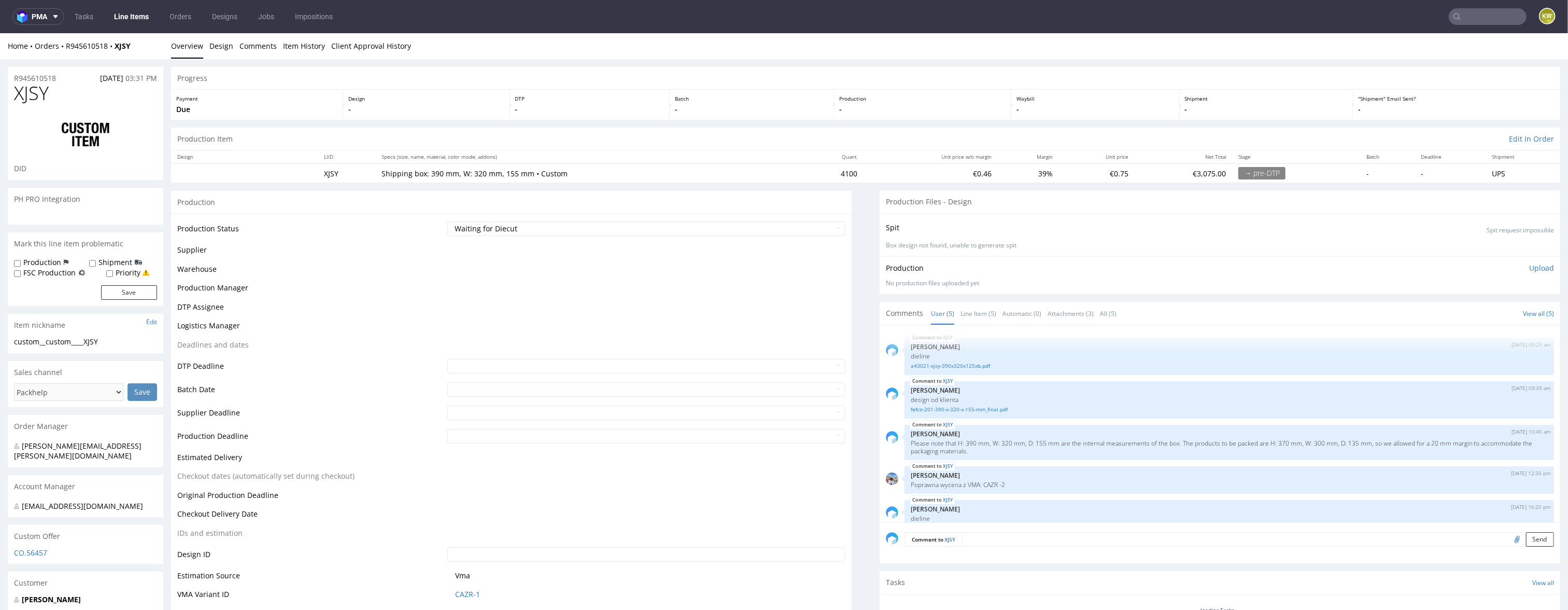
scroll to position [21, 0]
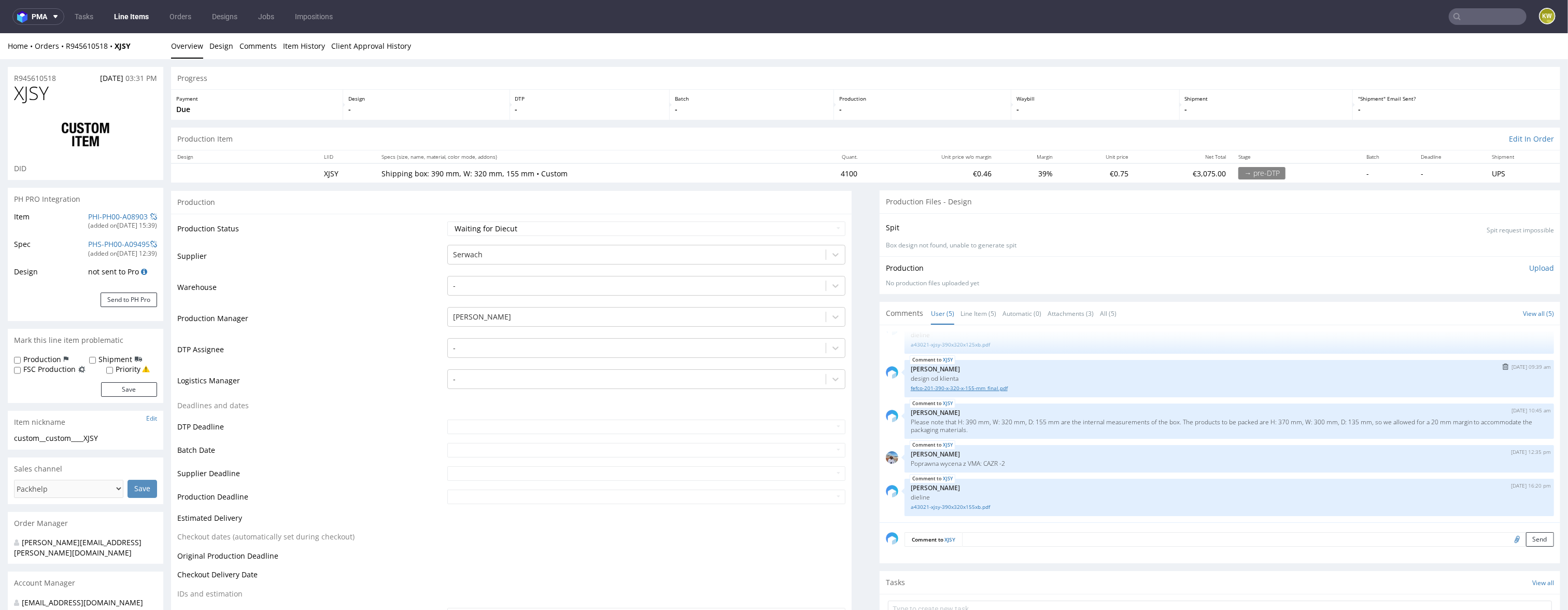
click at [978, 389] on link "fefco-201-390-x-320-x-155-mm_final.pdf" at bounding box center [1229, 388] width 637 height 7
click at [568, 228] on select "Waiting for Artwork Waiting for Diecut Waiting for Mockup Waiting for DTP Waiti…" at bounding box center [647, 228] width 399 height 14
select select "dtp_waiting_for_check"
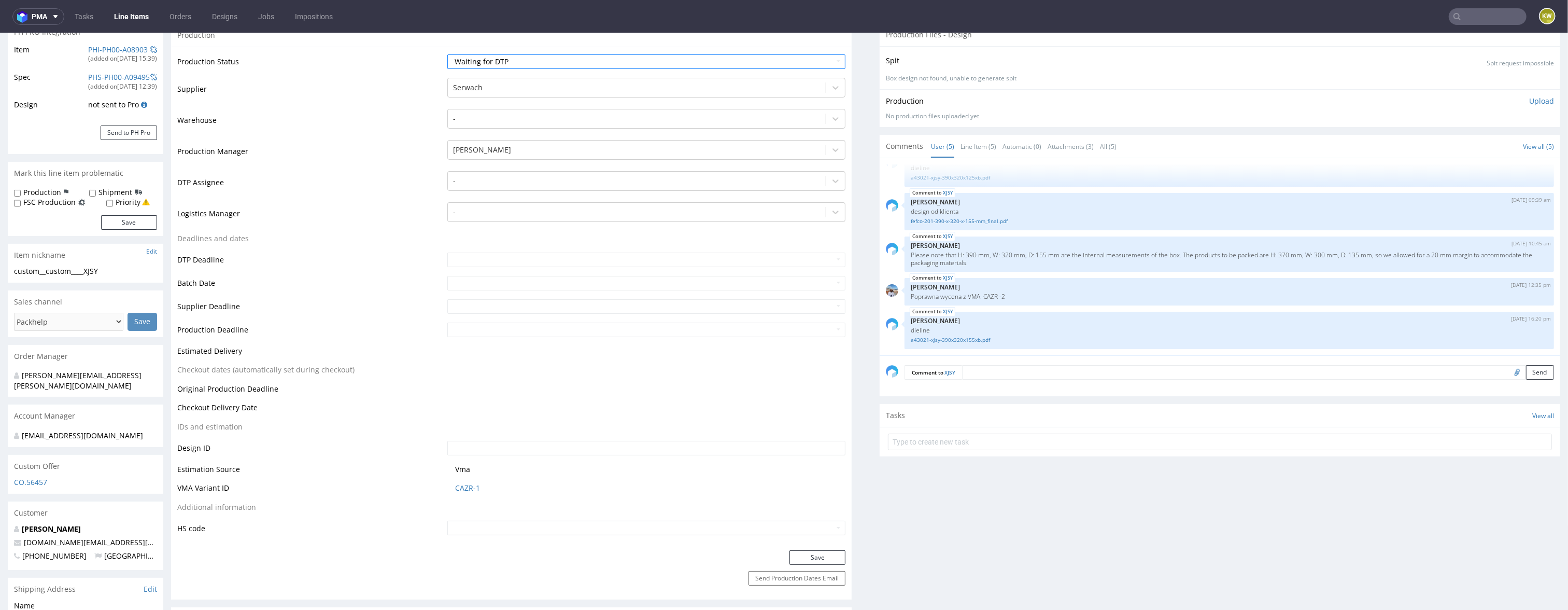
scroll to position [168, 0]
click at [803, 554] on button "Save" at bounding box center [818, 556] width 56 height 14
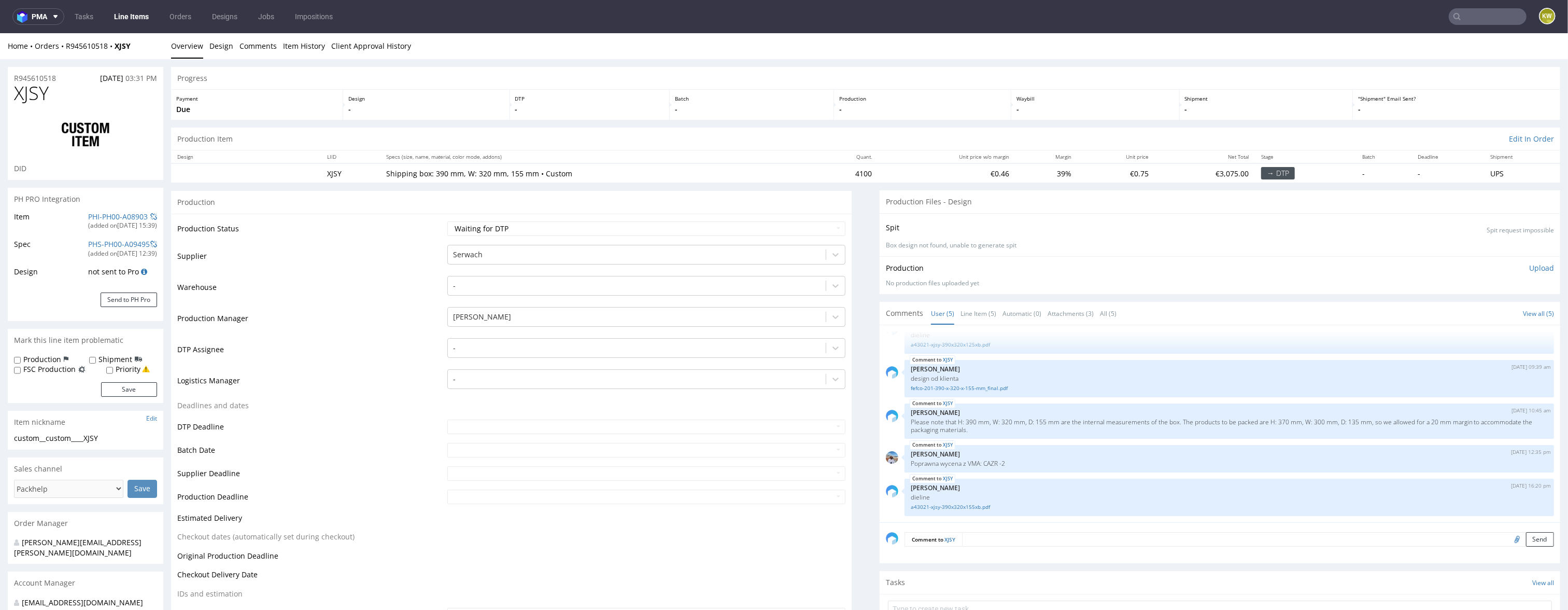
click at [36, 90] on span "XJSY" at bounding box center [31, 93] width 35 height 21
copy span "XJSY"
